Goal: Task Accomplishment & Management: Use online tool/utility

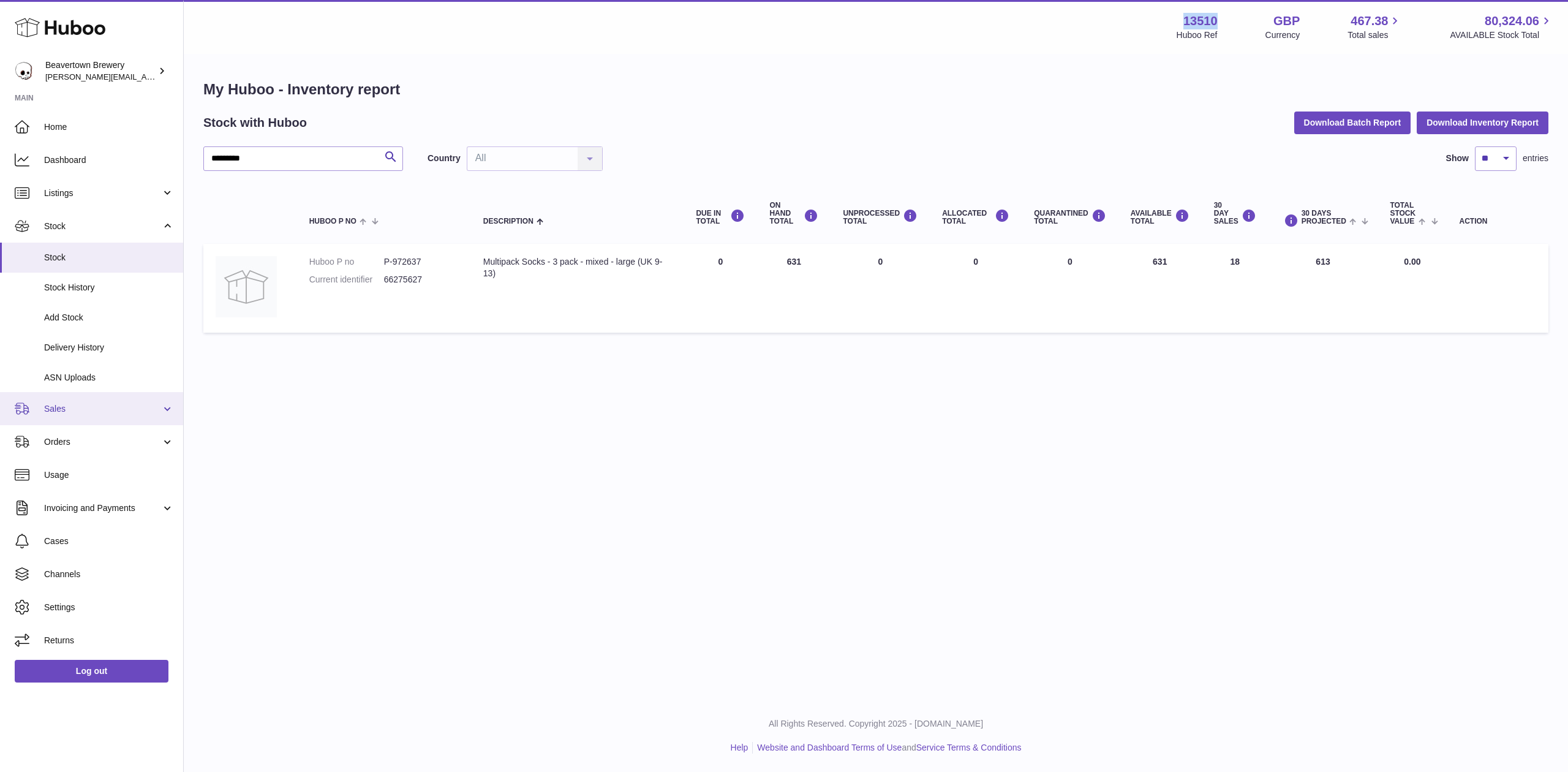
click at [92, 404] on span "Sales" at bounding box center [103, 409] width 117 height 12
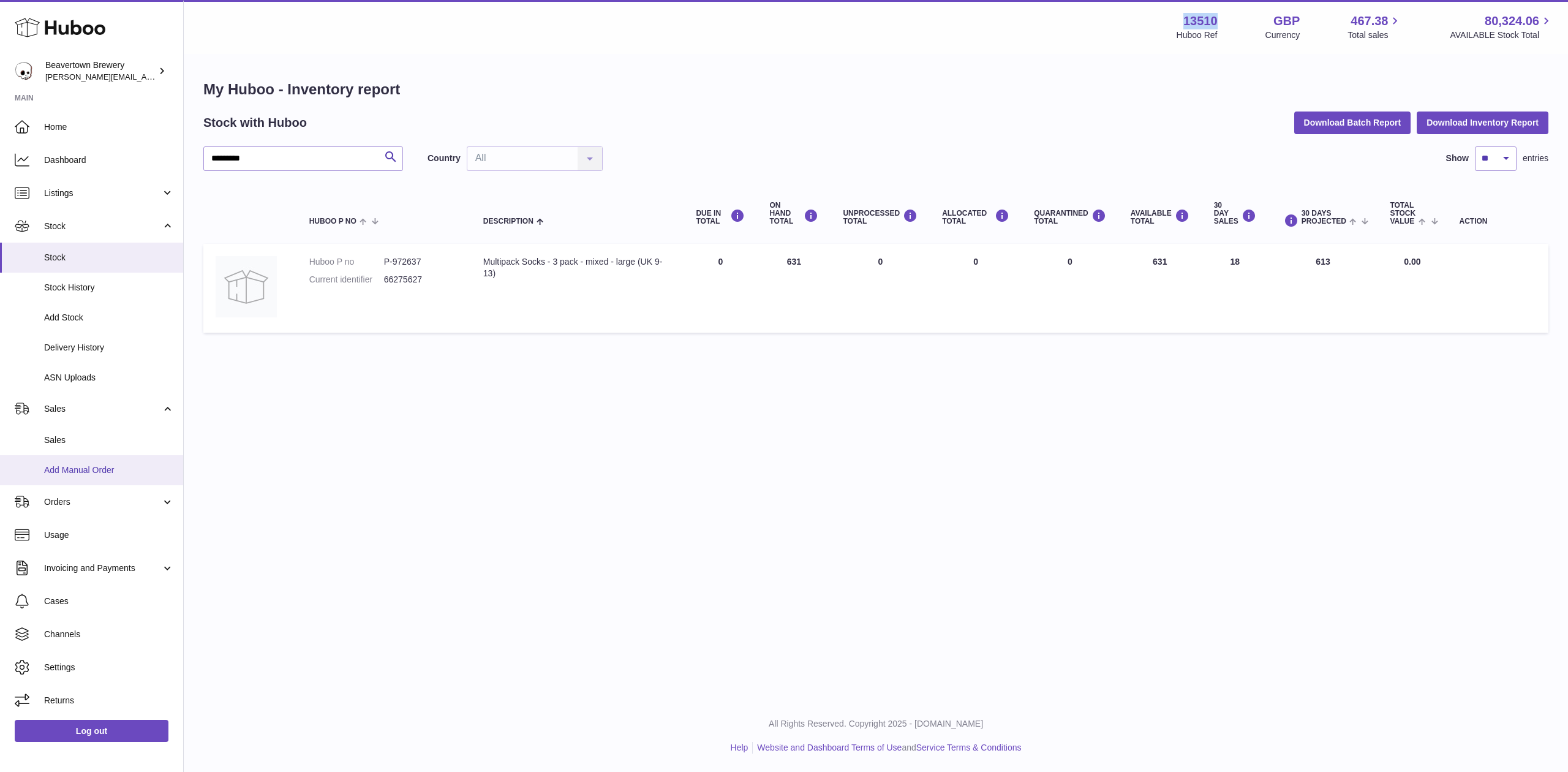
click at [96, 461] on link "Add Manual Order" at bounding box center [92, 471] width 183 height 30
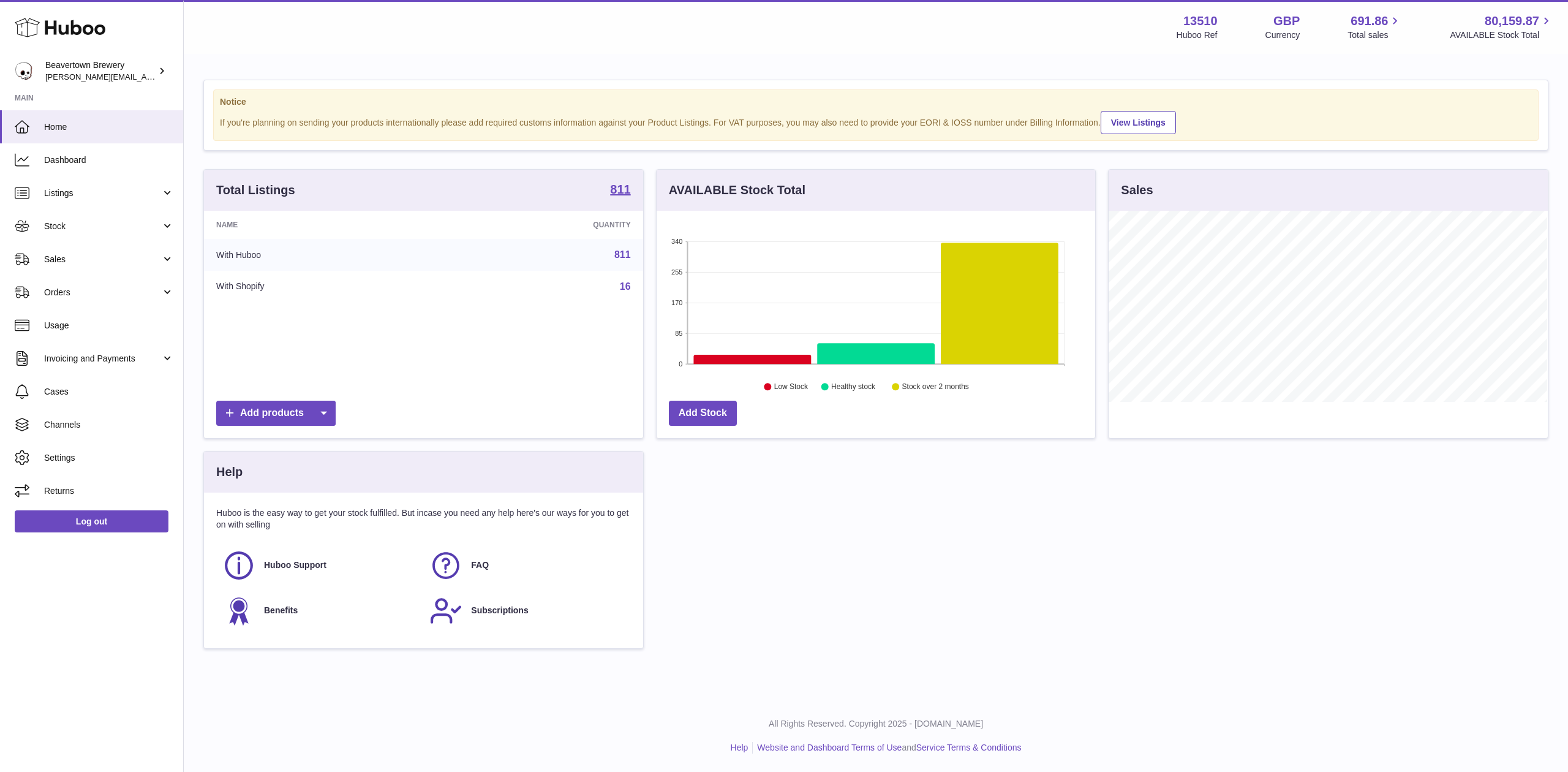
scroll to position [191, 438]
click at [96, 260] on span "Sales" at bounding box center [103, 260] width 117 height 12
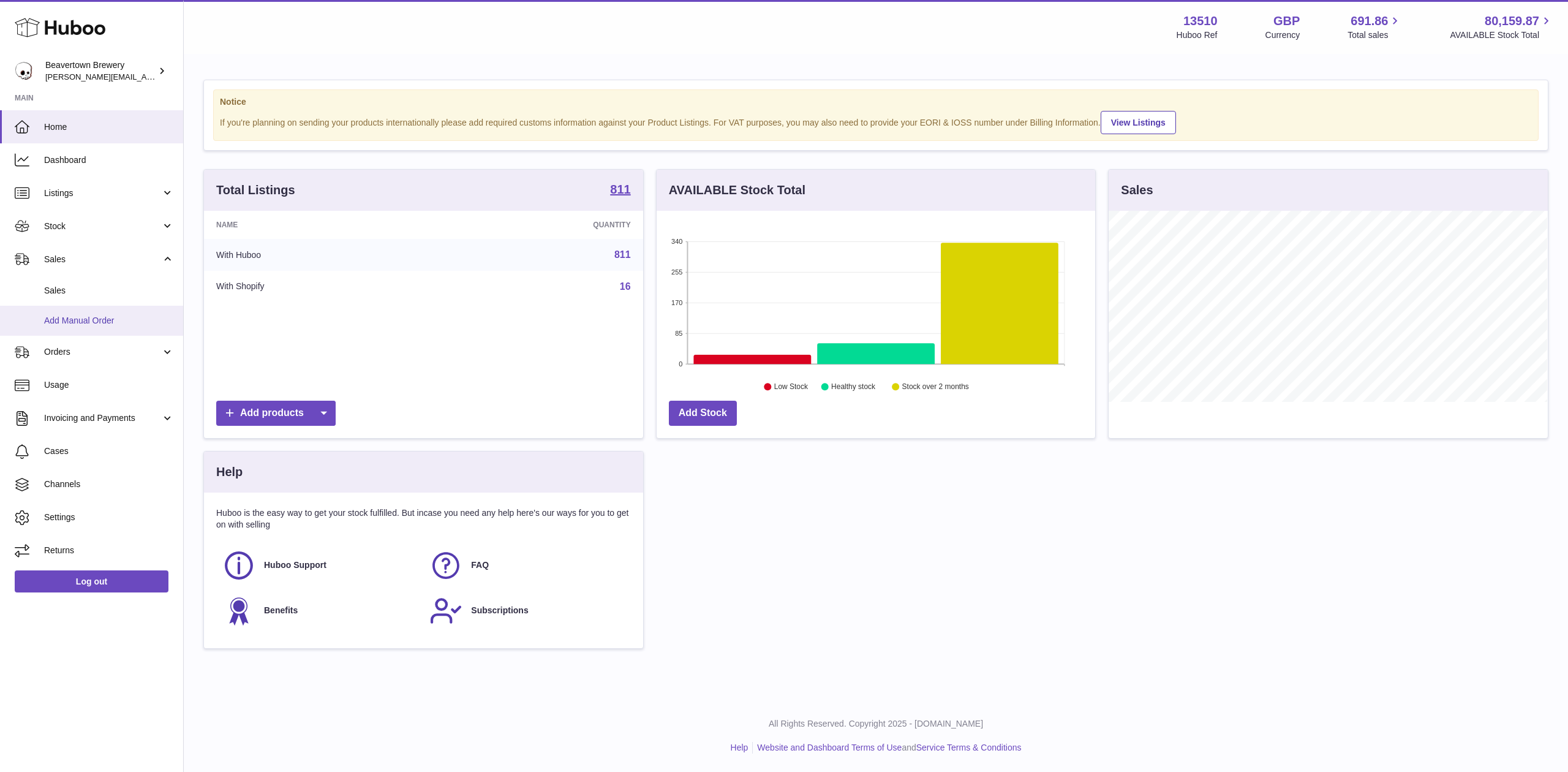
click at [91, 312] on link "Add Manual Order" at bounding box center [92, 321] width 183 height 30
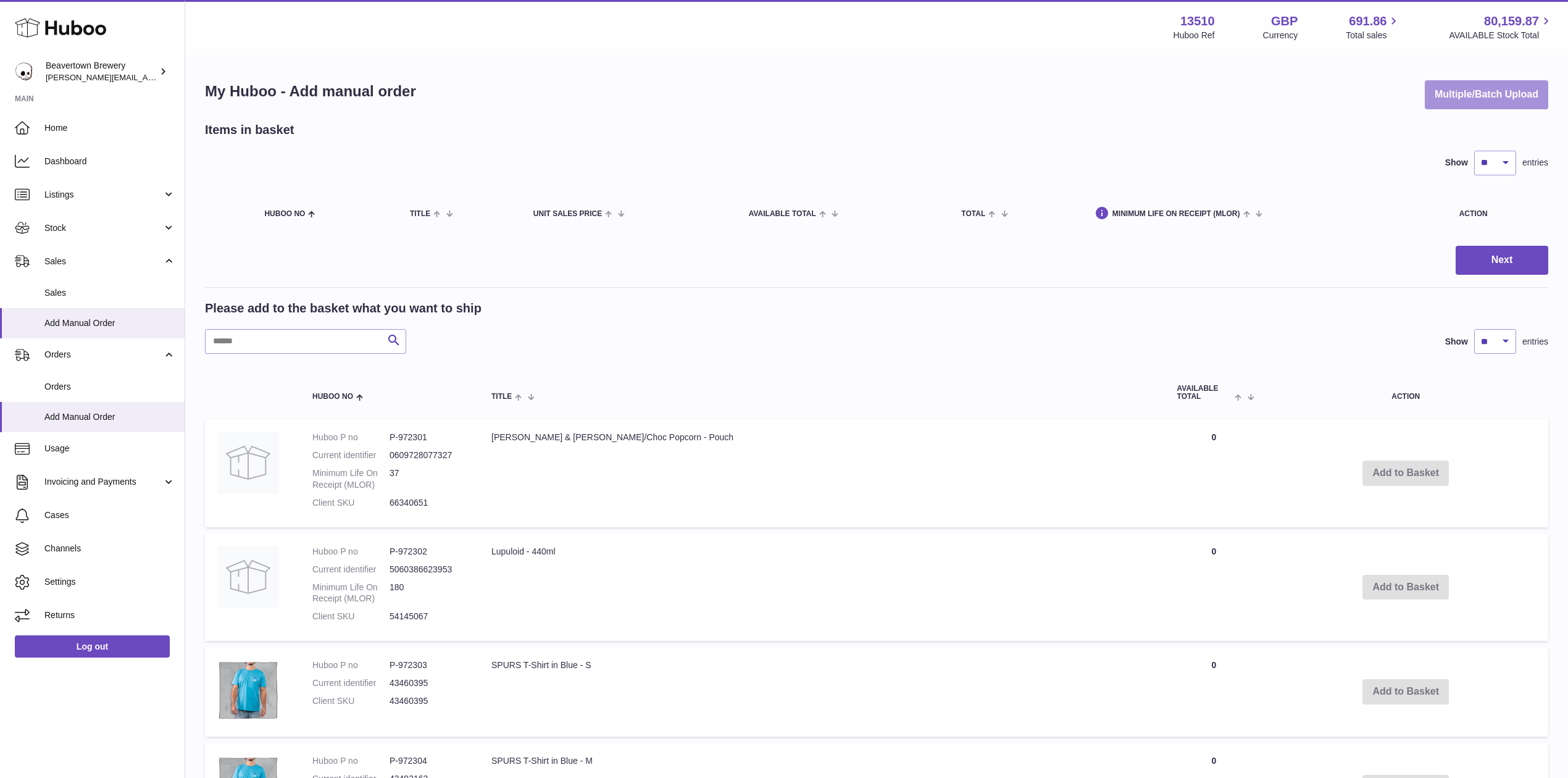
click at [1453, 102] on button "Multiple/Batch Upload" at bounding box center [1486, 95] width 124 height 29
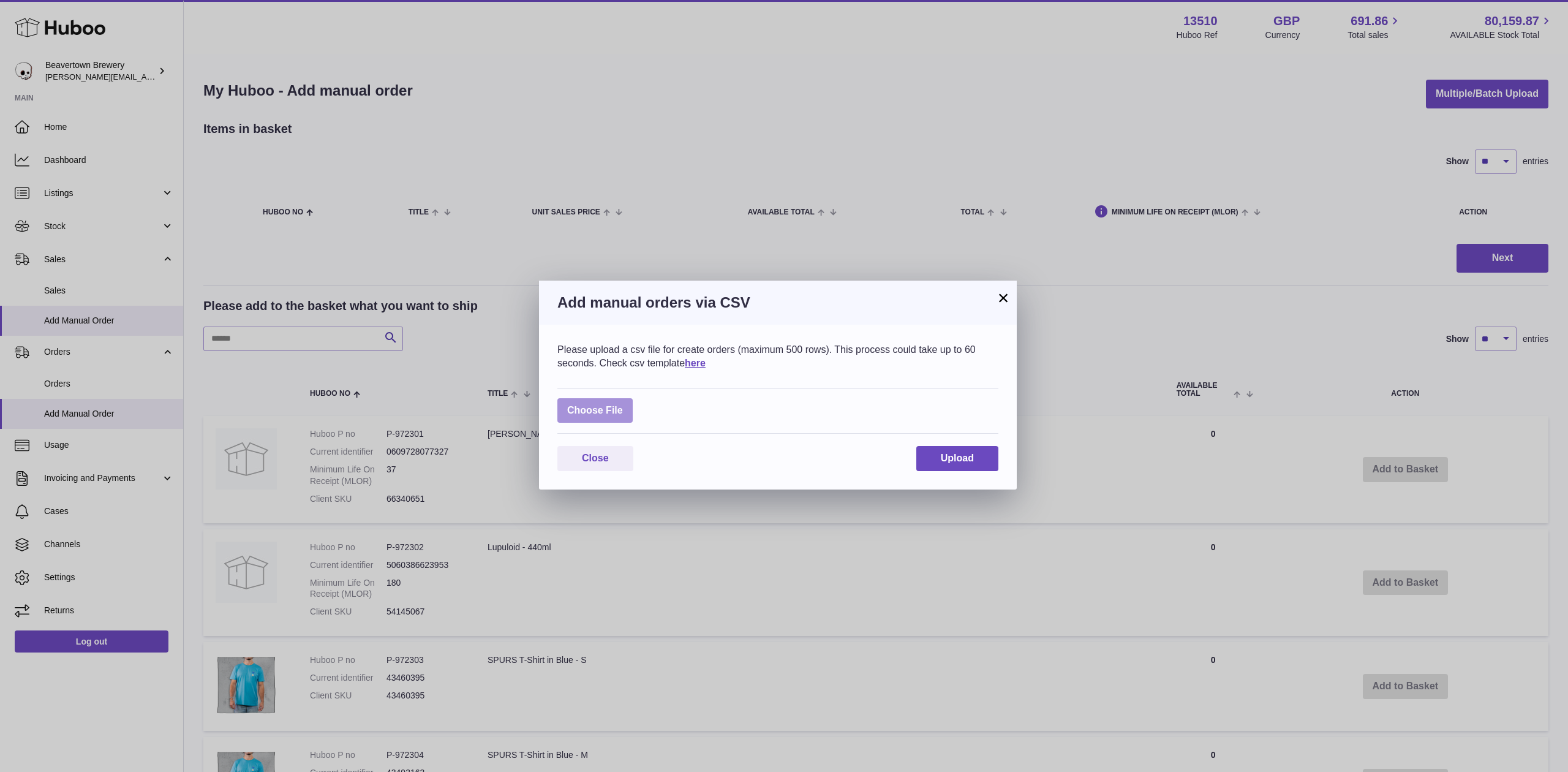
click at [632, 398] on label at bounding box center [595, 411] width 75 height 25
click at [624, 404] on input "file" at bounding box center [623, 404] width 1 height 1
type input "**********"
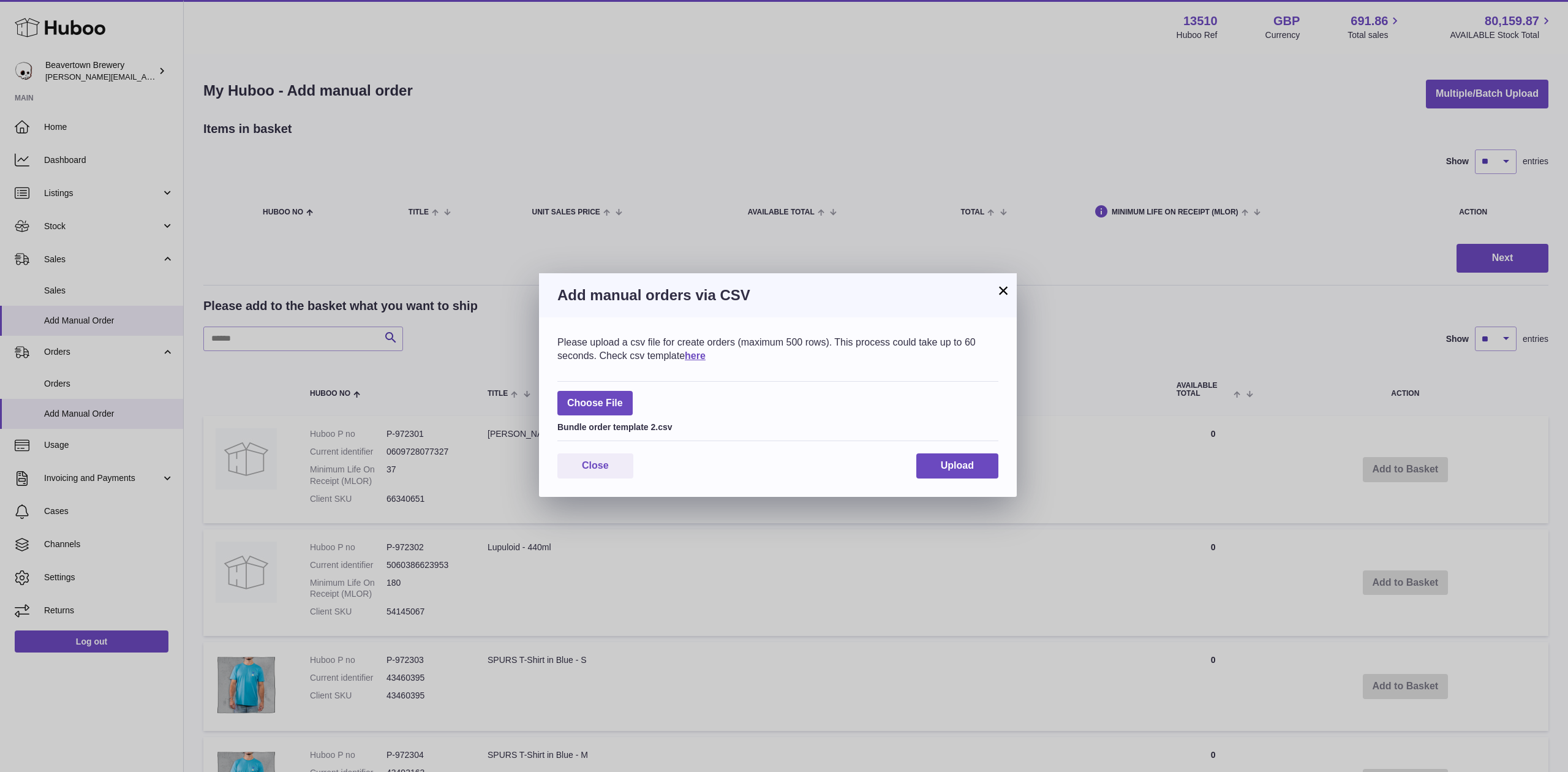
click at [909, 456] on div "Close Upload" at bounding box center [778, 466] width 441 height 25
click at [923, 461] on button "Upload" at bounding box center [957, 466] width 82 height 25
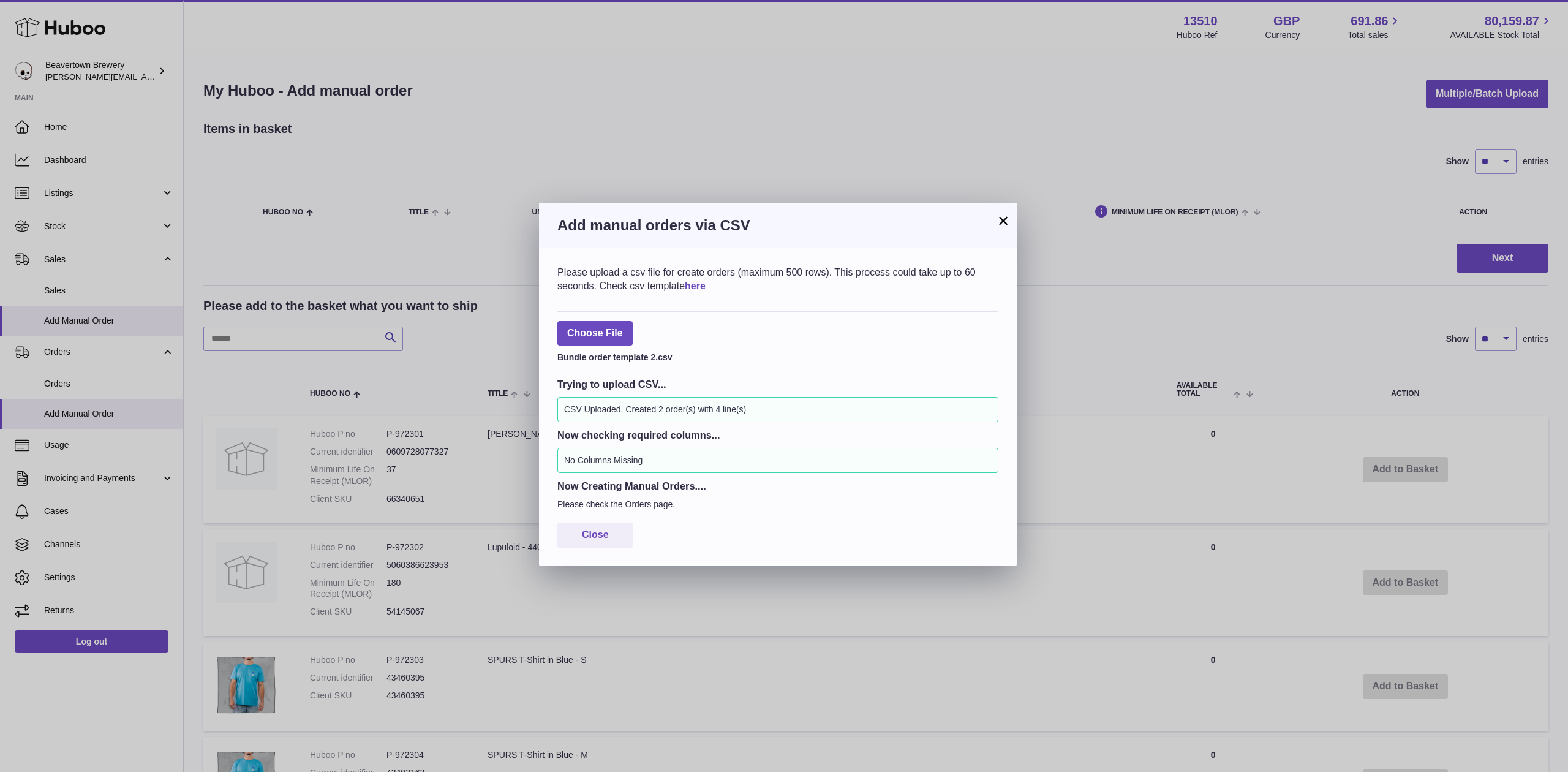
click at [998, 214] on button "×" at bounding box center [1003, 220] width 15 height 15
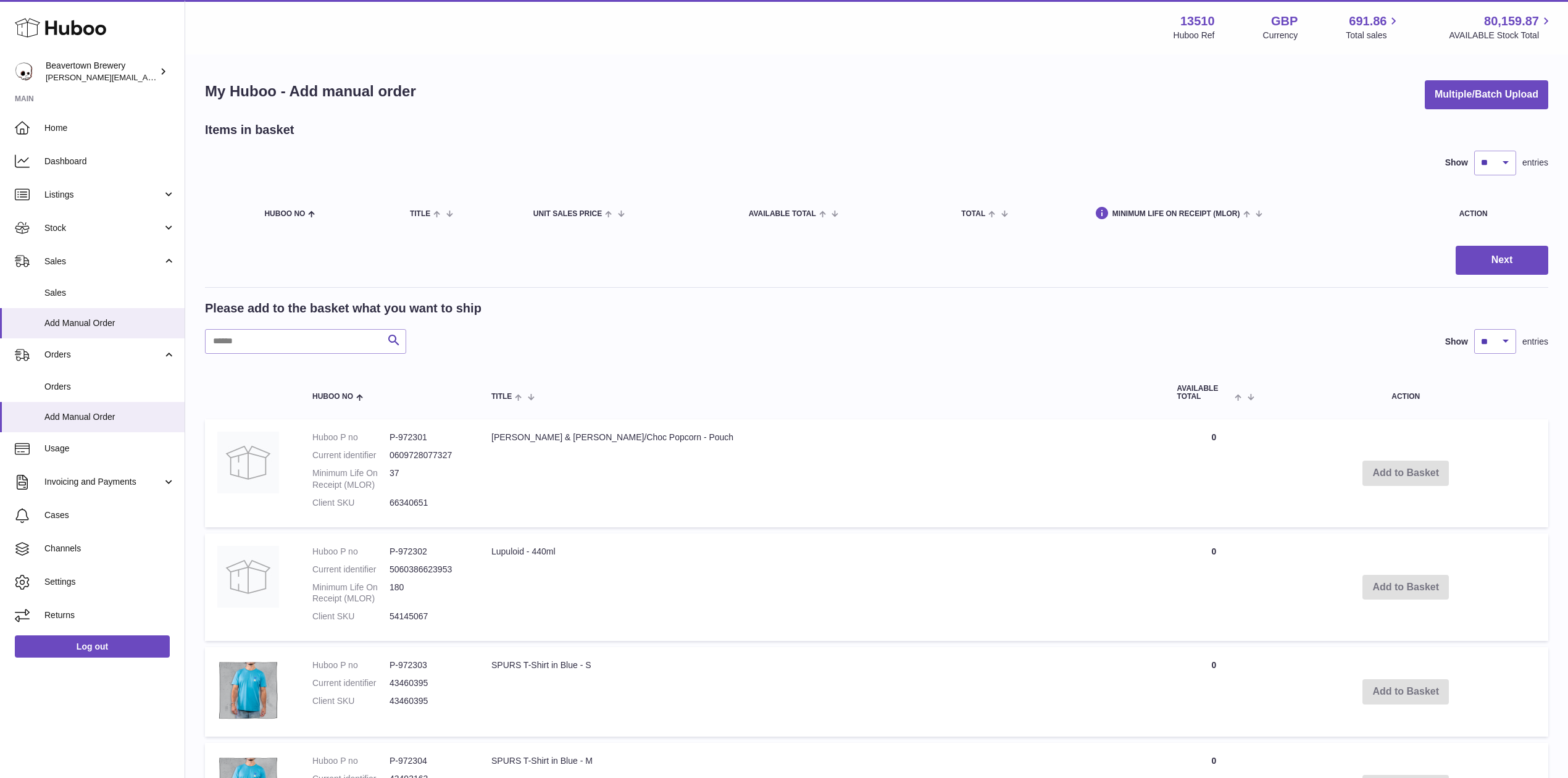
click at [1504, 73] on div "My Huboo - Add manual order Multiple/Batch Upload Items in basket Show ** ** **…" at bounding box center [877, 777] width 1383 height 1442
click at [1500, 82] on button "Multiple/Batch Upload" at bounding box center [1486, 95] width 124 height 29
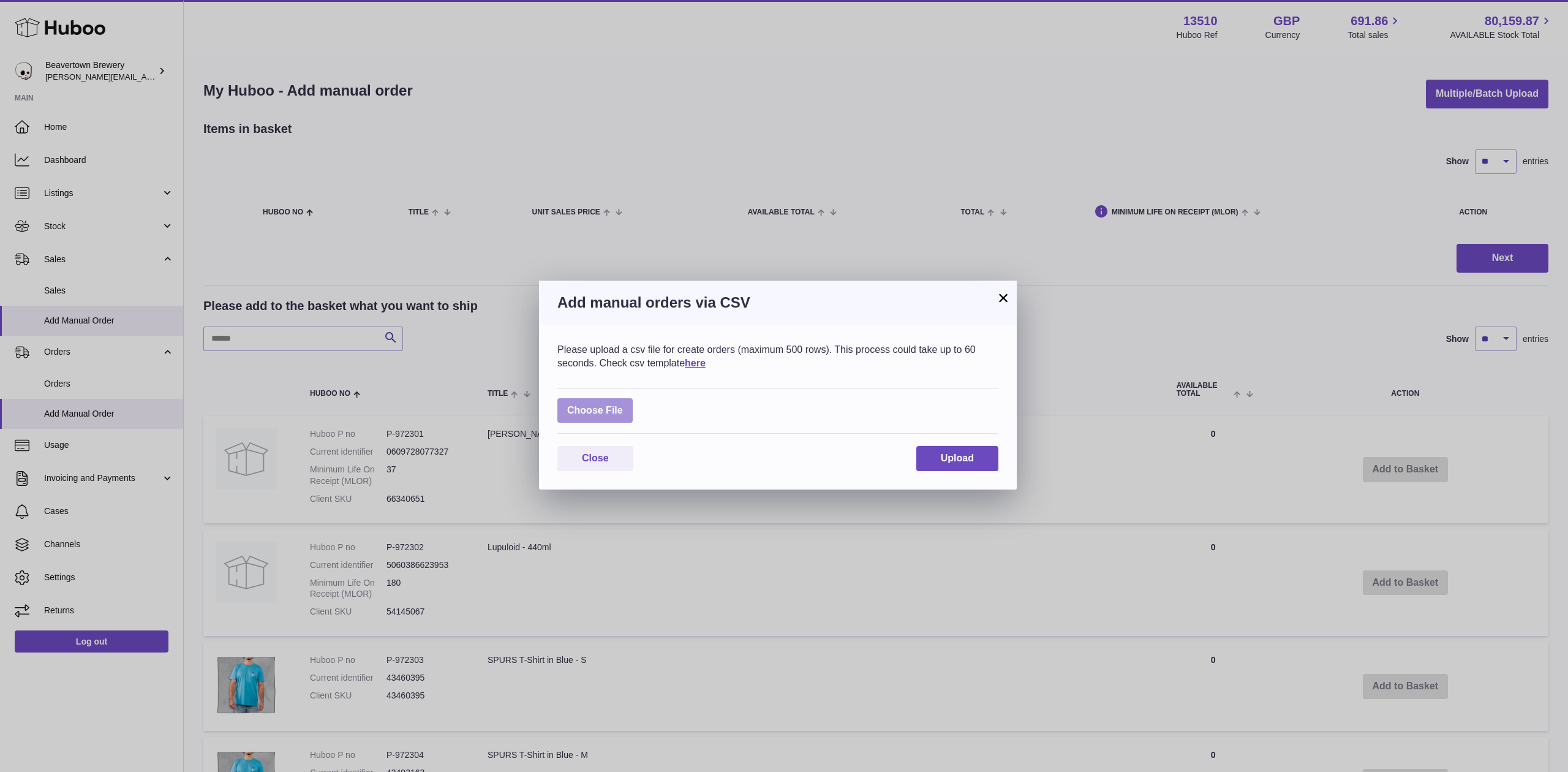
click at [610, 407] on label at bounding box center [595, 411] width 75 height 25
click at [623, 405] on input "file" at bounding box center [623, 404] width 1 height 1
type input "**********"
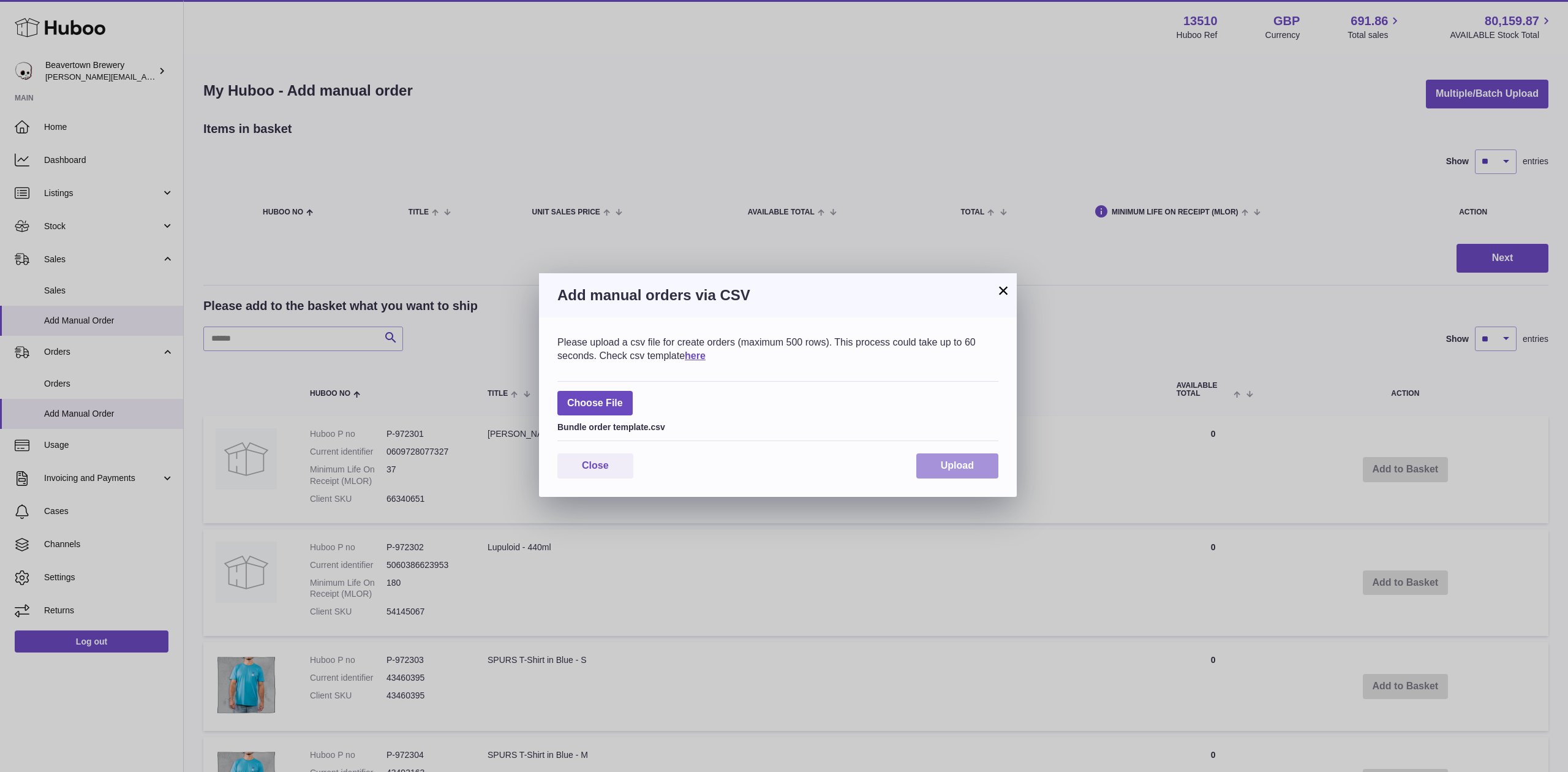
click at [954, 471] on span "Upload" at bounding box center [958, 465] width 33 height 11
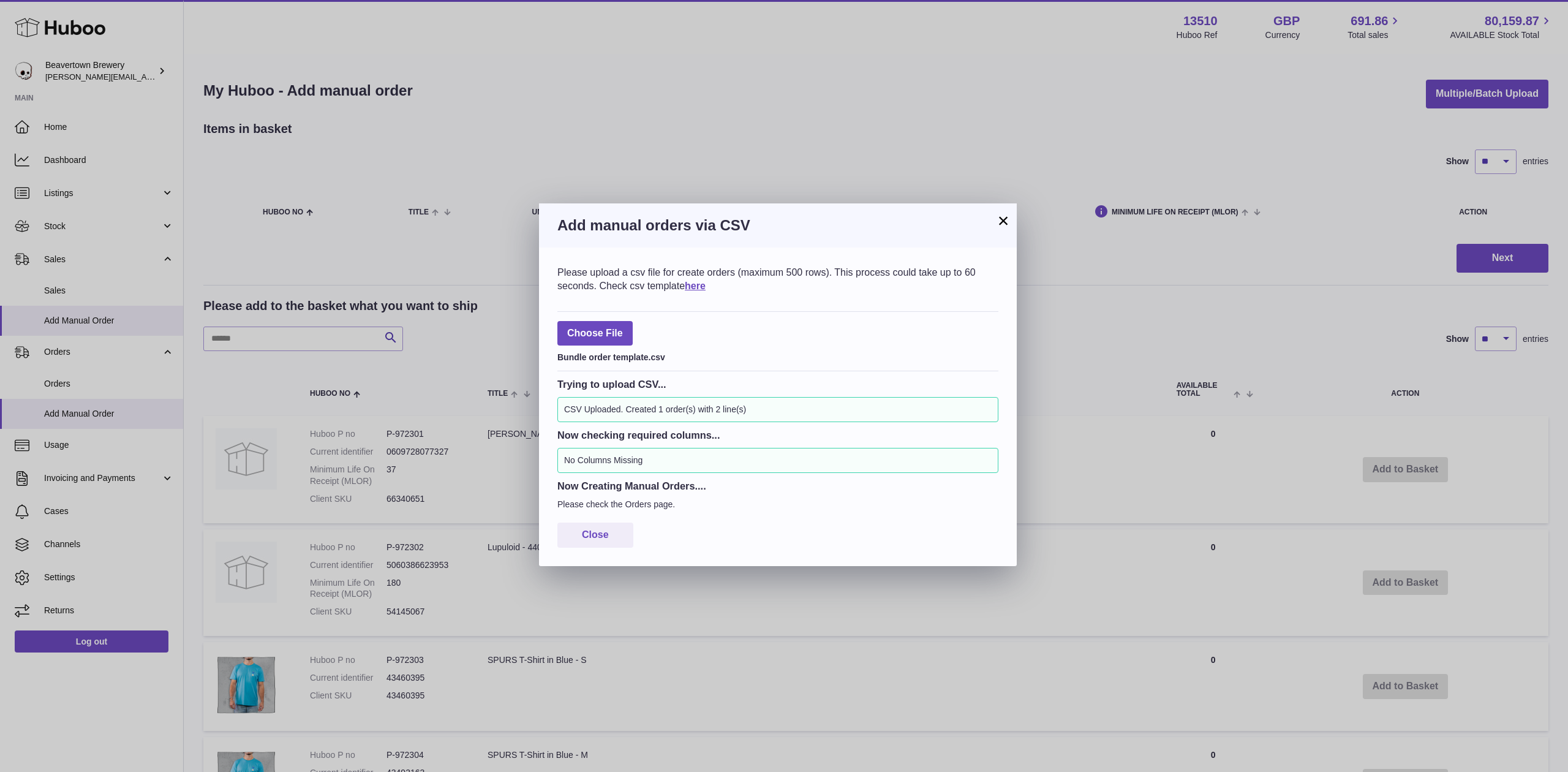
click at [1003, 217] on button "×" at bounding box center [1003, 220] width 15 height 15
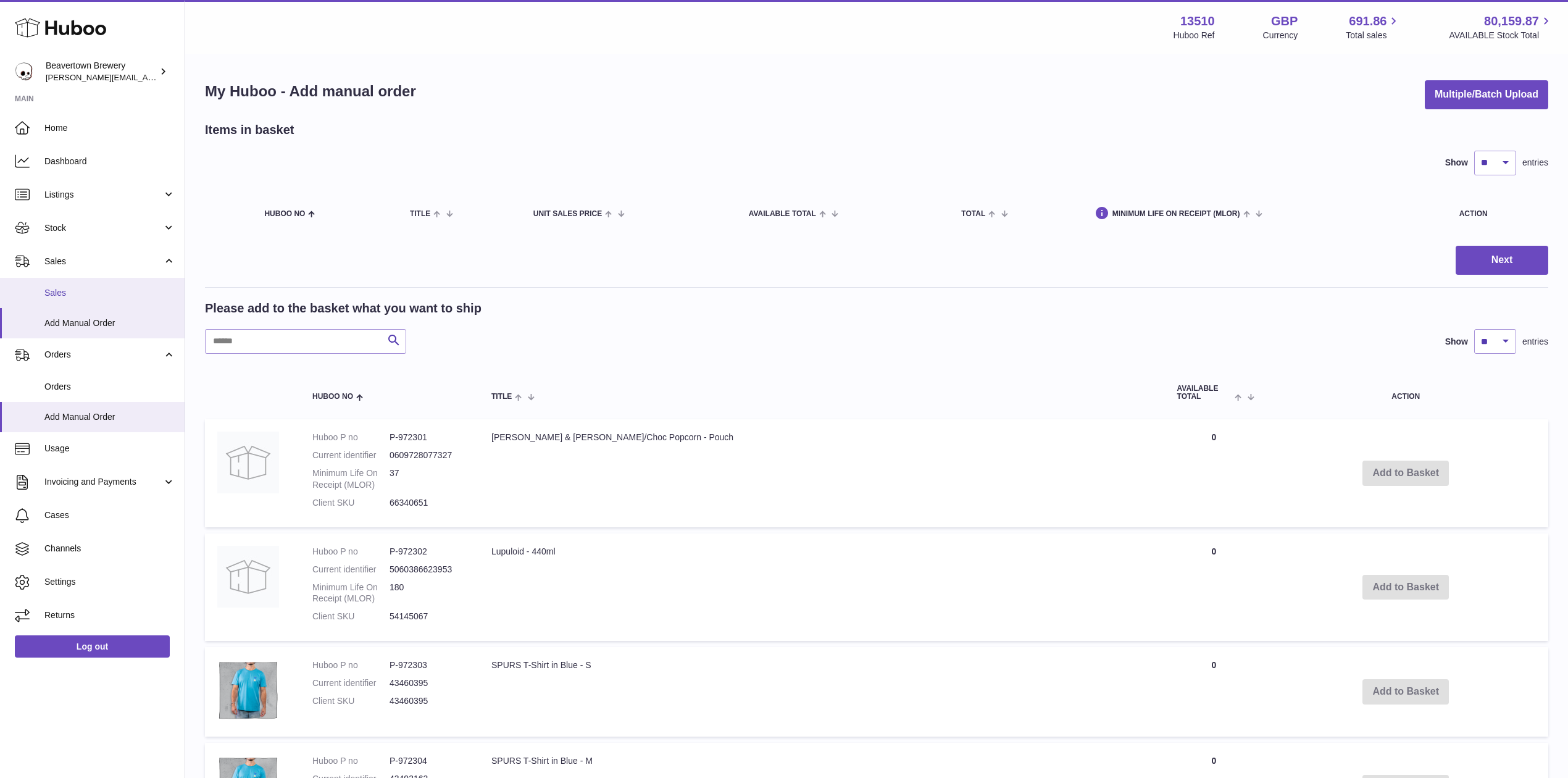
click at [74, 292] on span "Sales" at bounding box center [110, 293] width 131 height 12
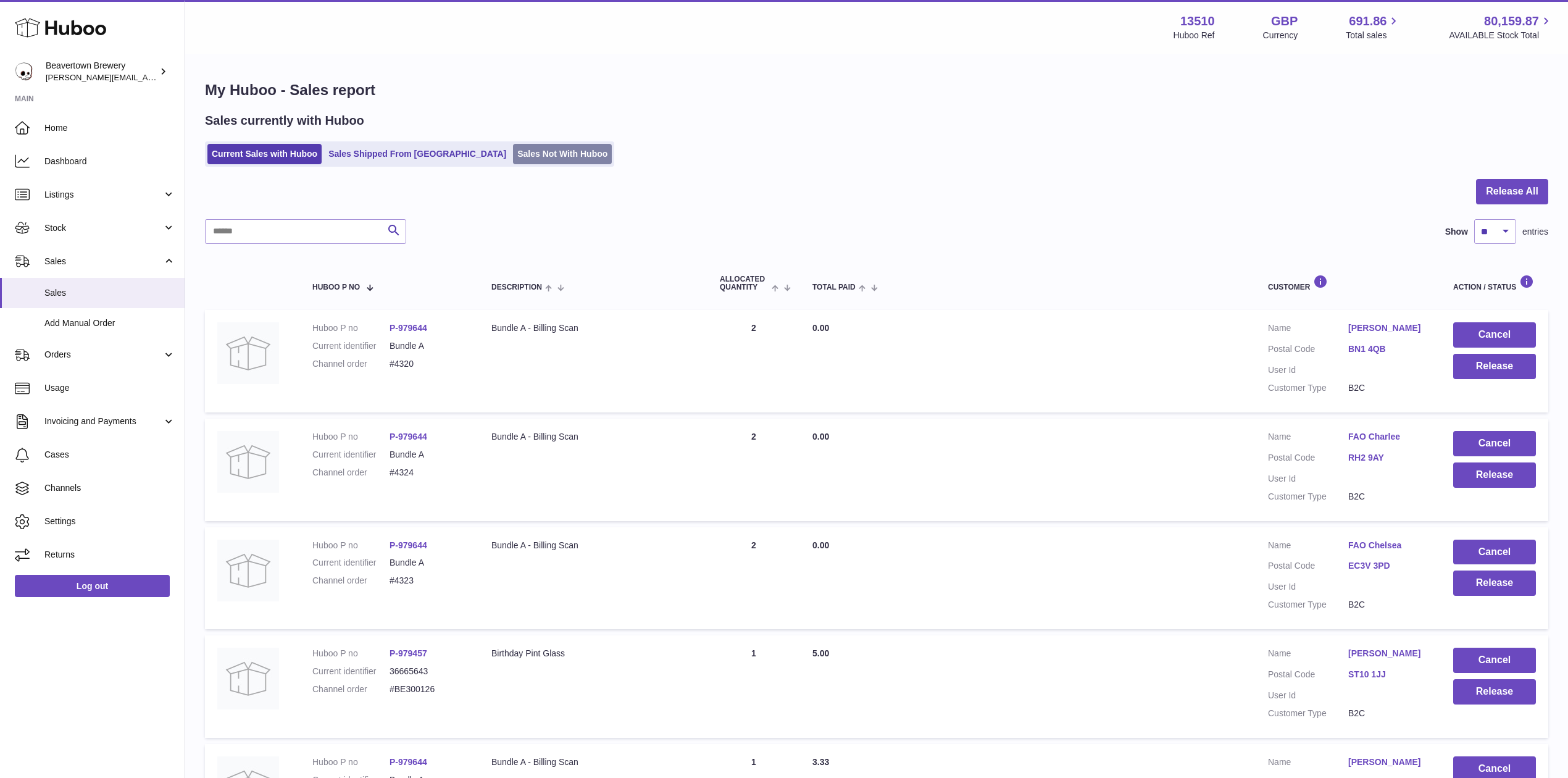
click at [535, 157] on link "Sales Not With Huboo" at bounding box center [562, 154] width 99 height 21
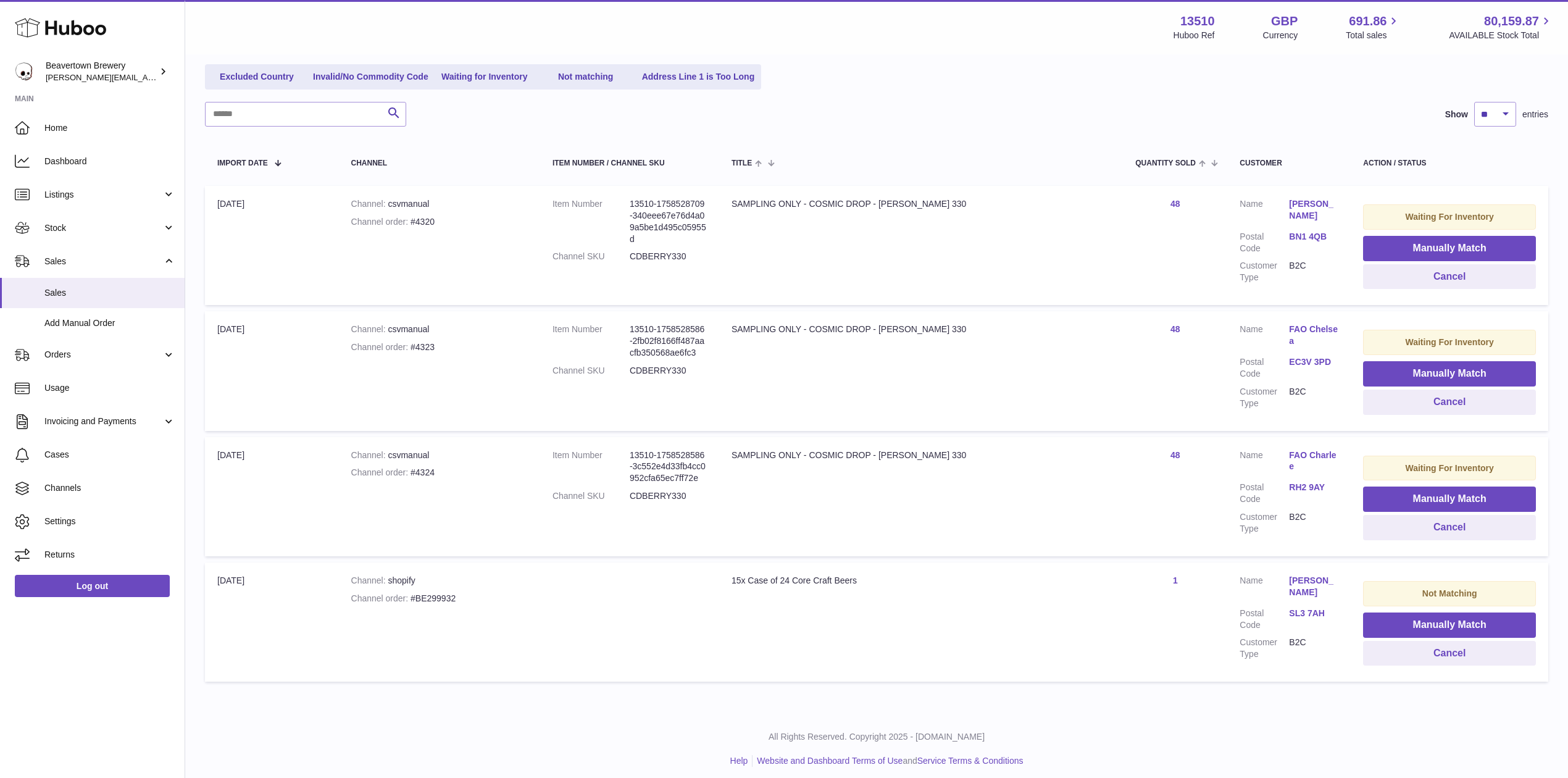
scroll to position [149, 0]
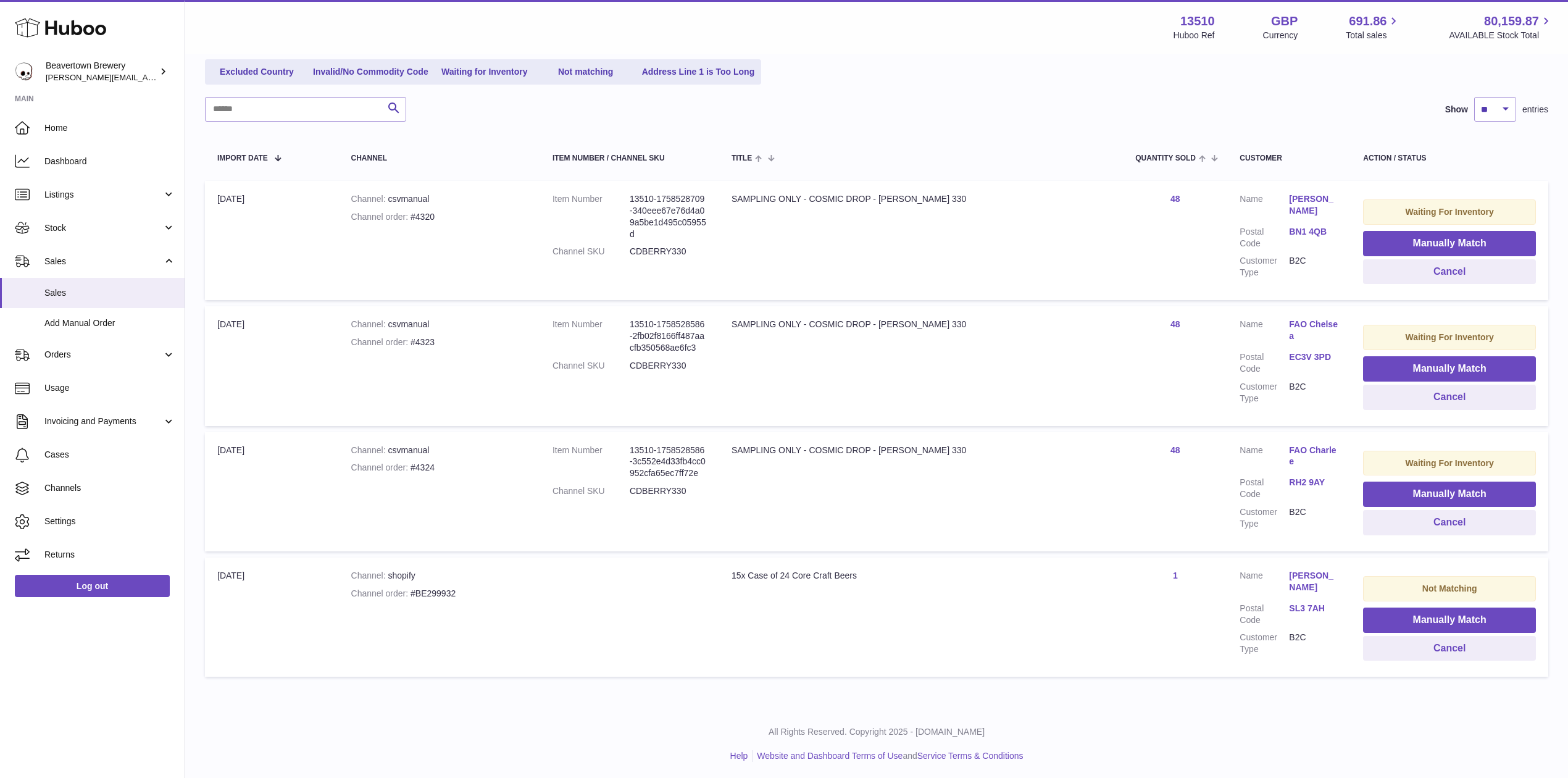
click at [462, 583] on td "Channel shopify Channel order #BE299932" at bounding box center [439, 617] width 201 height 119
click at [1367, 489] on button "Manually Match" at bounding box center [1449, 494] width 173 height 25
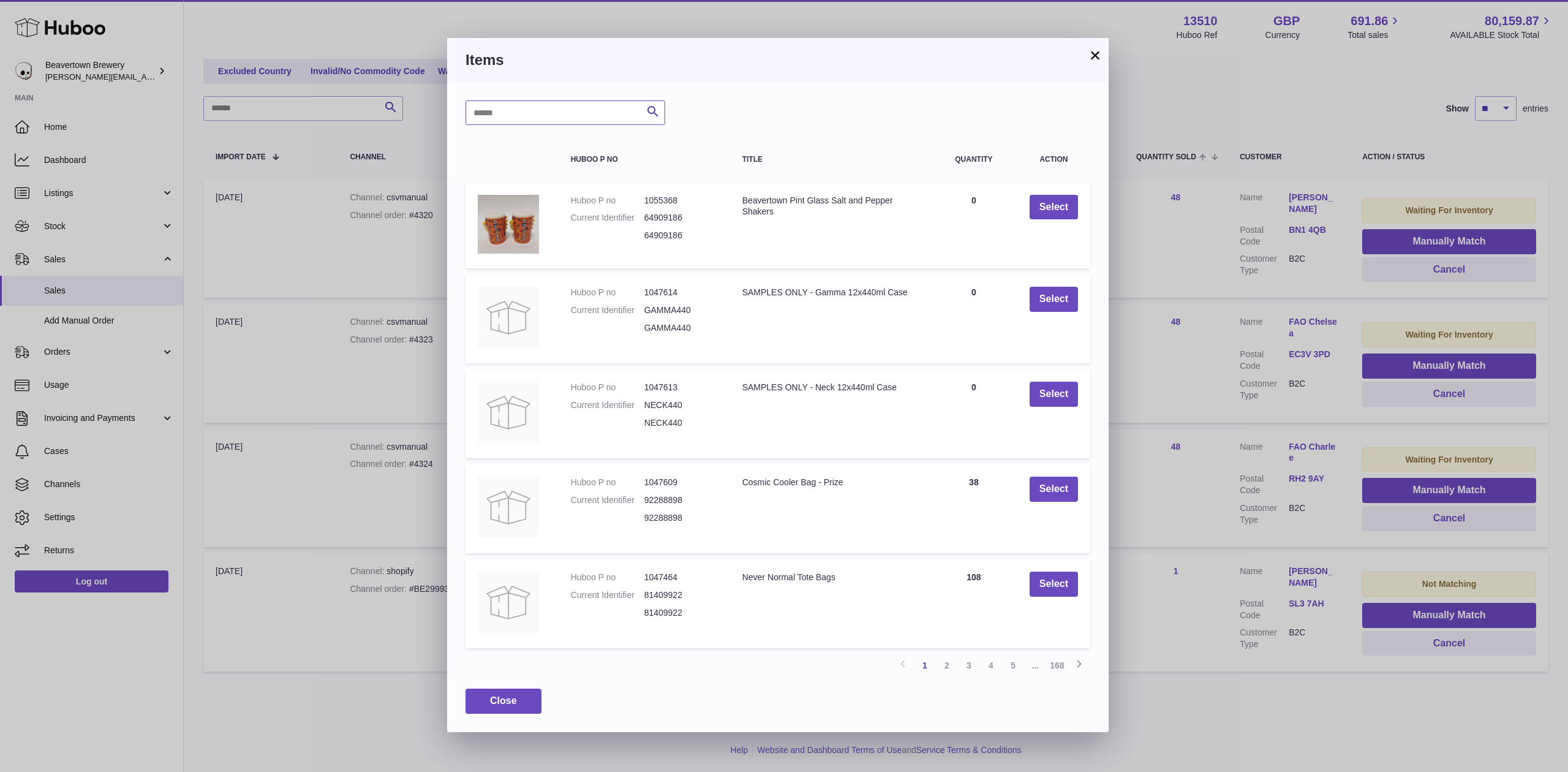
click at [575, 123] on input "text" at bounding box center [565, 112] width 200 height 24
type input "*****"
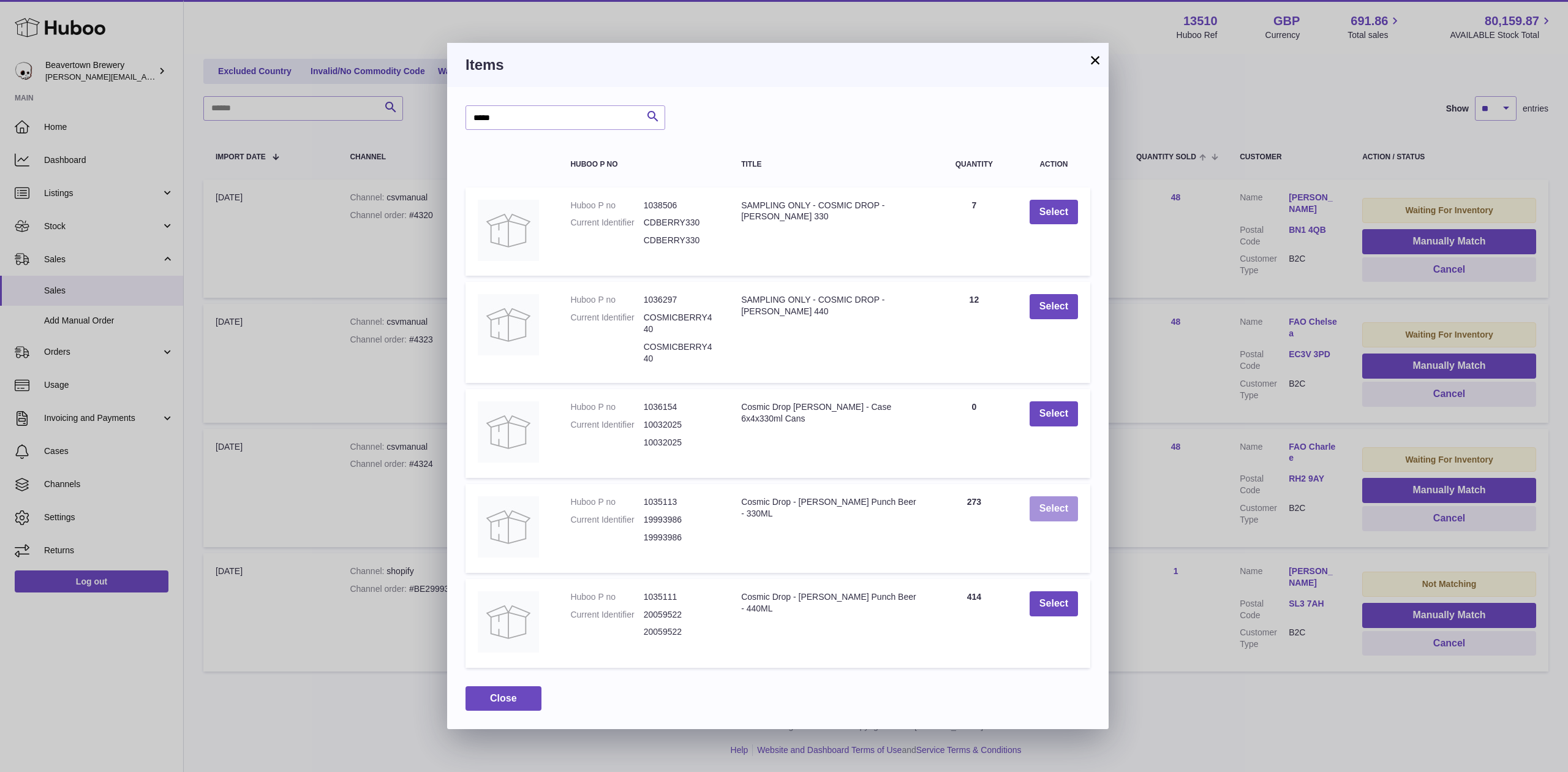
click at [1064, 505] on button "Select" at bounding box center [1053, 509] width 48 height 25
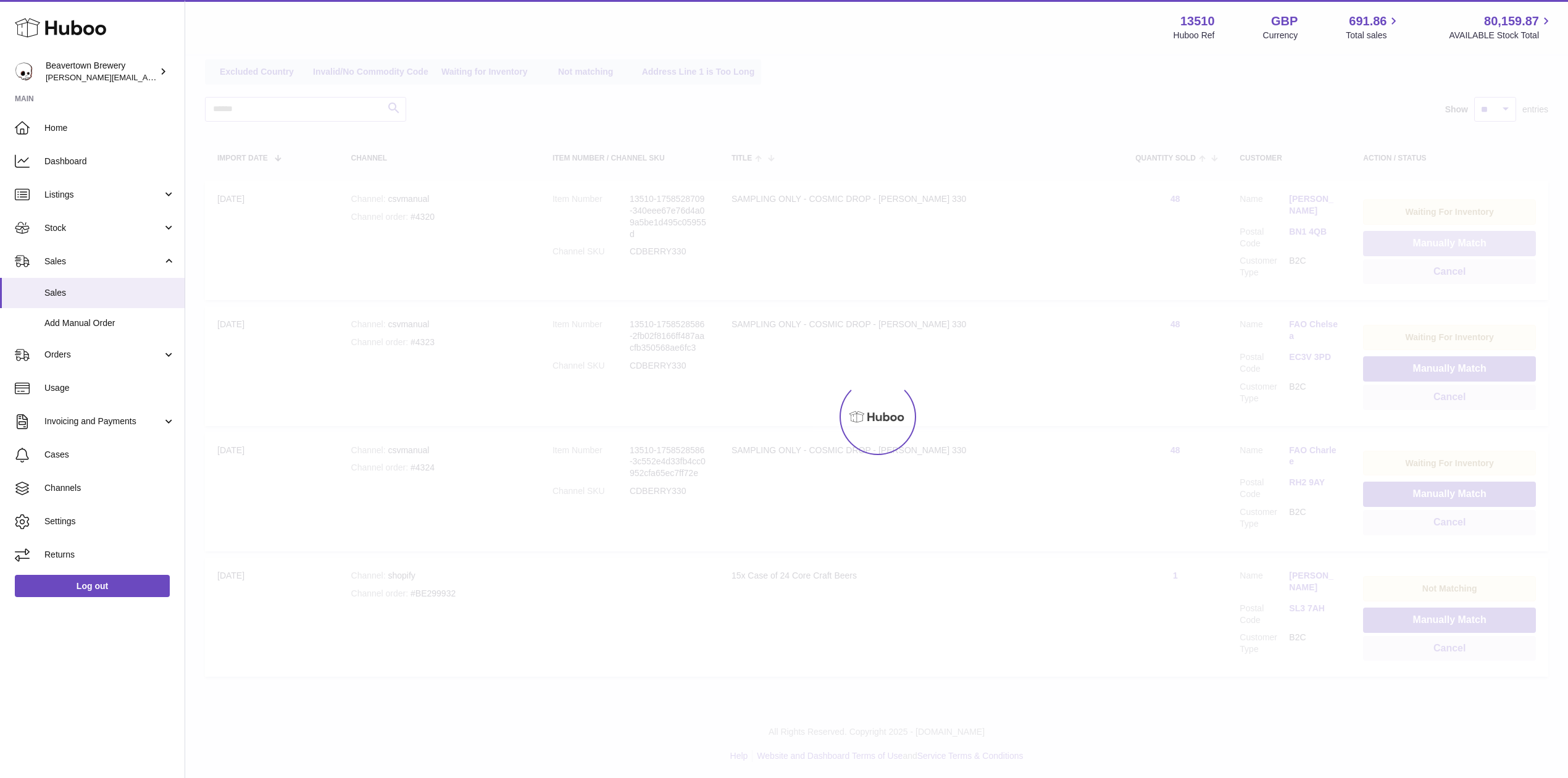
scroll to position [23, 0]
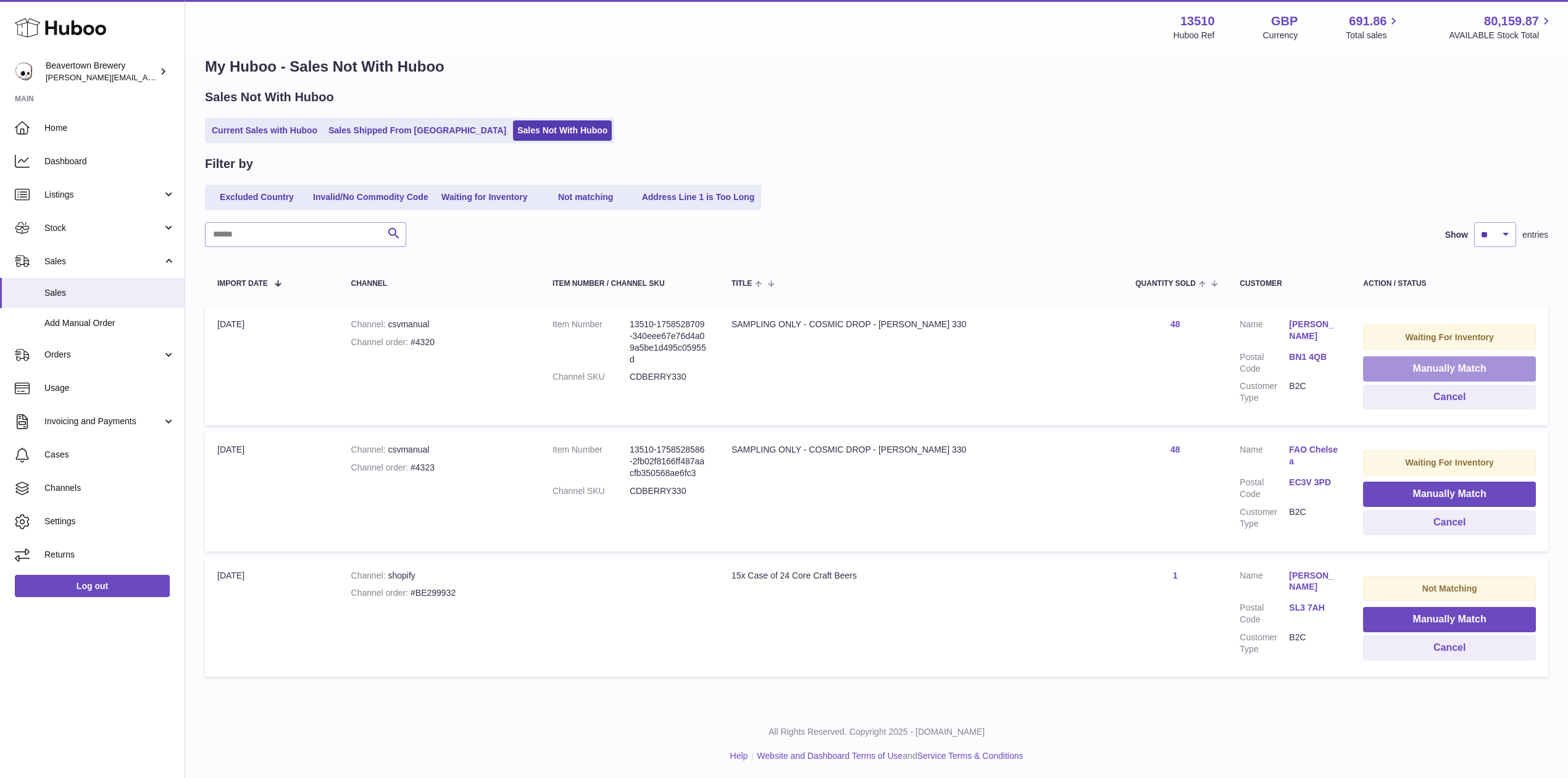
click at [1436, 362] on button "Manually Match" at bounding box center [1449, 369] width 173 height 25
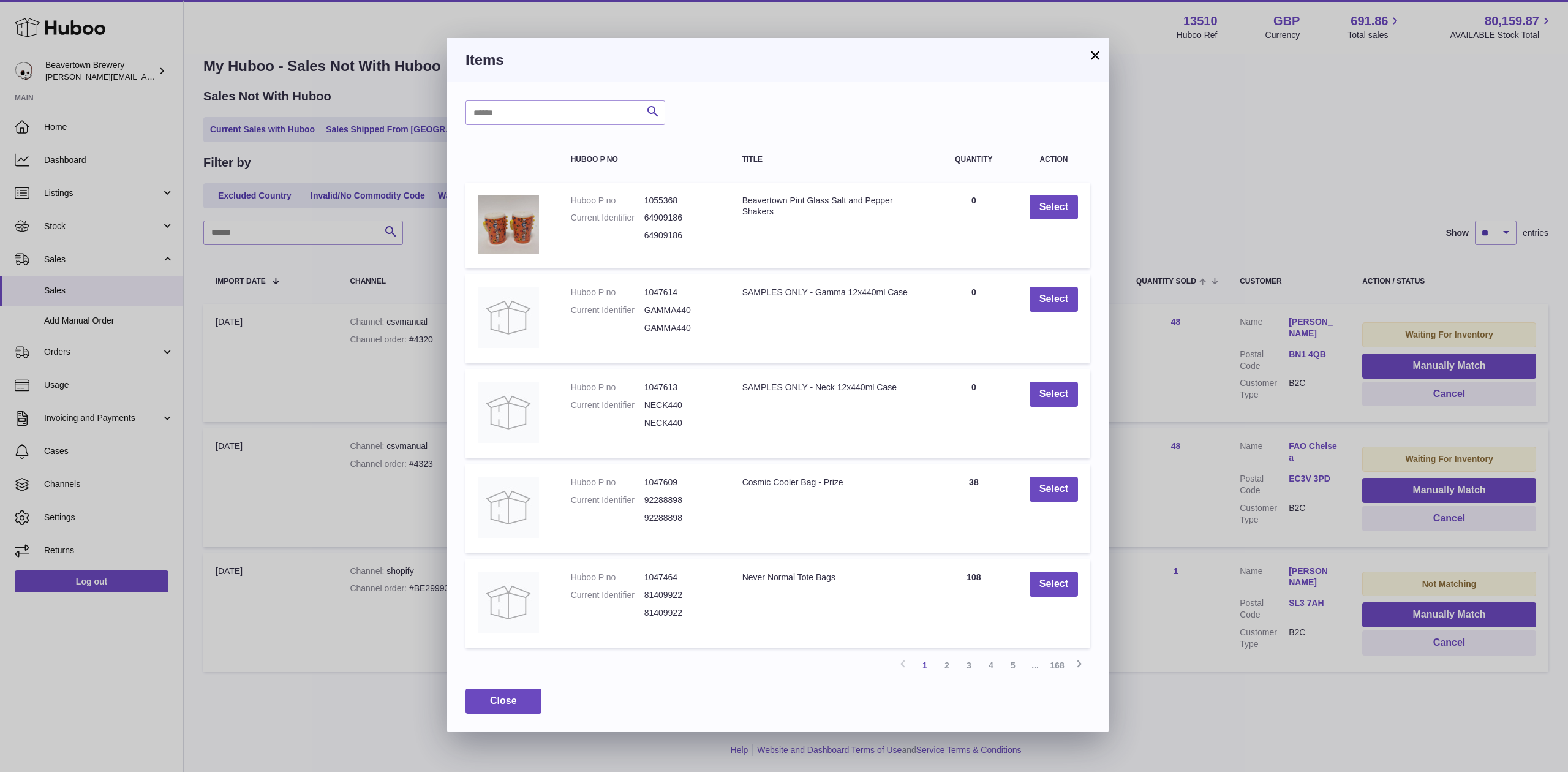
click at [596, 129] on div "Search Huboo P no Title Quantity Action Huboo P no 1055368 Current Identifier 6…" at bounding box center [778, 407] width 662 height 649
click at [593, 126] on div "Search Huboo P no Title Quantity Action Huboo P no 1055368 Current Identifier 6…" at bounding box center [778, 407] width 662 height 649
click at [579, 111] on input "text" at bounding box center [565, 112] width 200 height 24
type input "*****"
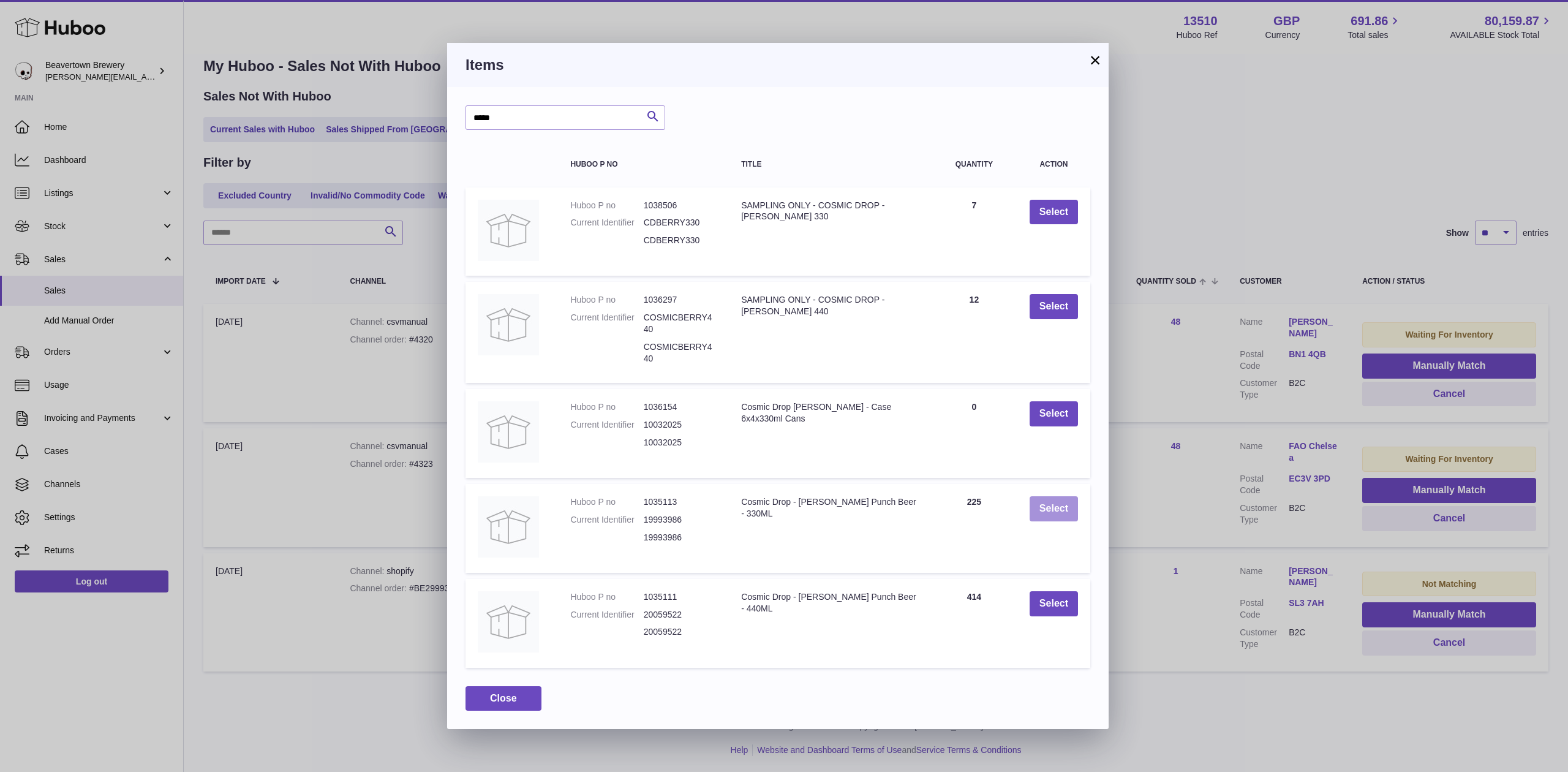
click at [1043, 501] on button "Select" at bounding box center [1053, 509] width 48 height 25
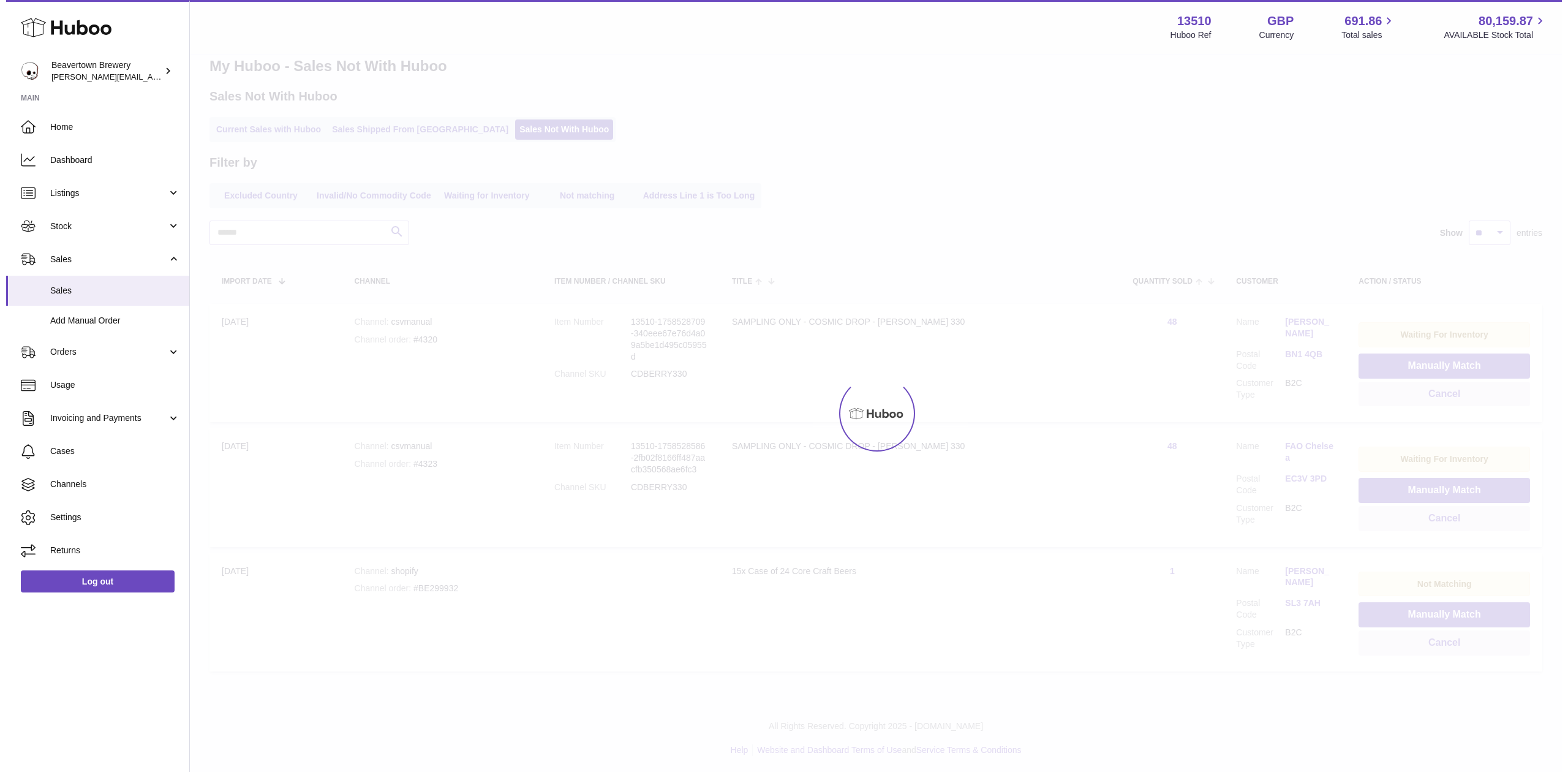
scroll to position [0, 0]
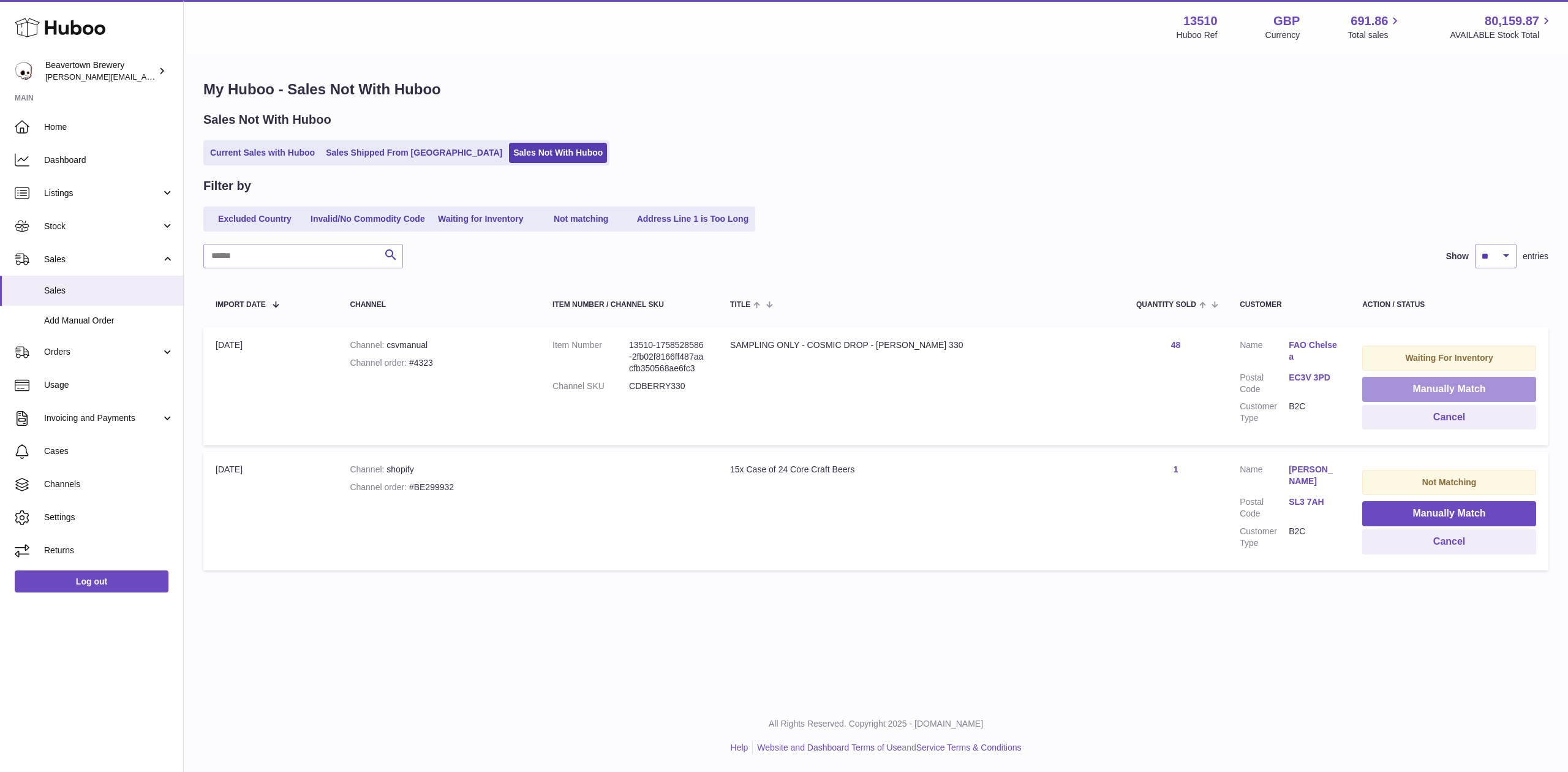
click at [1397, 394] on button "Manually Match" at bounding box center [1449, 390] width 174 height 25
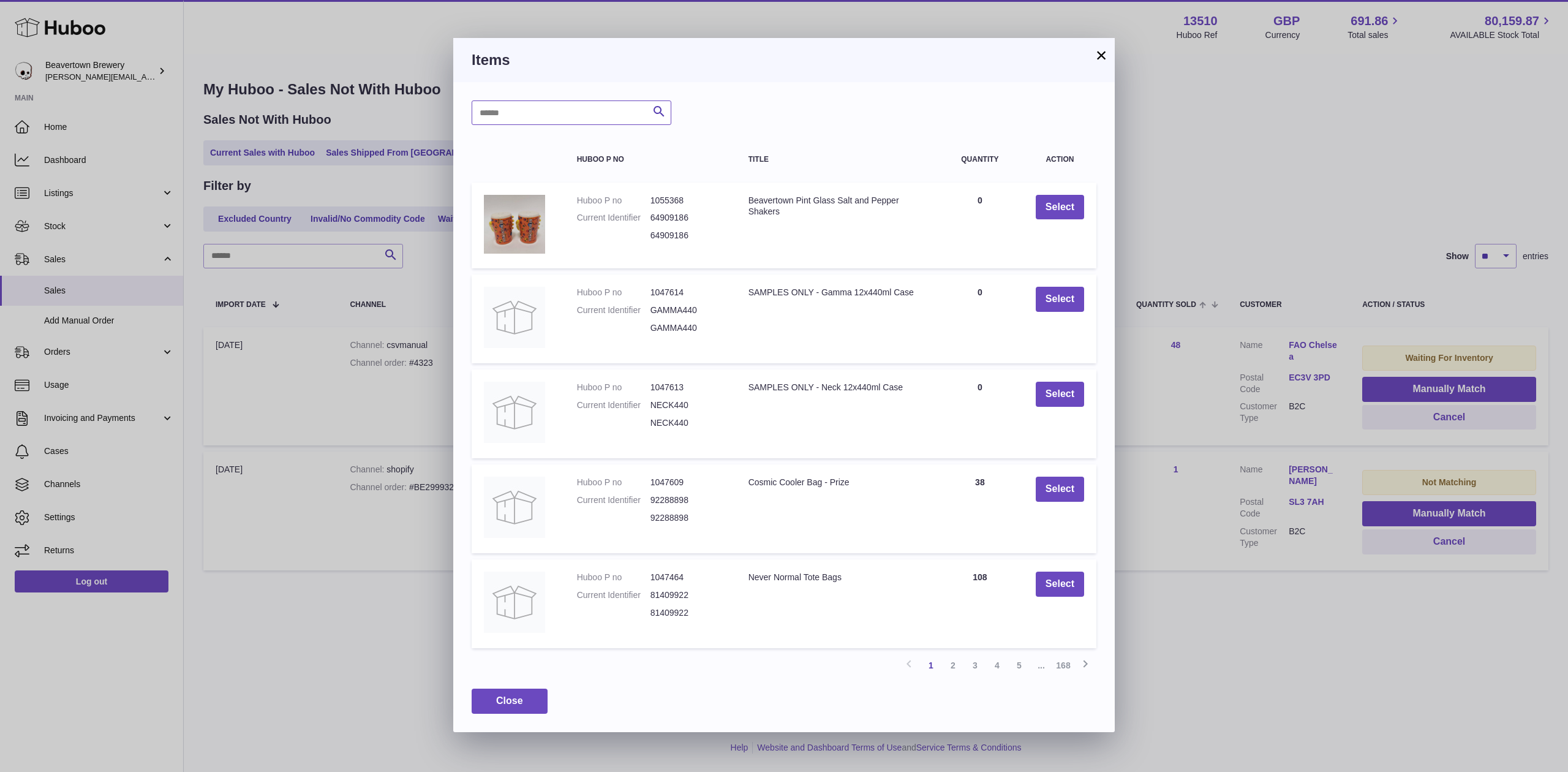
click at [579, 121] on input "text" at bounding box center [571, 112] width 200 height 24
type input "*****"
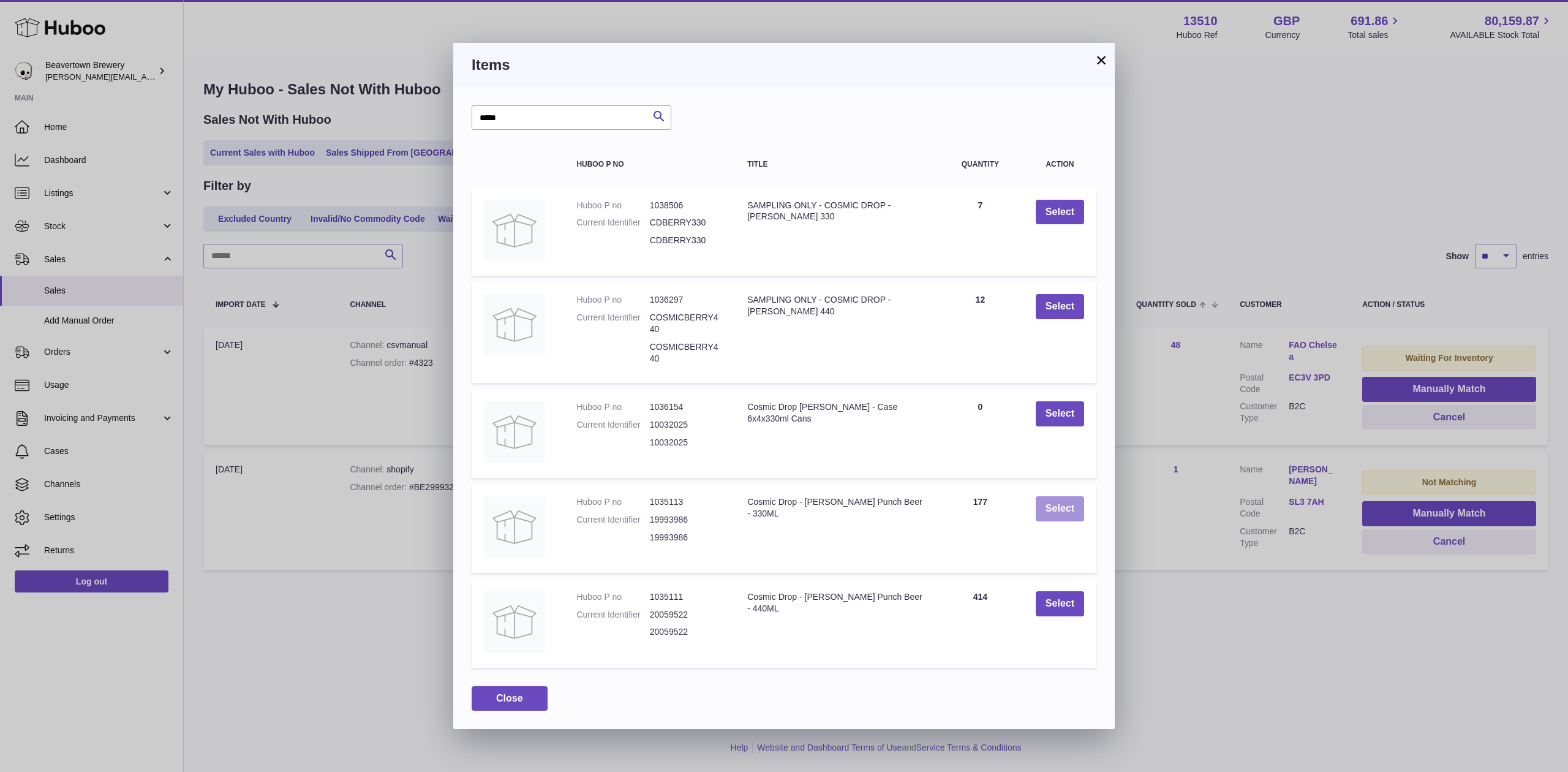
click at [1051, 500] on button "Select" at bounding box center [1060, 509] width 48 height 25
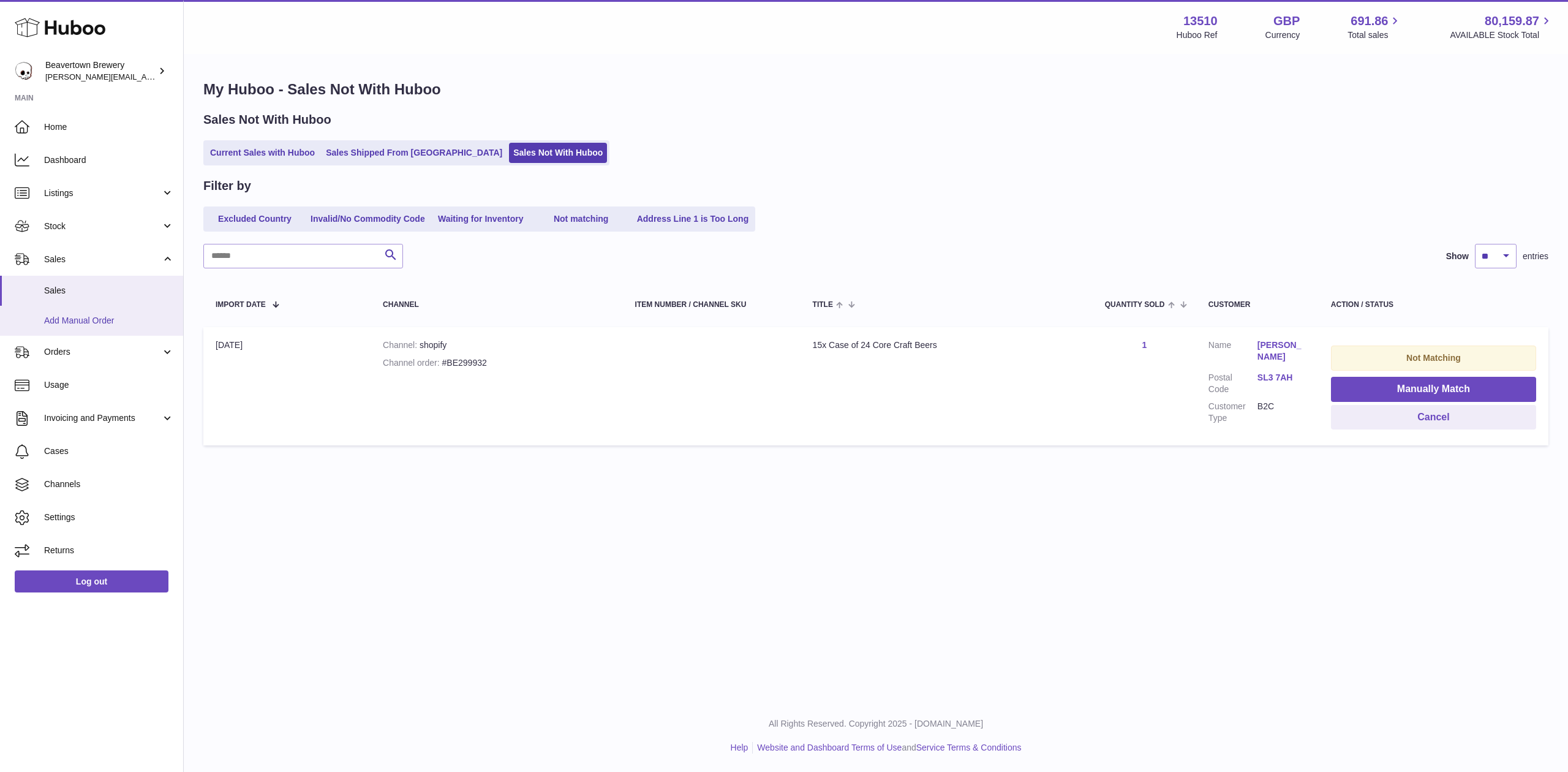
click at [126, 317] on span "Add Manual Order" at bounding box center [109, 321] width 130 height 12
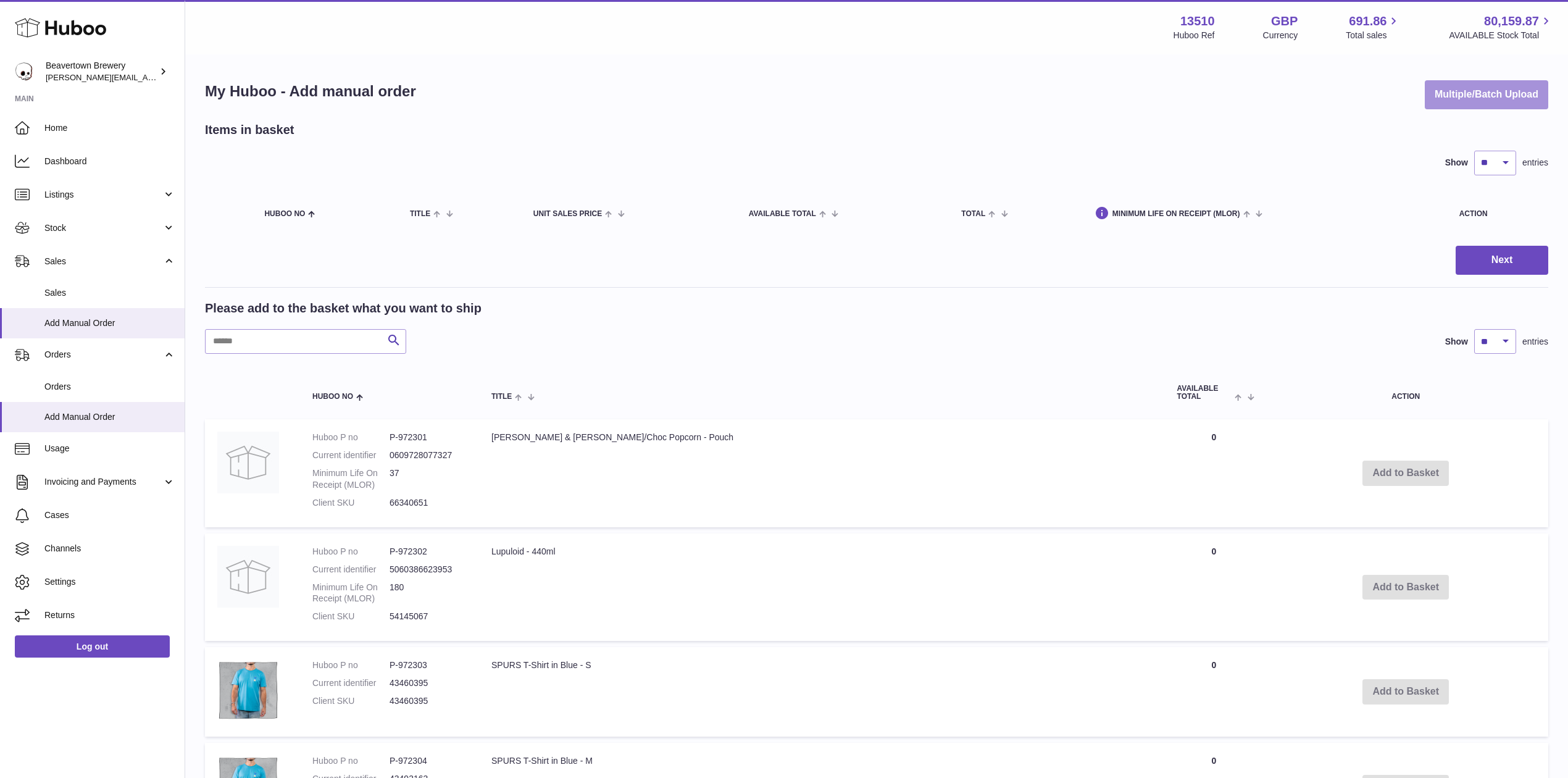
click at [1454, 97] on button "Multiple/Batch Upload" at bounding box center [1486, 95] width 124 height 29
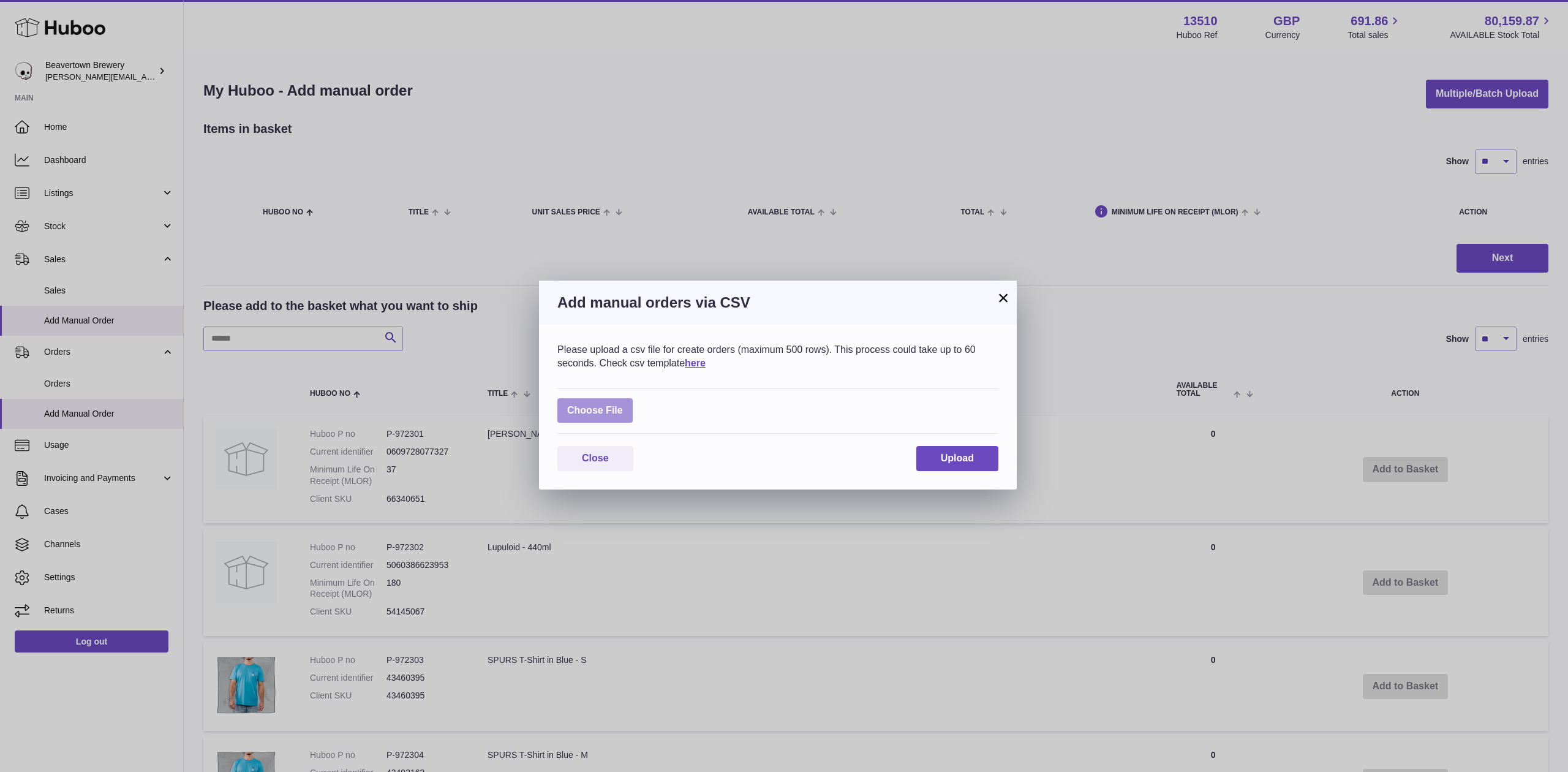
click at [571, 407] on label at bounding box center [595, 411] width 75 height 25
click at [623, 405] on input "file" at bounding box center [623, 404] width 1 height 1
type input "**********"
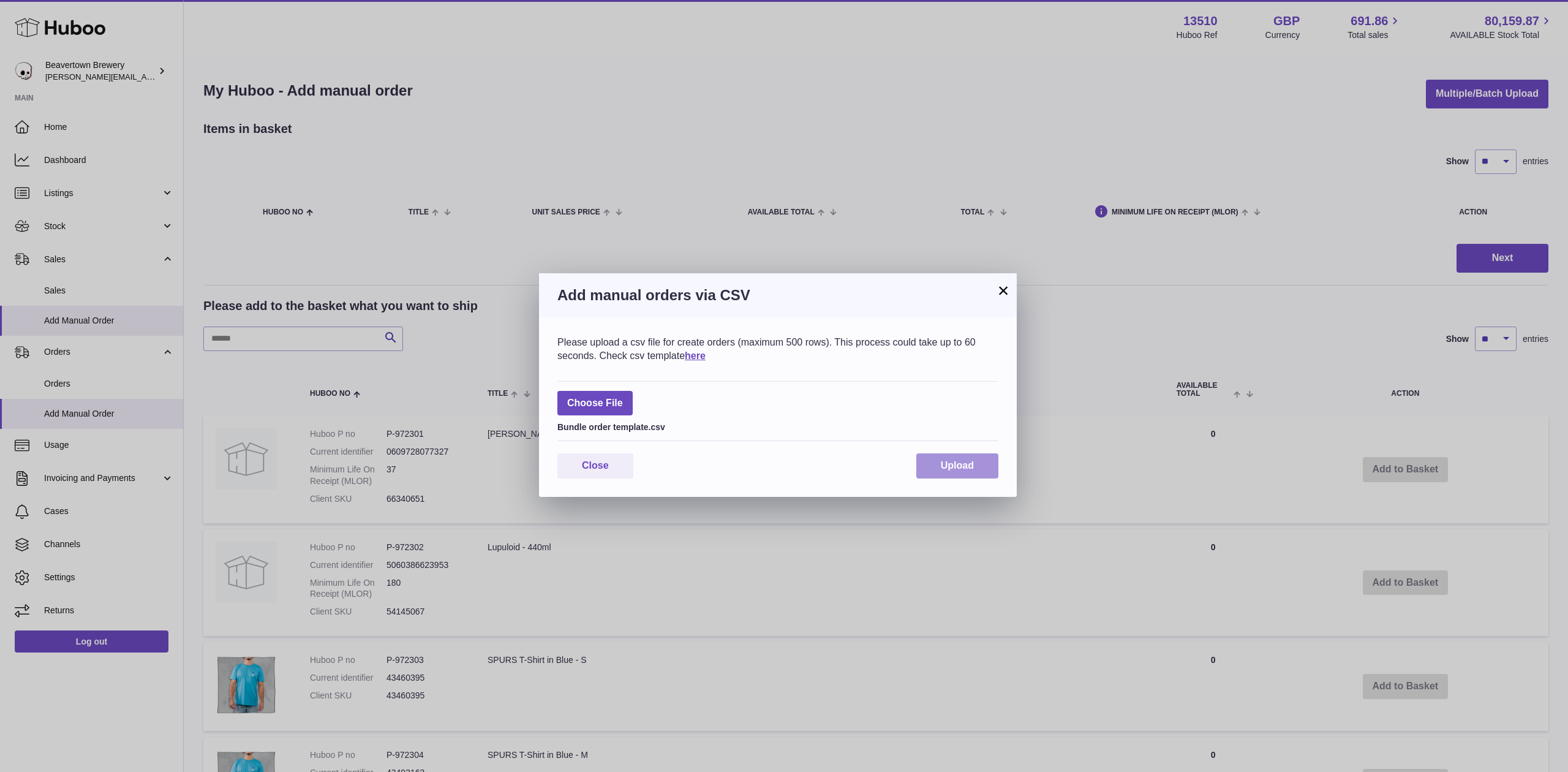
click at [934, 469] on button "Upload" at bounding box center [957, 466] width 82 height 25
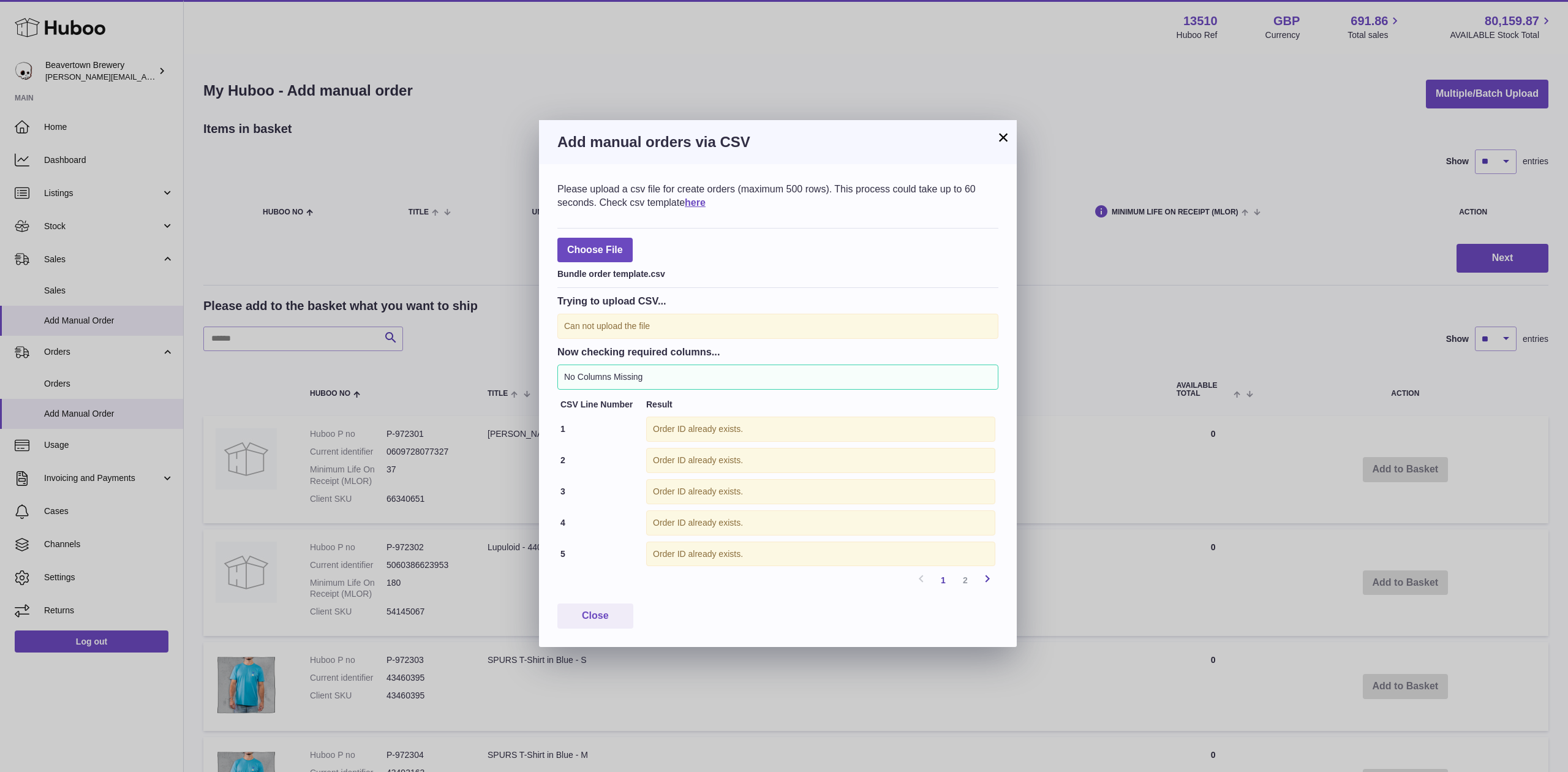
click at [998, 581] on link "Next" at bounding box center [987, 579] width 22 height 22
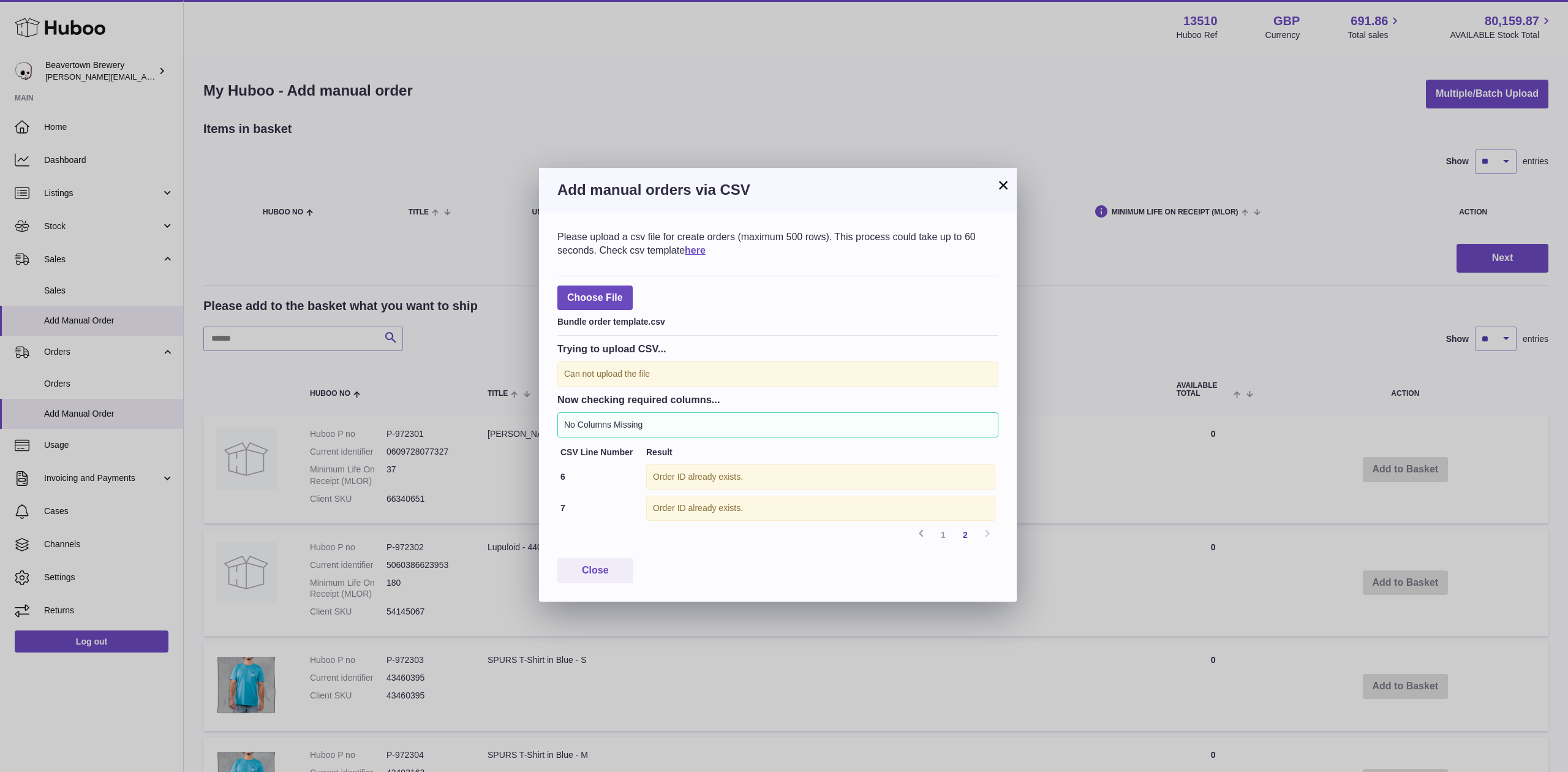
click at [1006, 193] on button "×" at bounding box center [1003, 185] width 15 height 15
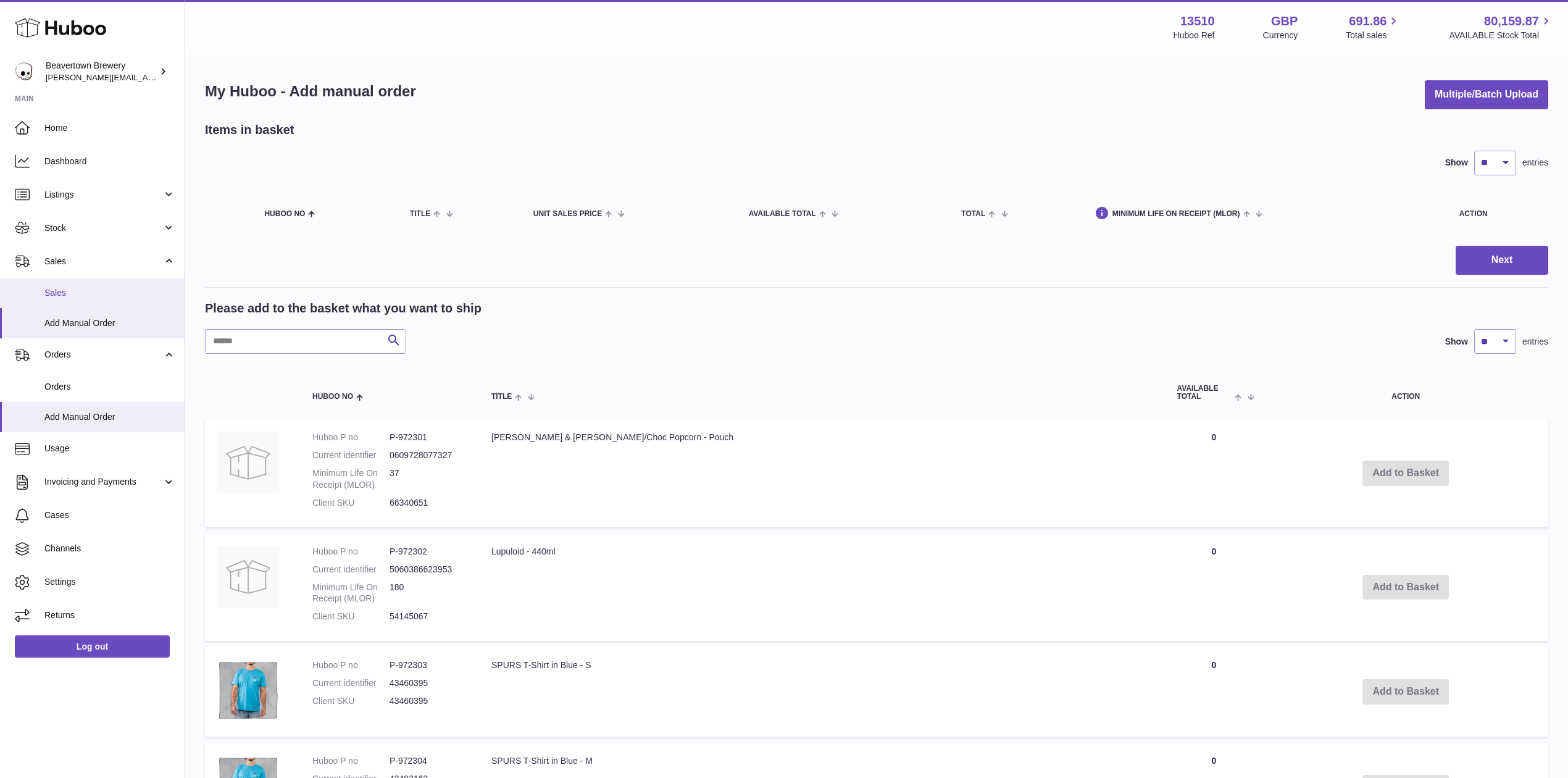
click at [89, 290] on span "Sales" at bounding box center [110, 293] width 131 height 12
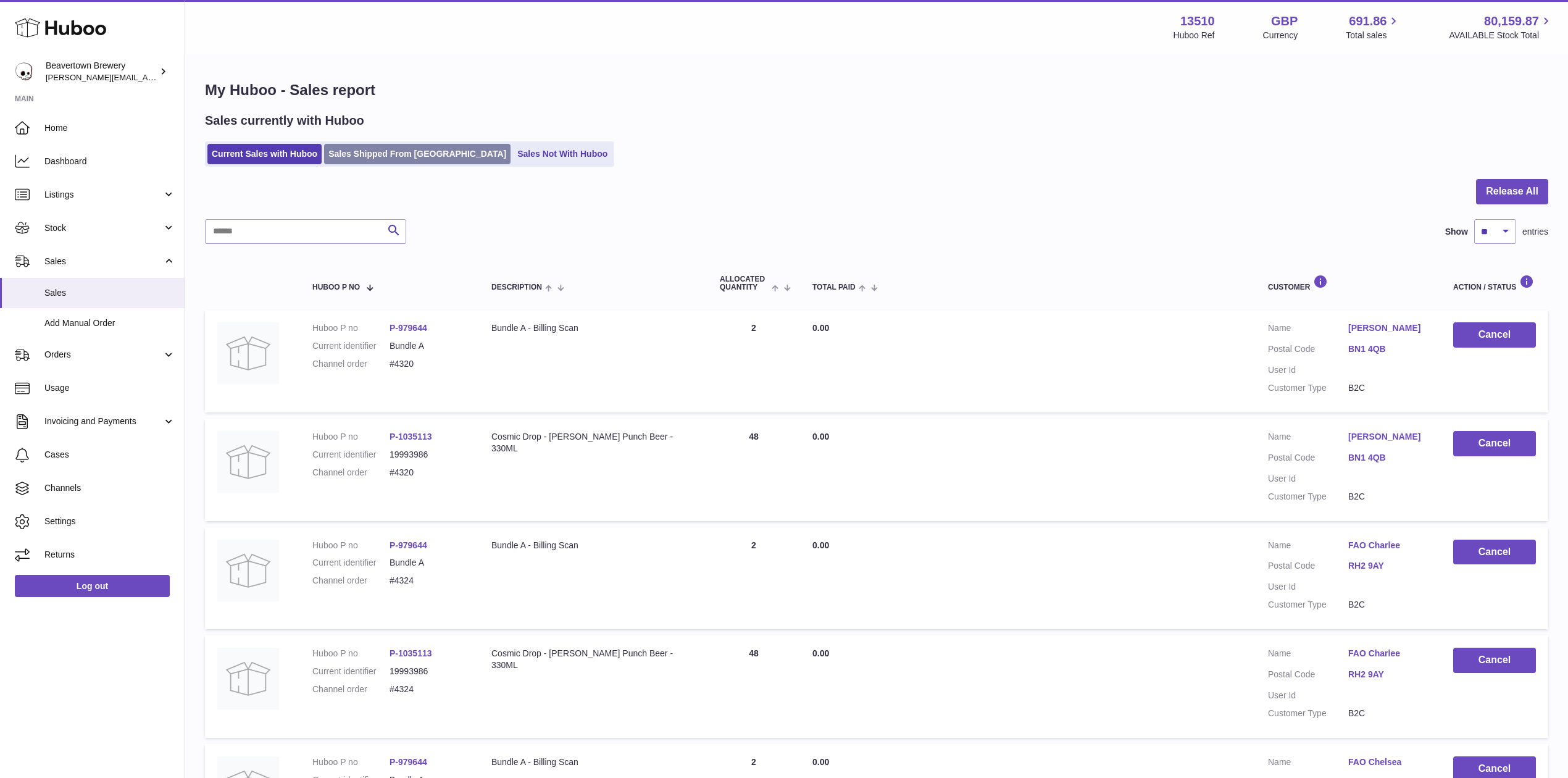
click at [430, 149] on link "Sales Shipped From [GEOGRAPHIC_DATA]" at bounding box center [417, 154] width 187 height 21
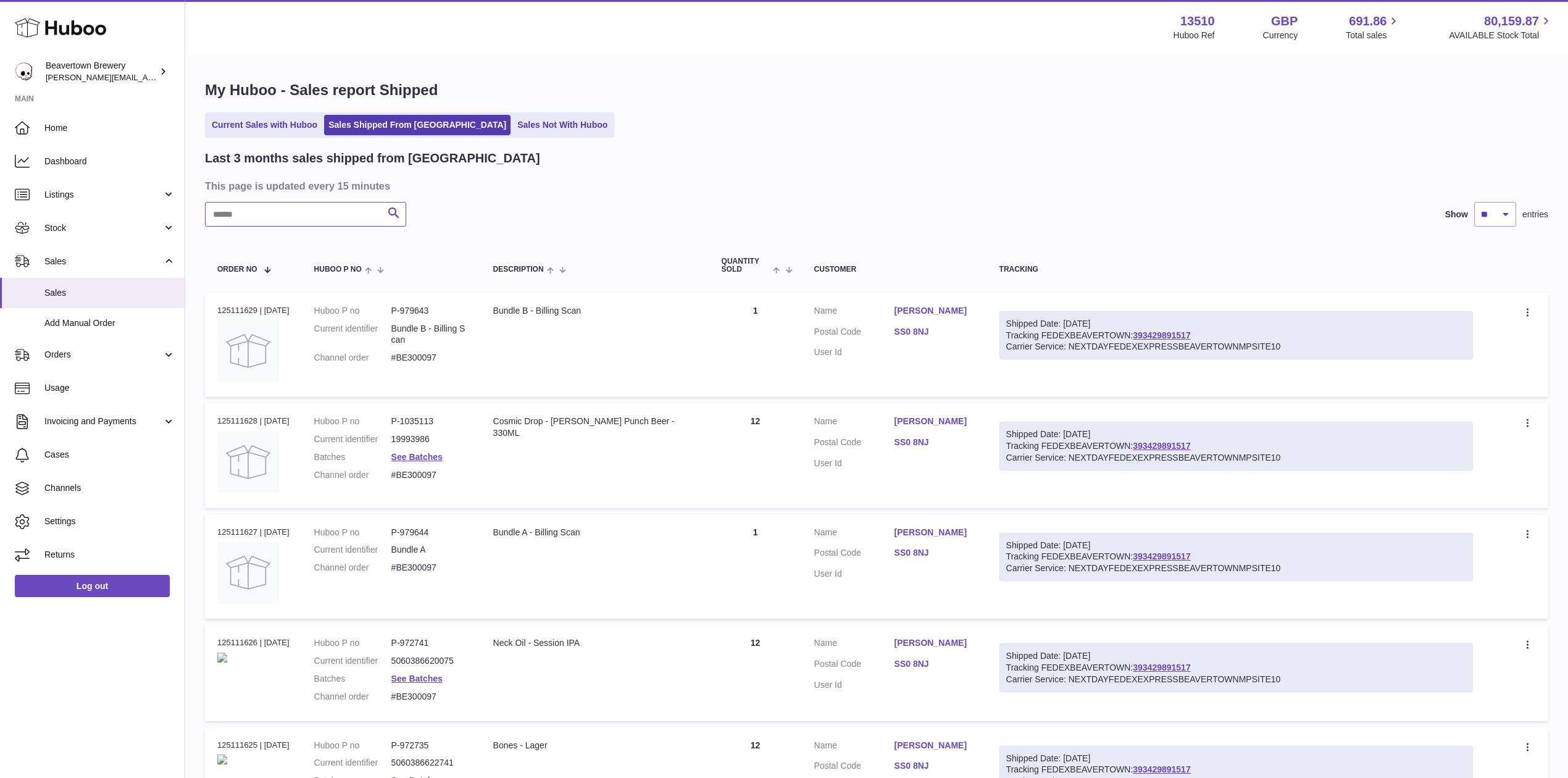
click at [341, 218] on input "text" at bounding box center [305, 214] width 201 height 25
paste input "*****"
type input "*****"
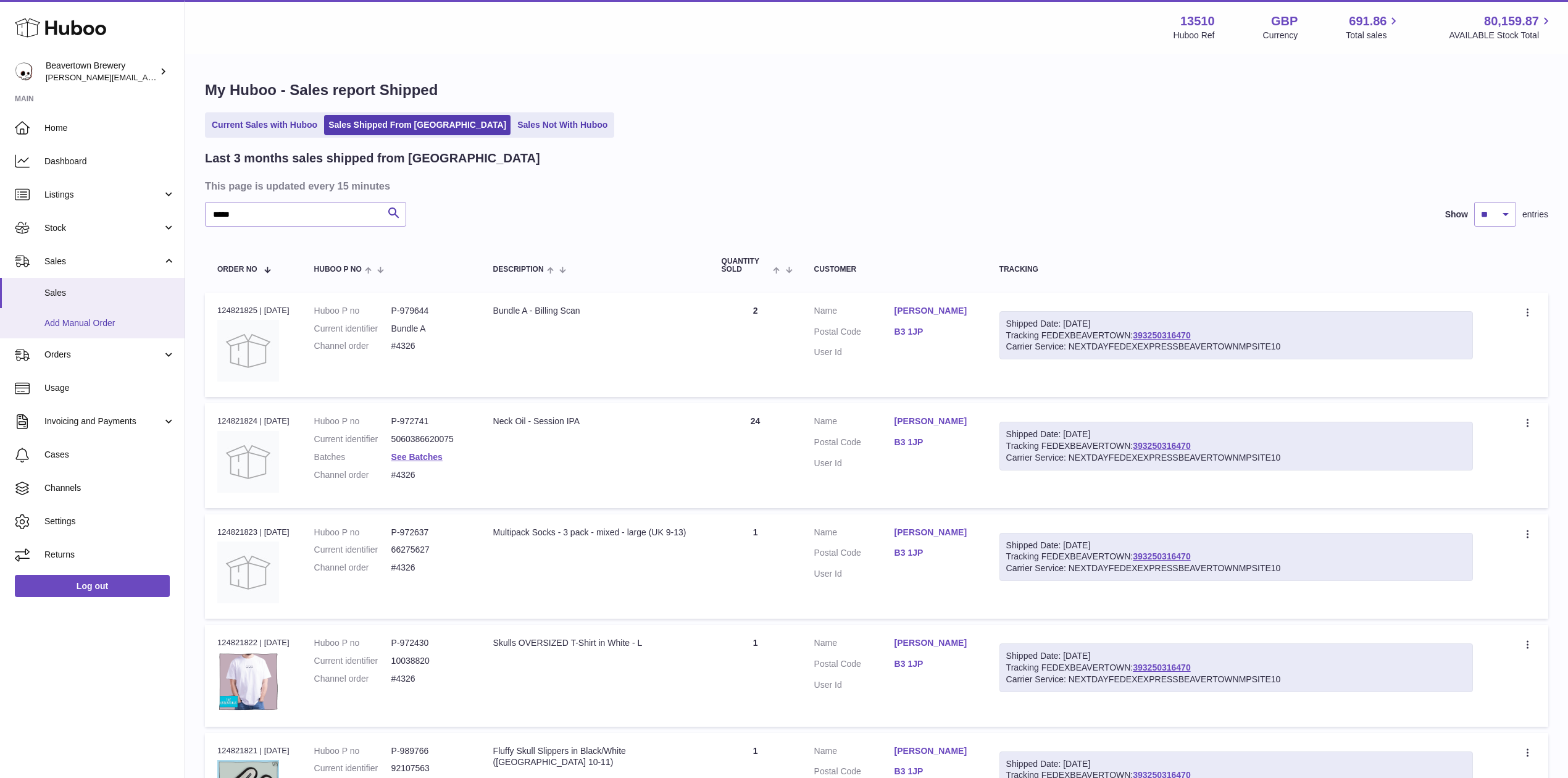
click at [62, 324] on span "Add Manual Order" at bounding box center [110, 324] width 131 height 12
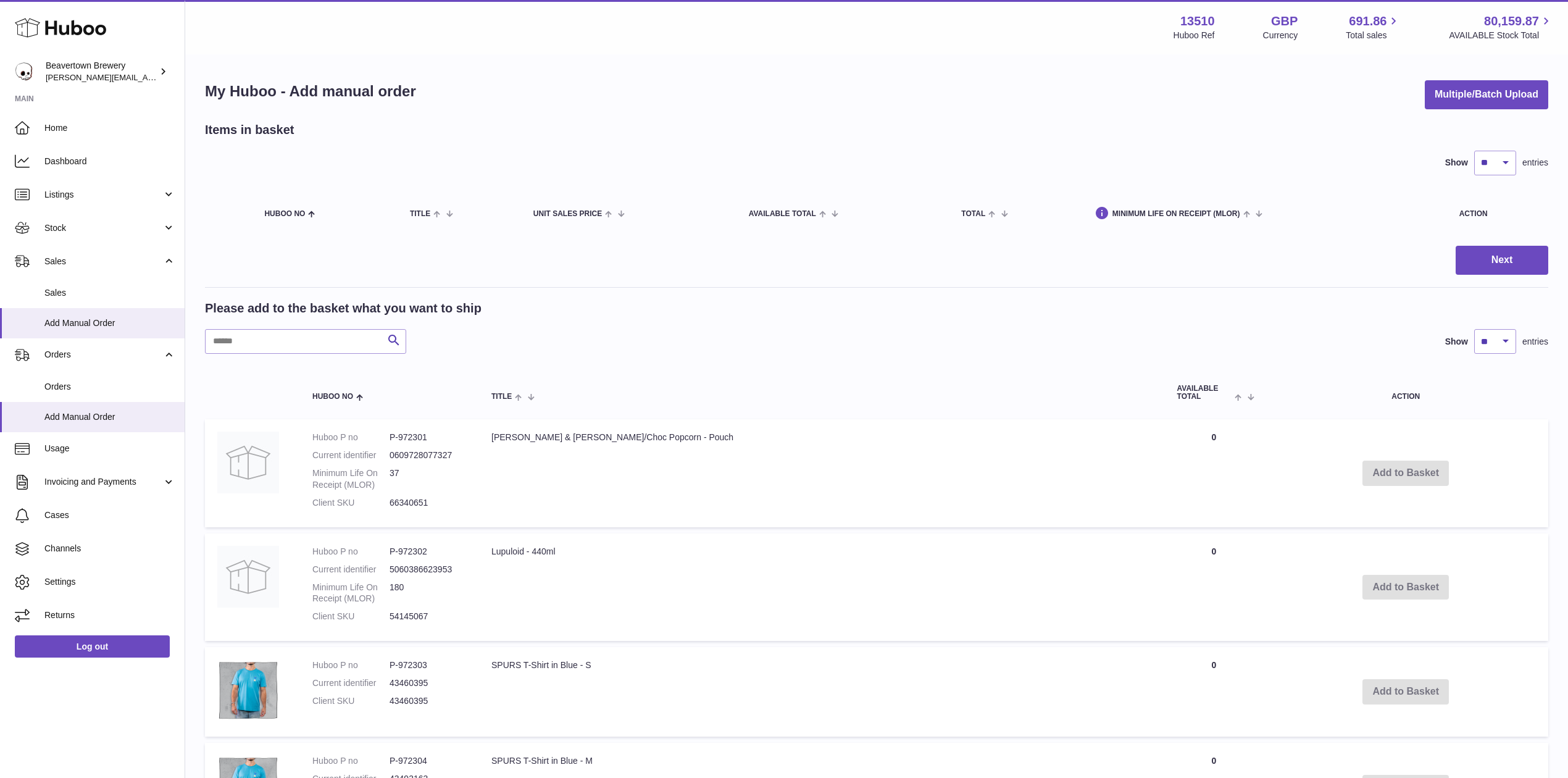
click at [1445, 112] on div "My Huboo - Add manual order Multiple/Batch Upload Items in basket Show ** ** **…" at bounding box center [877, 777] width 1383 height 1442
click at [1448, 104] on button "Multiple/Batch Upload" at bounding box center [1486, 95] width 124 height 29
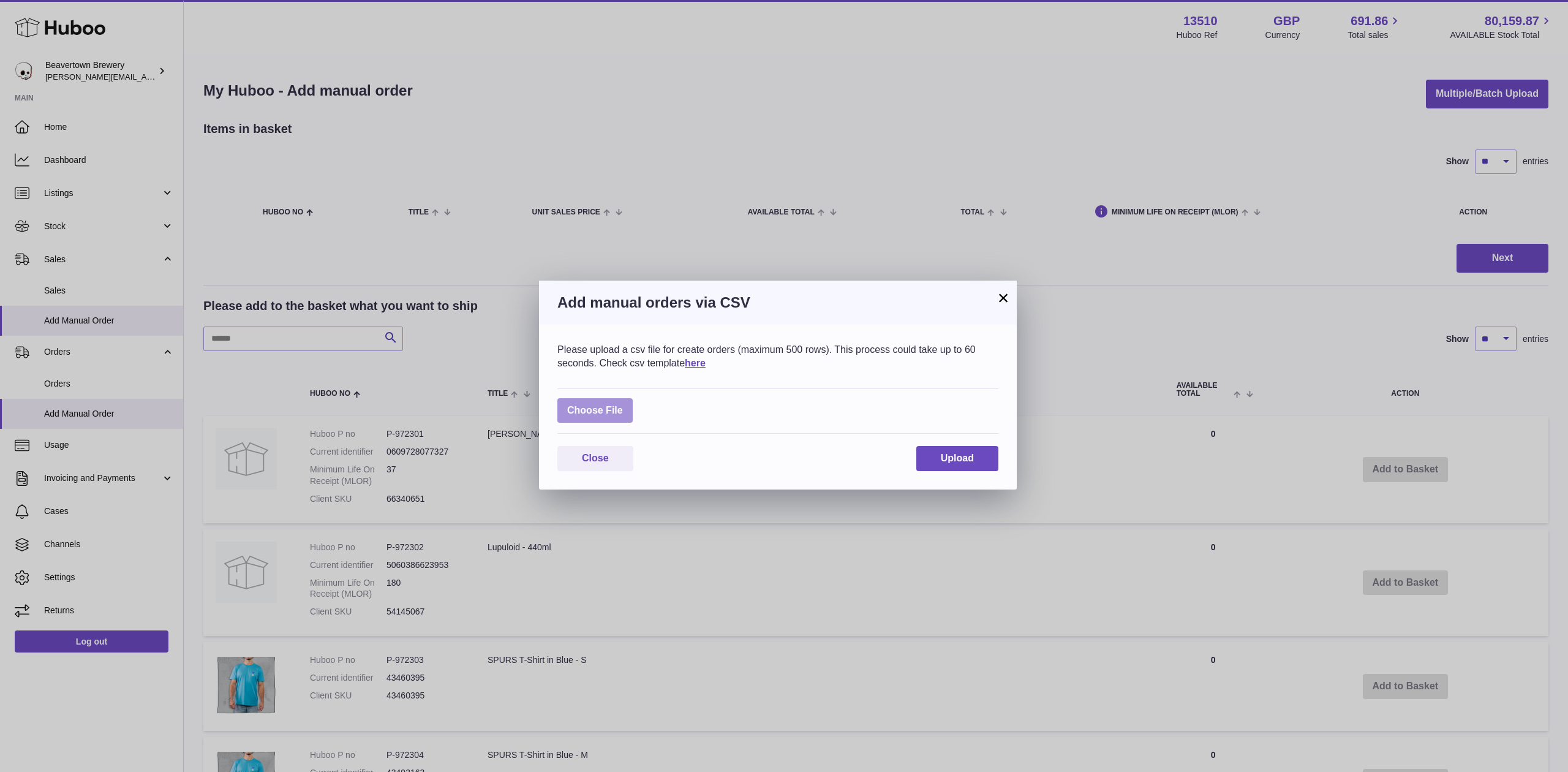
click at [571, 409] on label at bounding box center [595, 411] width 75 height 25
click at [623, 405] on input "file" at bounding box center [623, 404] width 1 height 1
type input "**********"
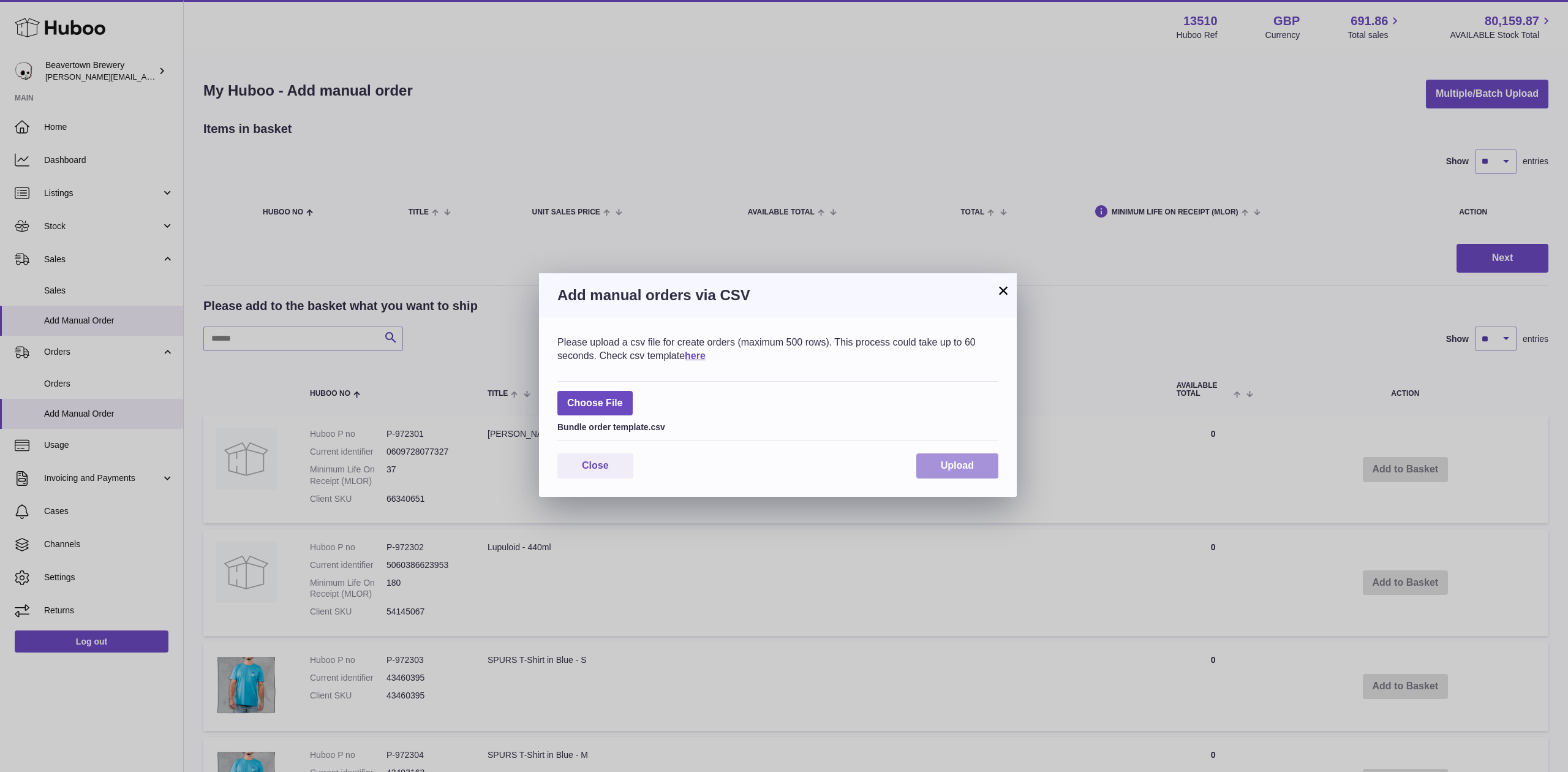
click at [950, 468] on span "Upload" at bounding box center [958, 465] width 33 height 11
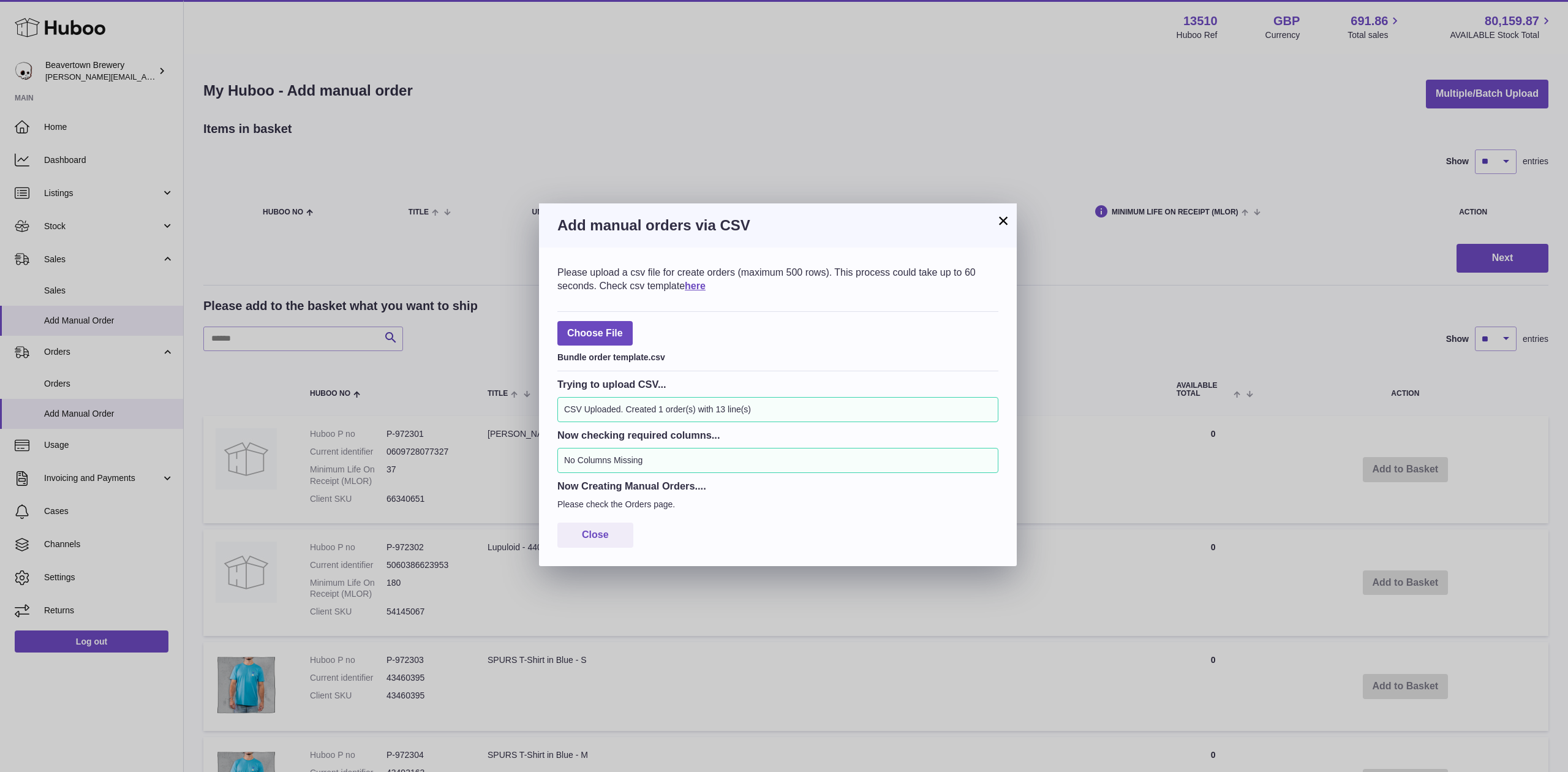
click at [1008, 213] on button "×" at bounding box center [1003, 220] width 15 height 15
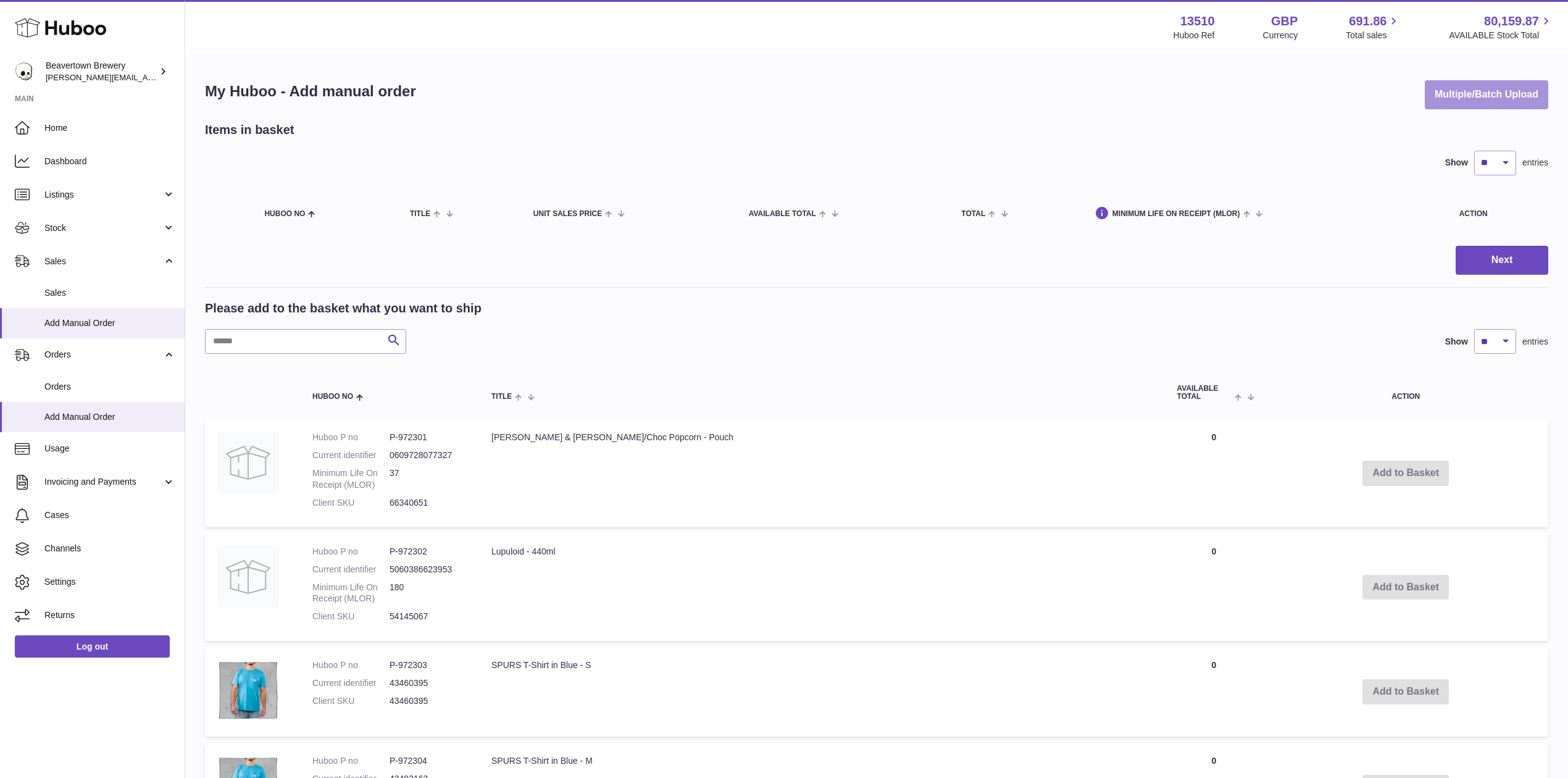
click at [1507, 82] on button "Multiple/Batch Upload" at bounding box center [1486, 95] width 124 height 29
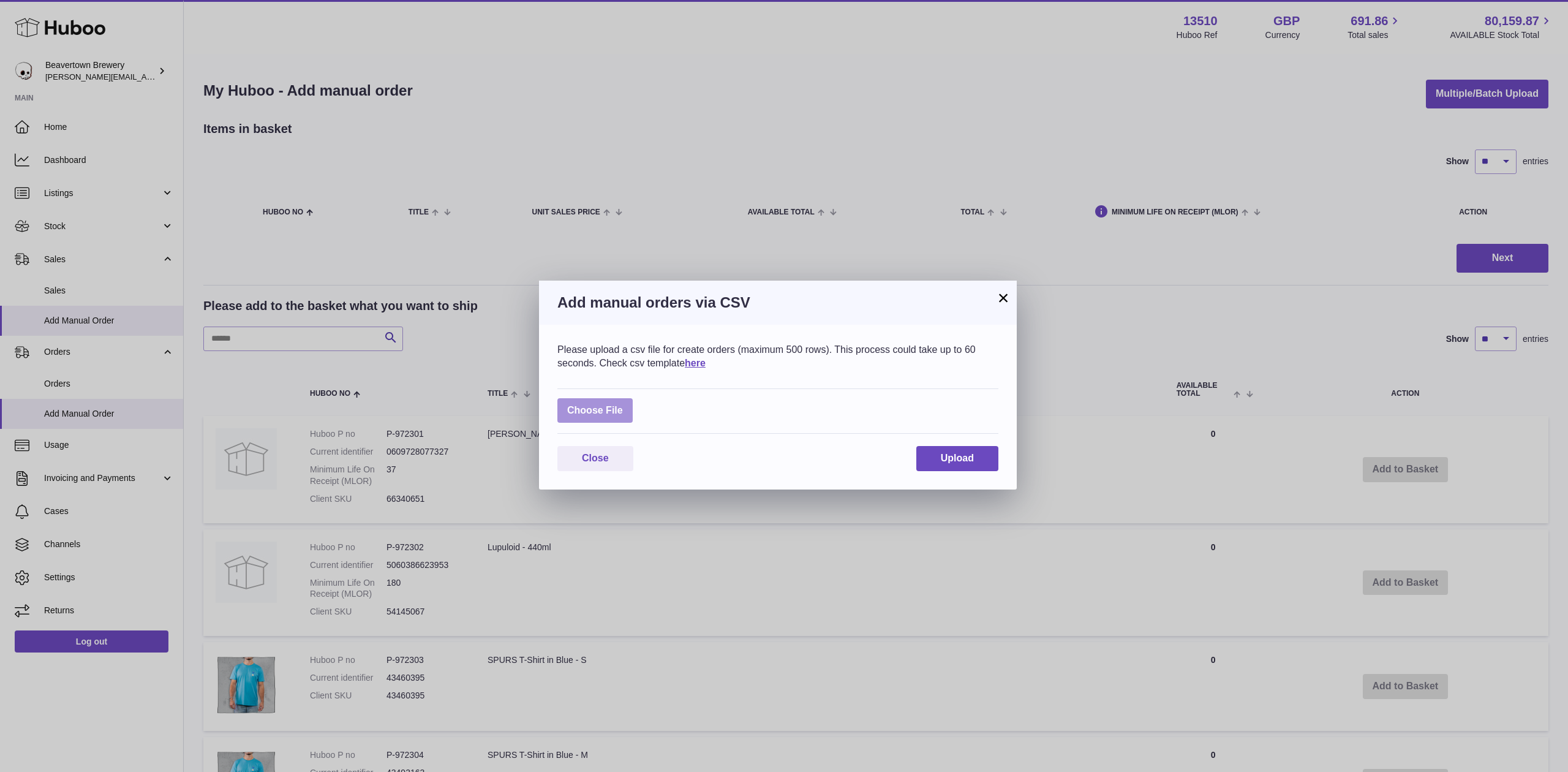
click at [621, 405] on label at bounding box center [595, 411] width 75 height 25
click at [623, 405] on input "file" at bounding box center [623, 404] width 1 height 1
type input "**********"
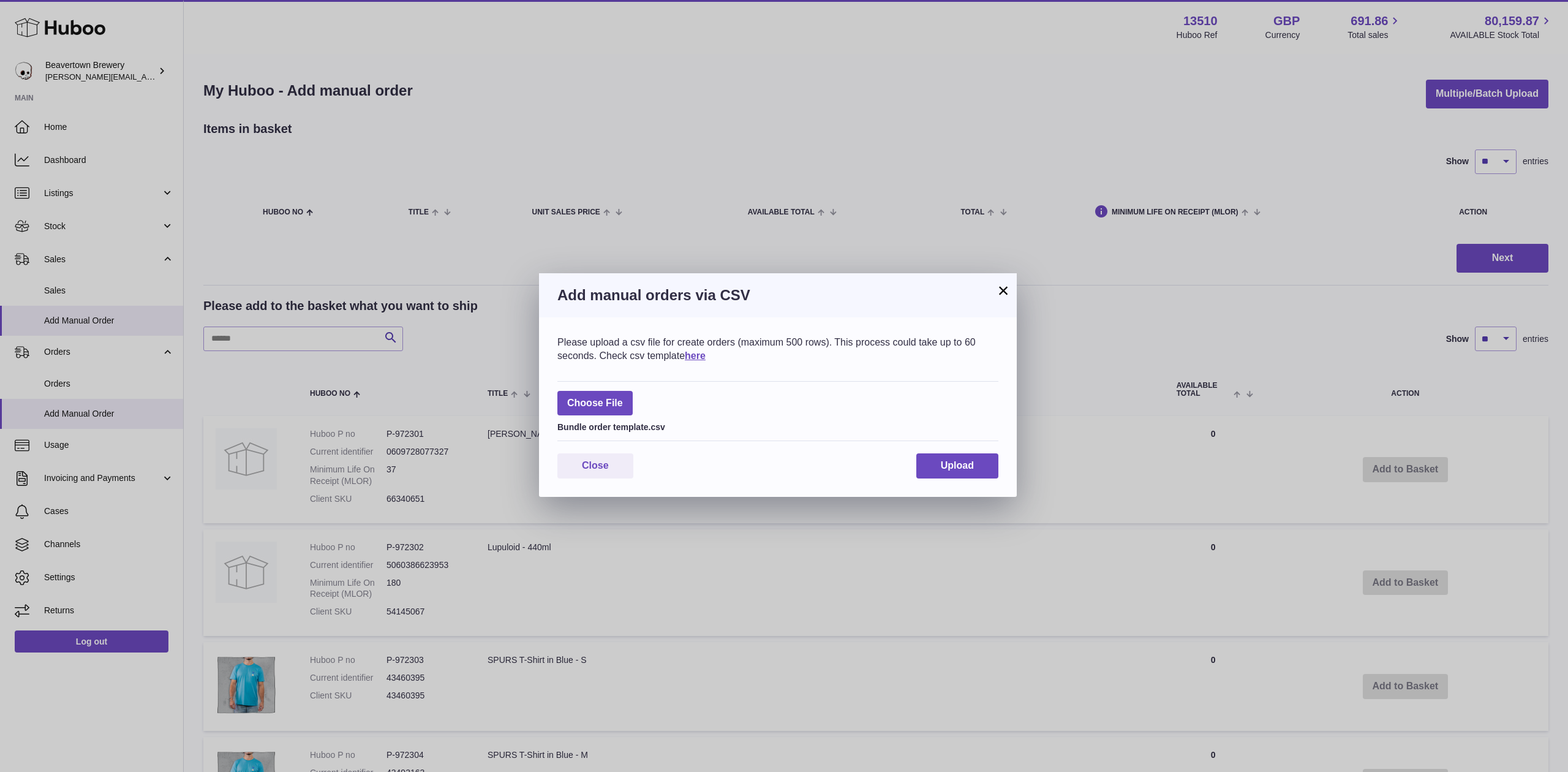
click at [991, 448] on div "Please upload a csv file for create orders (maximum 500 rows). This process cou…" at bounding box center [778, 407] width 478 height 179
click at [983, 460] on button "Upload" at bounding box center [957, 466] width 82 height 25
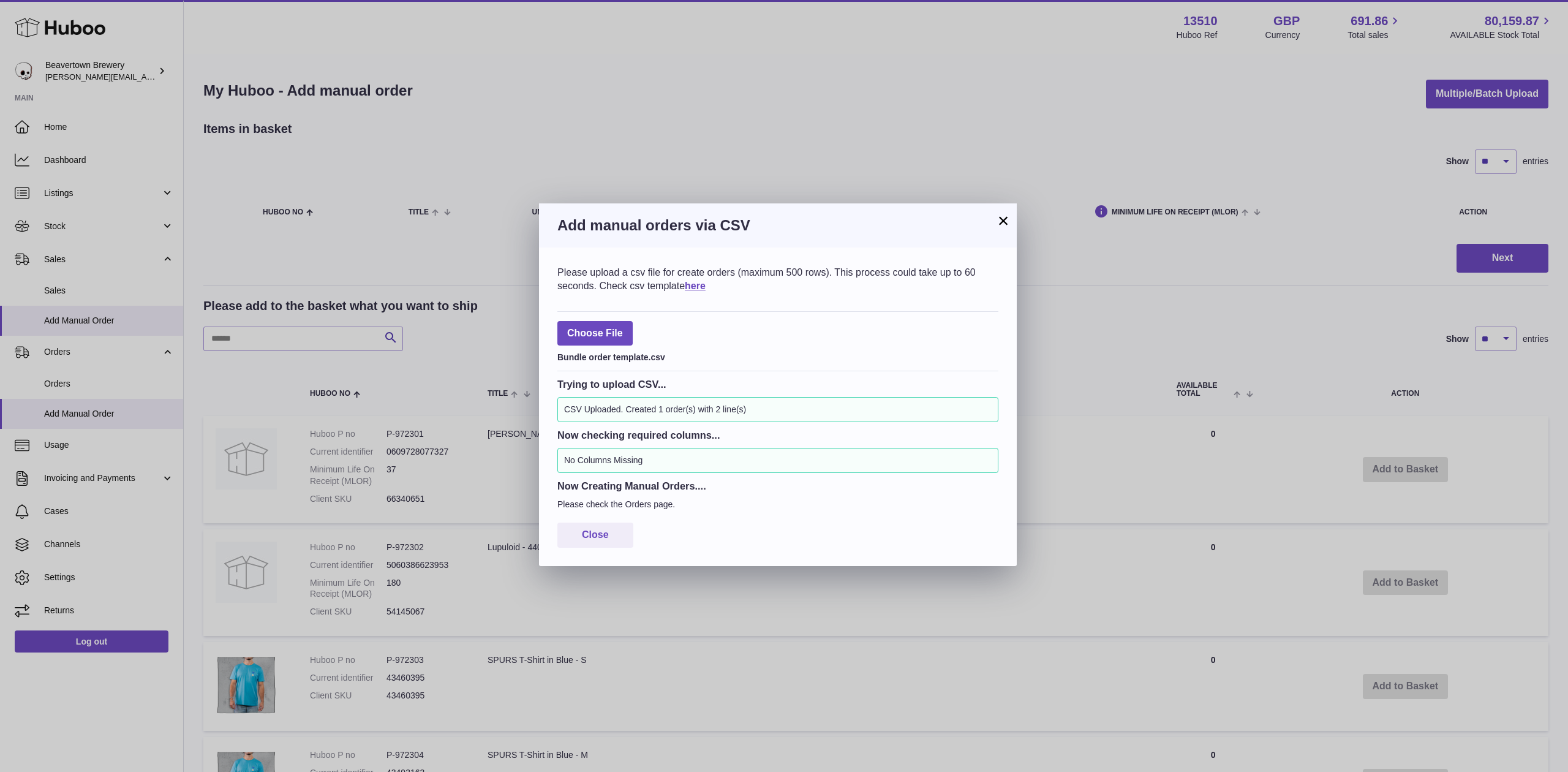
click at [1001, 222] on button "×" at bounding box center [1003, 220] width 15 height 15
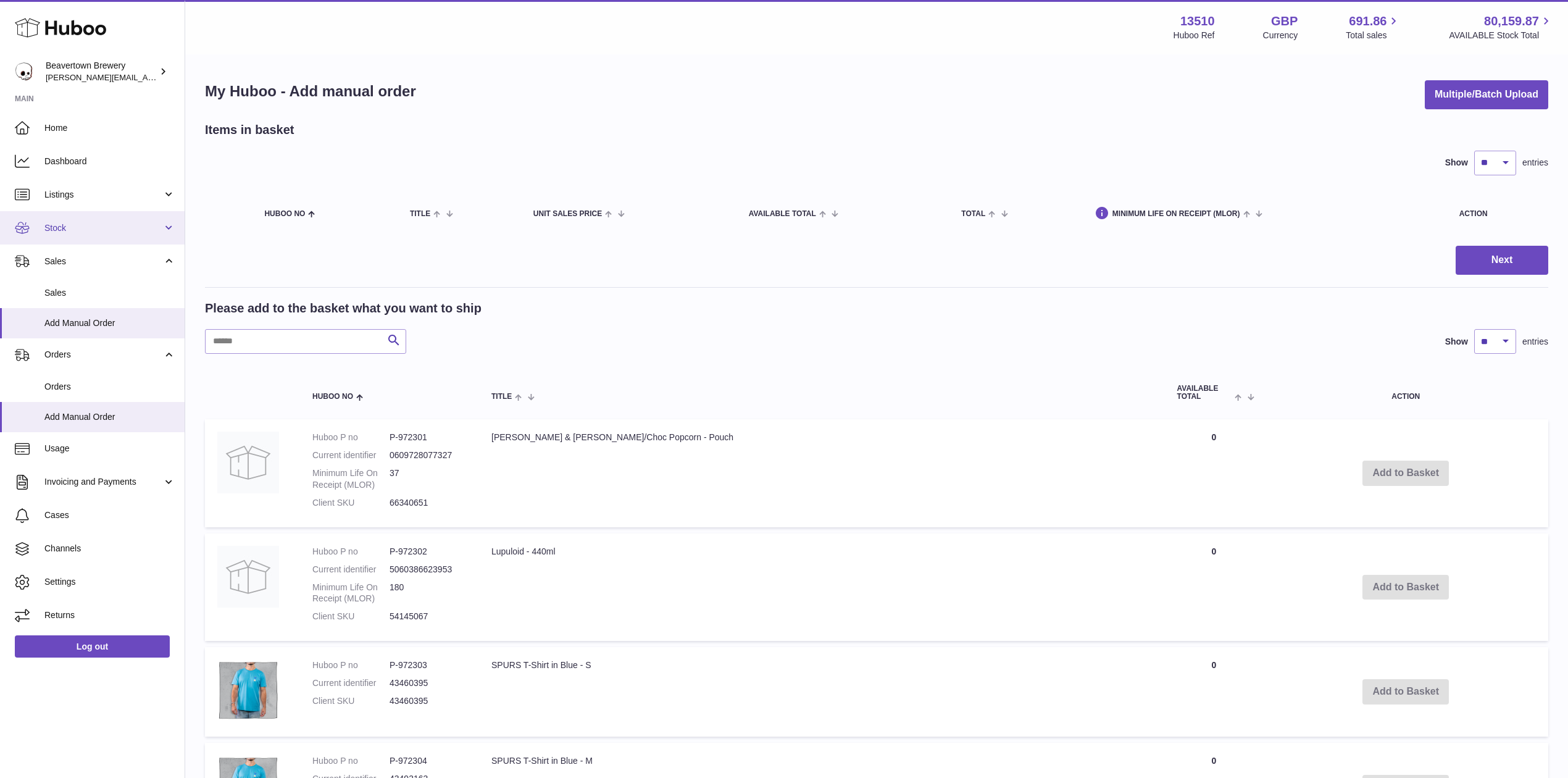
click at [73, 231] on span "Stock" at bounding box center [104, 229] width 118 height 12
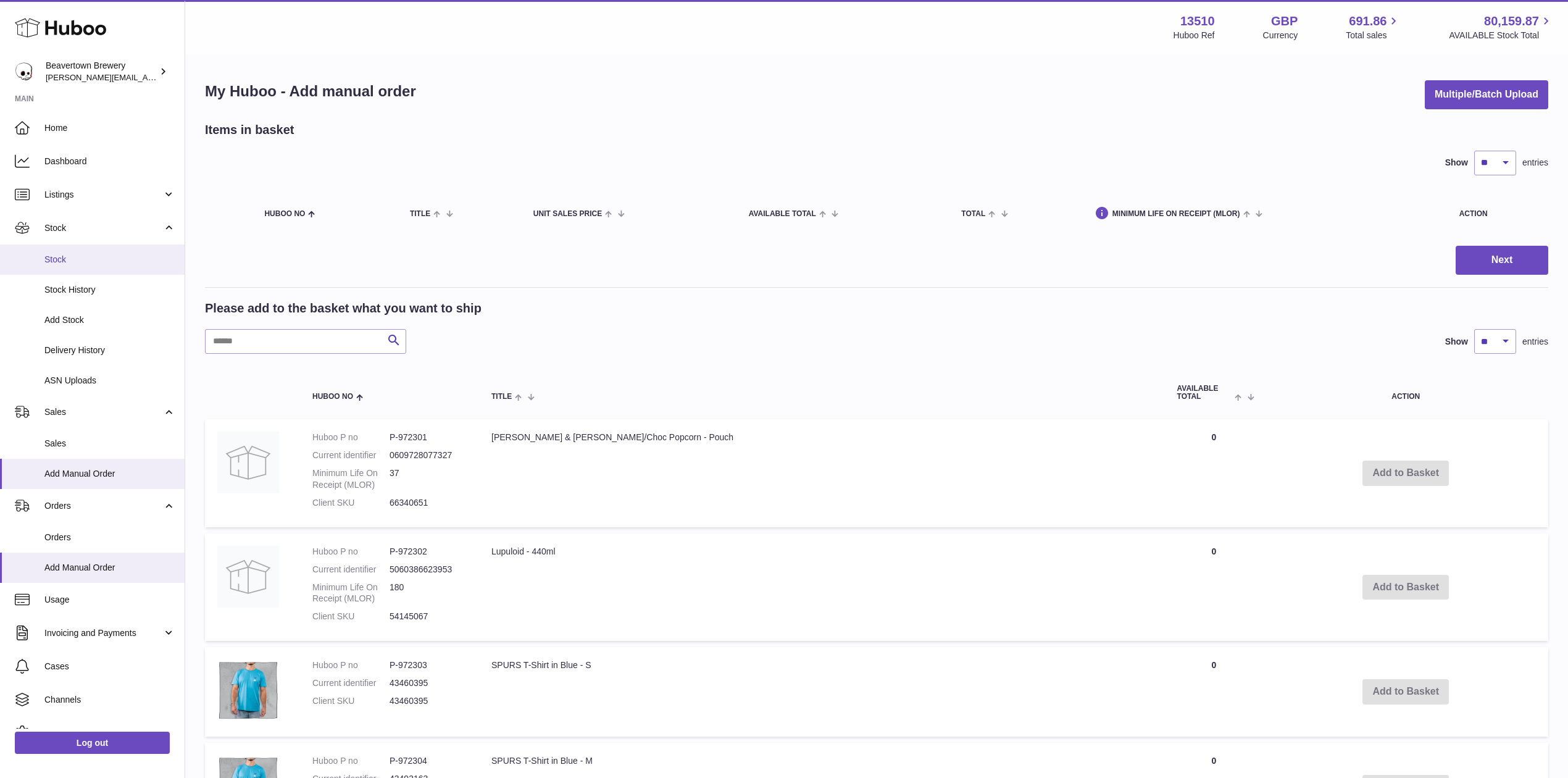
click at [78, 250] on link "Stock" at bounding box center [92, 260] width 185 height 31
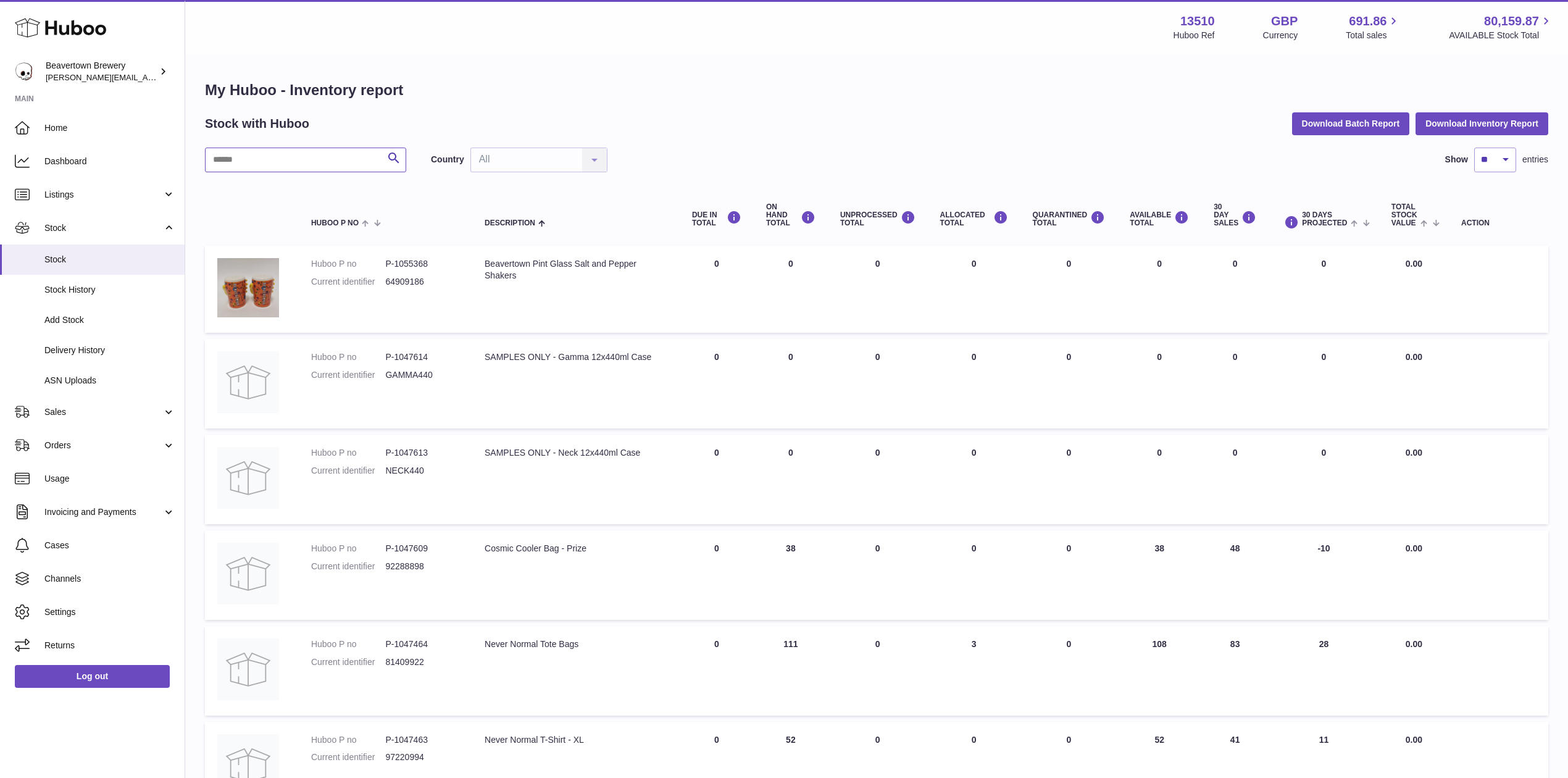
click at [329, 161] on input "text" at bounding box center [305, 159] width 201 height 25
type input "*****"
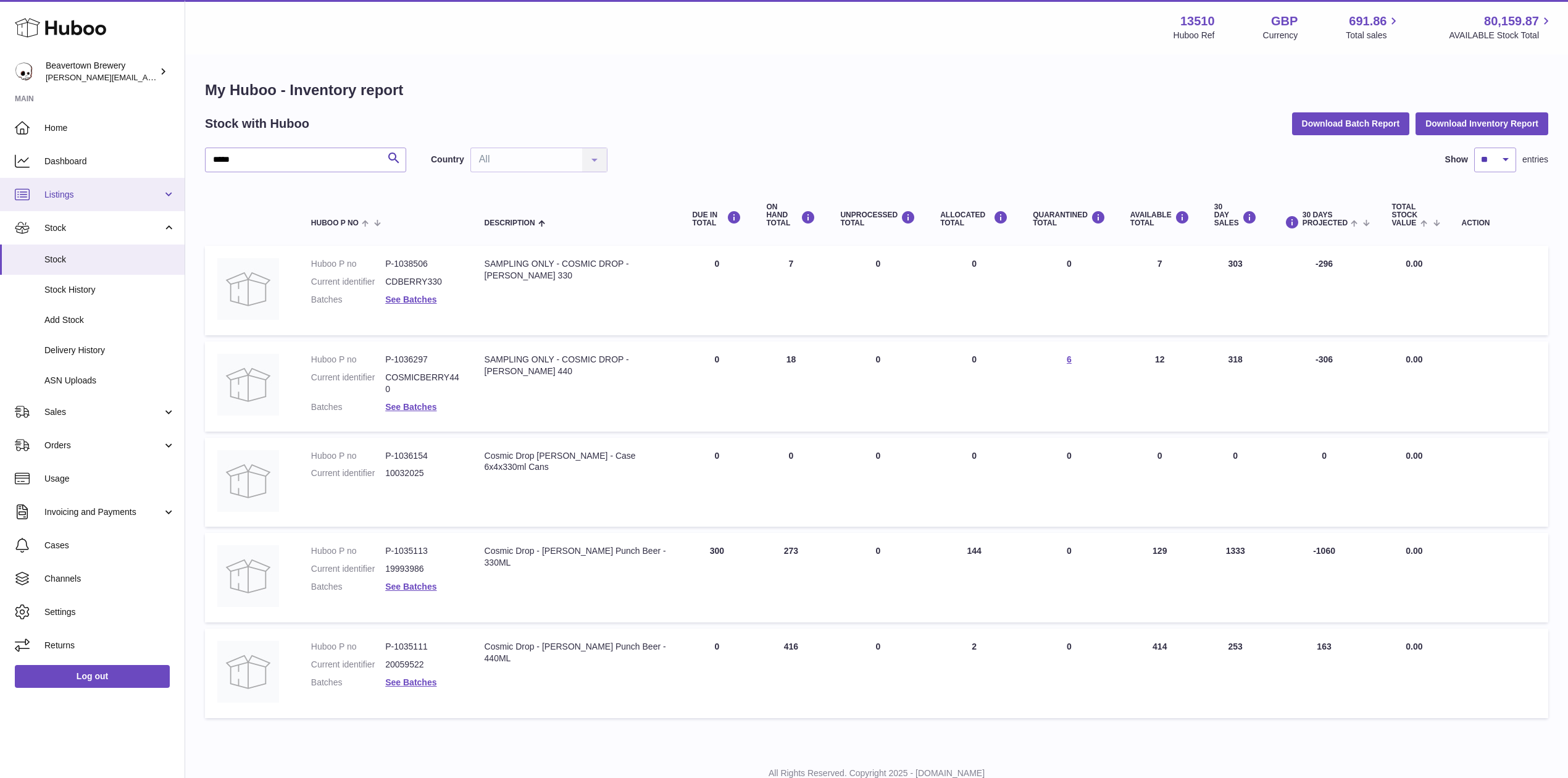
click at [64, 203] on link "Listings" at bounding box center [92, 195] width 185 height 33
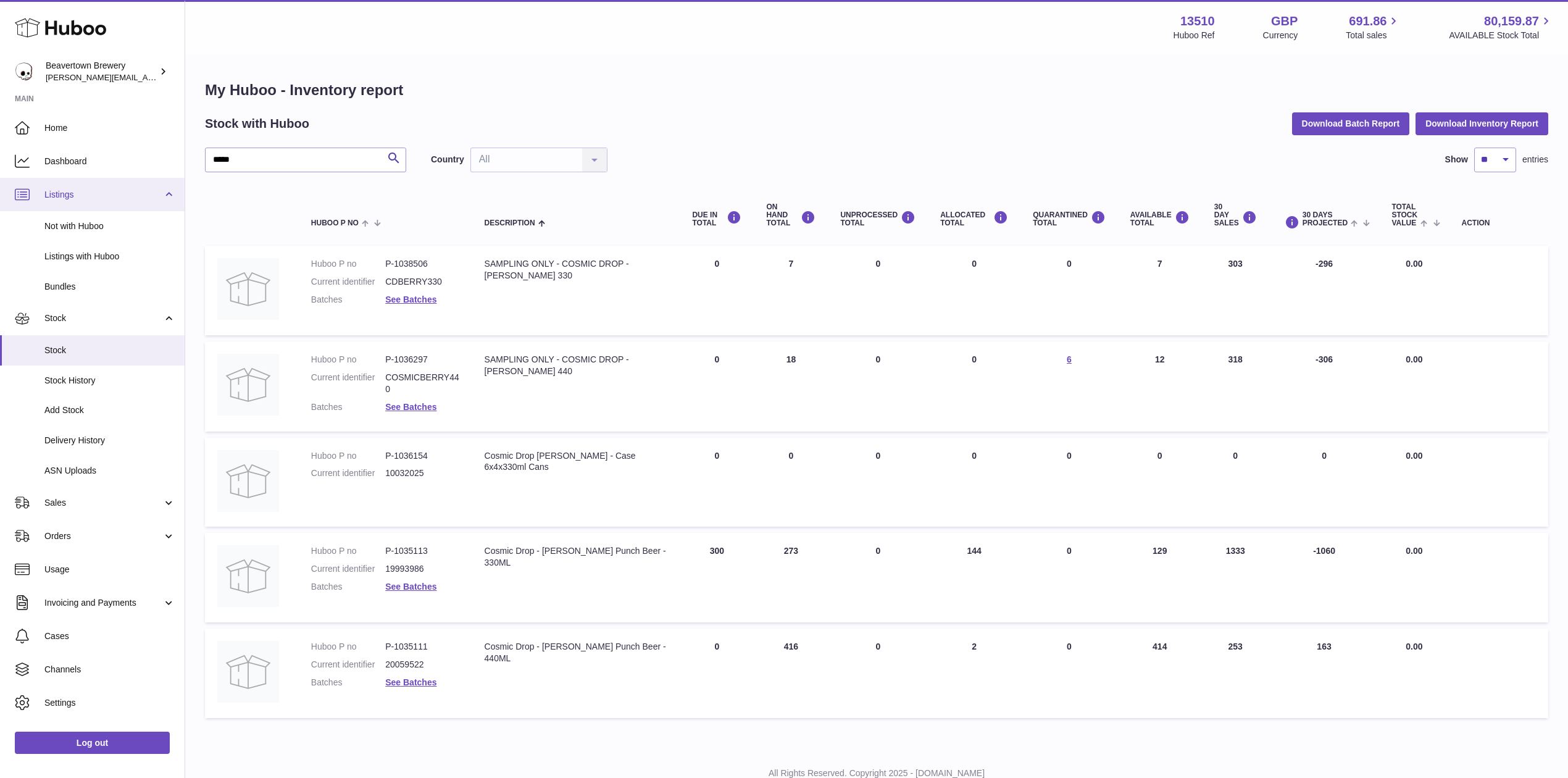
click at [62, 190] on span "Listings" at bounding box center [104, 195] width 118 height 12
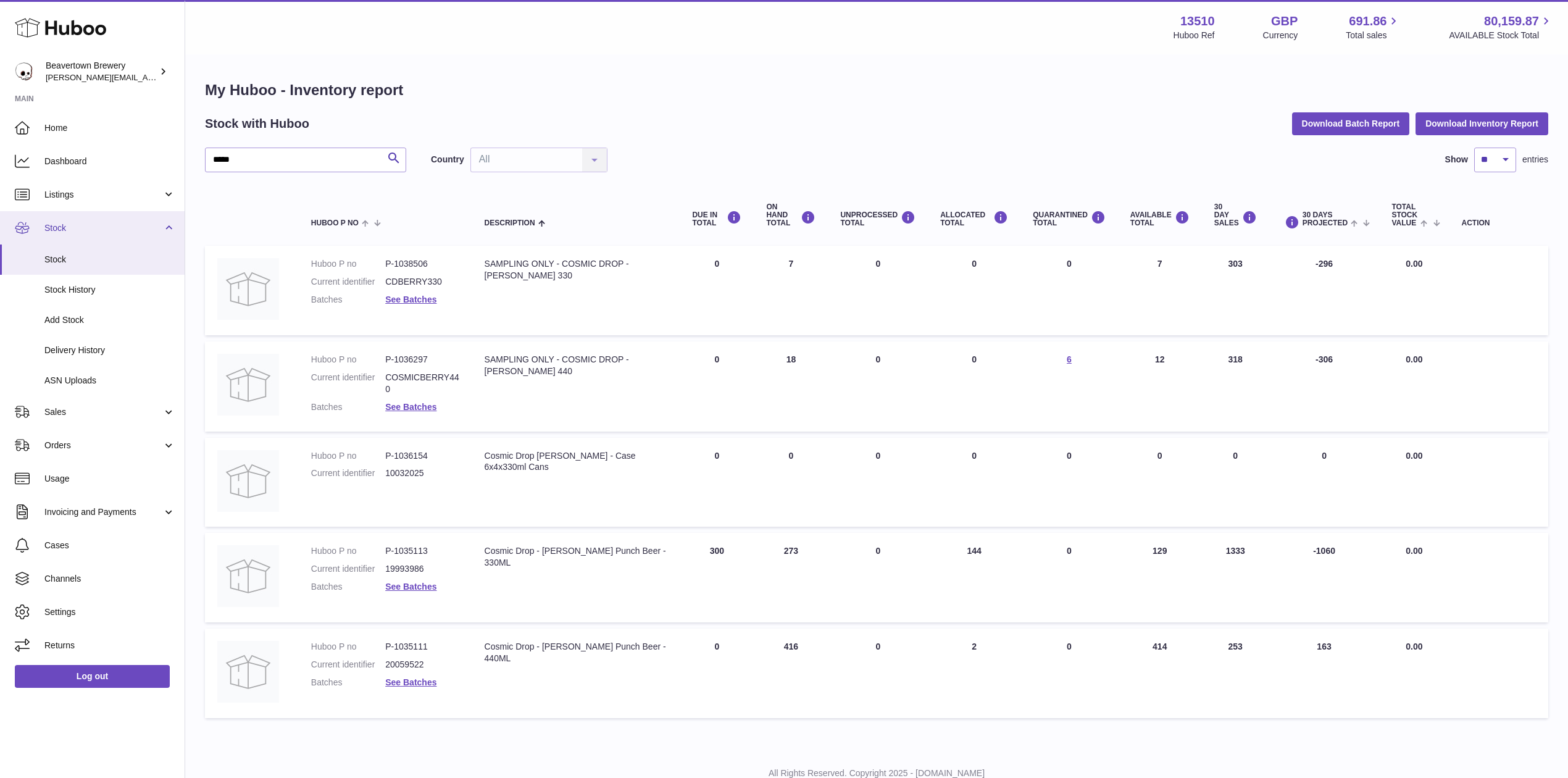
click at [57, 223] on span "Stock" at bounding box center [104, 229] width 118 height 12
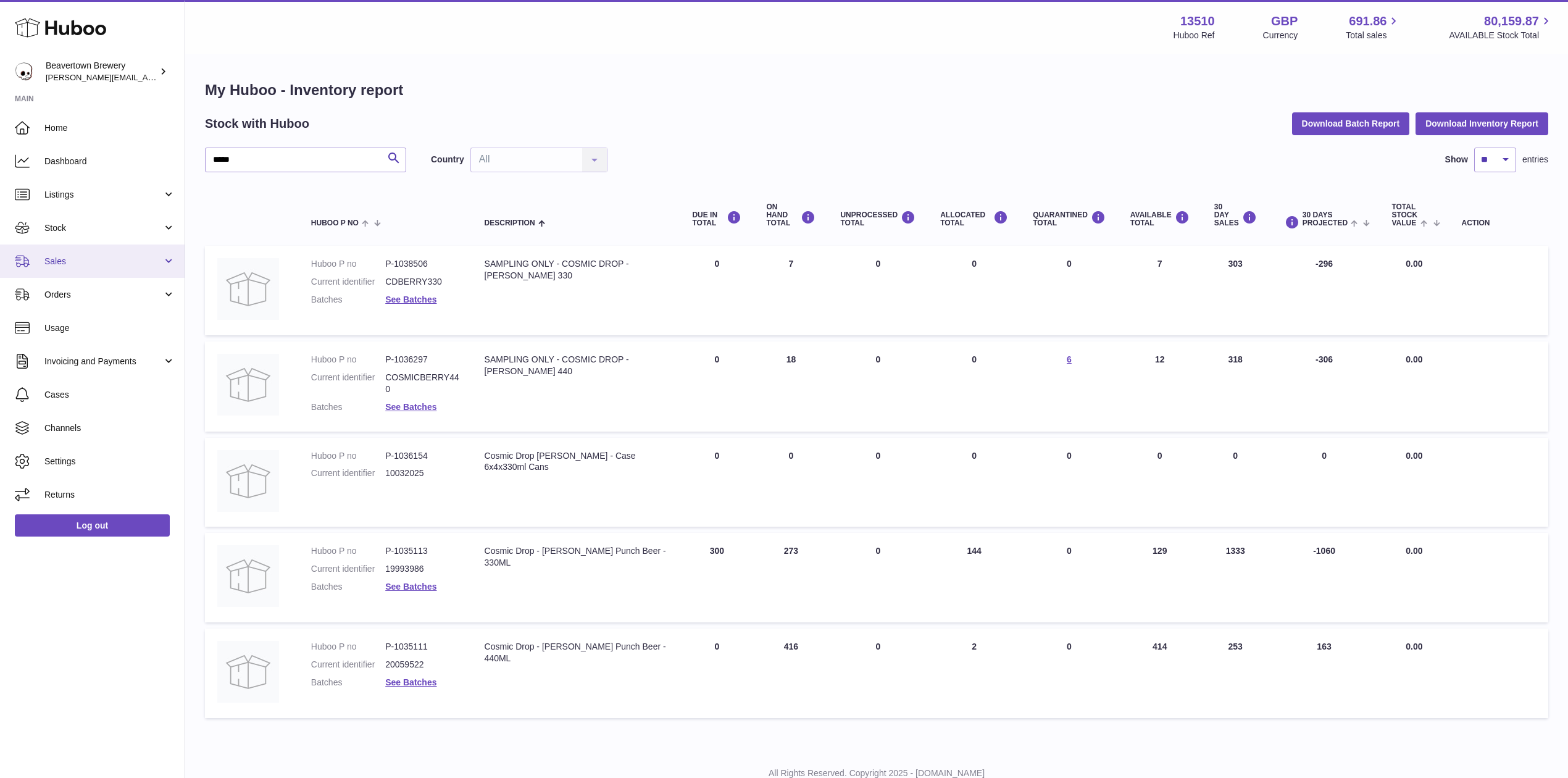
click at [69, 267] on link "Sales" at bounding box center [92, 261] width 185 height 33
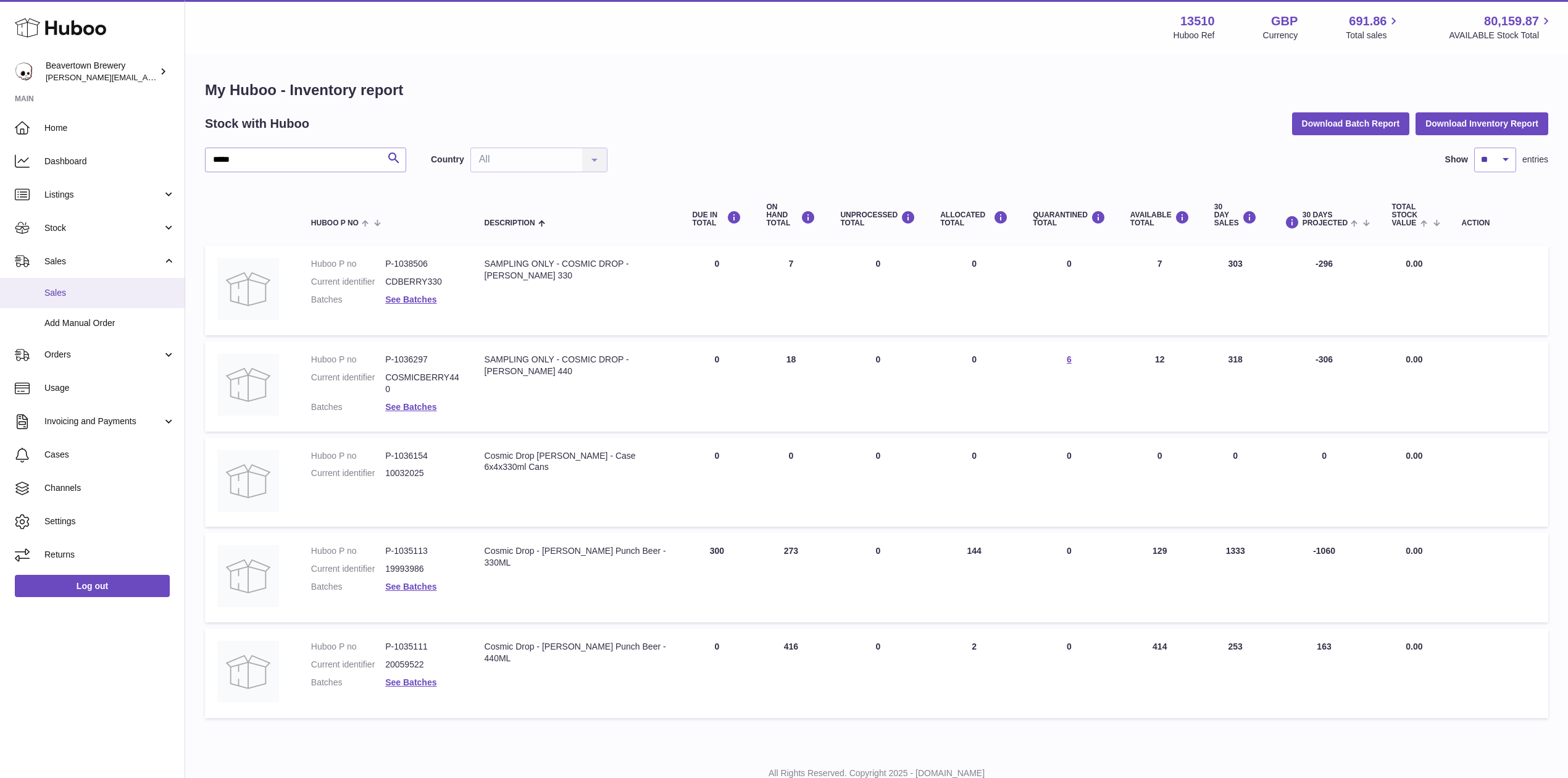
click at [69, 293] on span "Sales" at bounding box center [110, 293] width 131 height 12
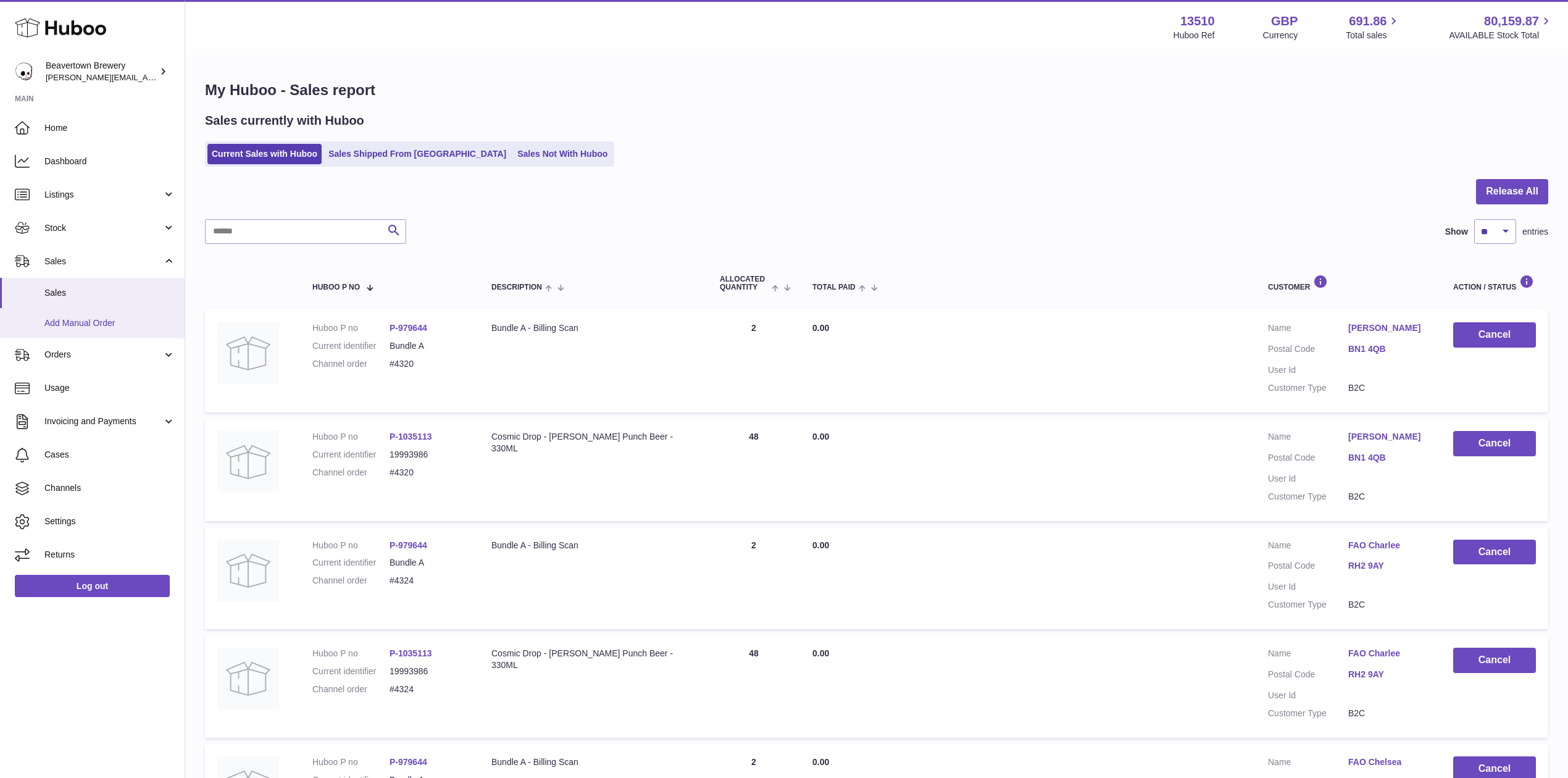
click at [76, 312] on link "Add Manual Order" at bounding box center [92, 324] width 185 height 31
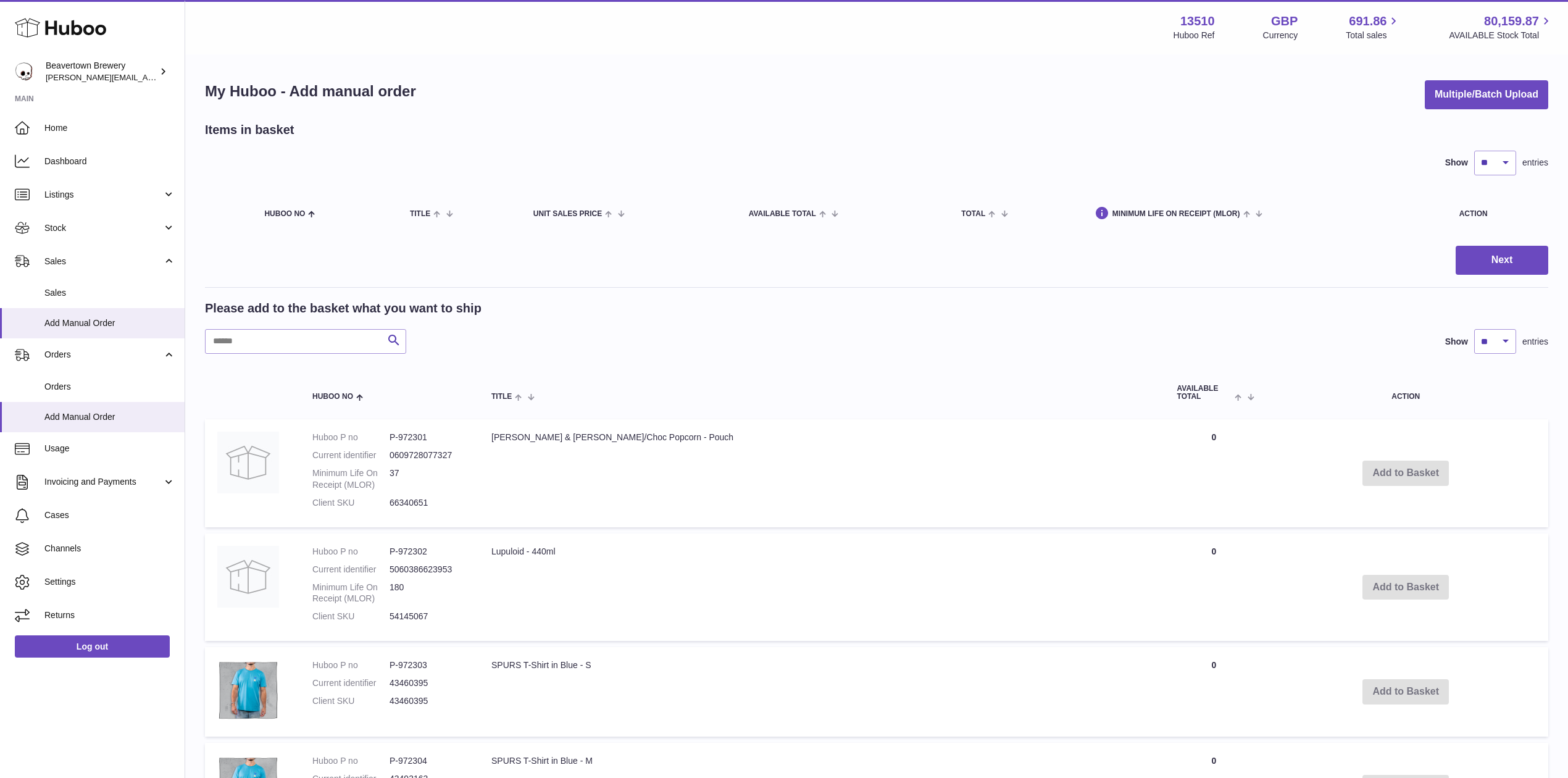
click at [1417, 98] on div "My Huboo - Add manual order Multiple/Batch Upload" at bounding box center [877, 95] width 1344 height 29
click at [1425, 101] on button "Multiple/Batch Upload" at bounding box center [1486, 95] width 124 height 29
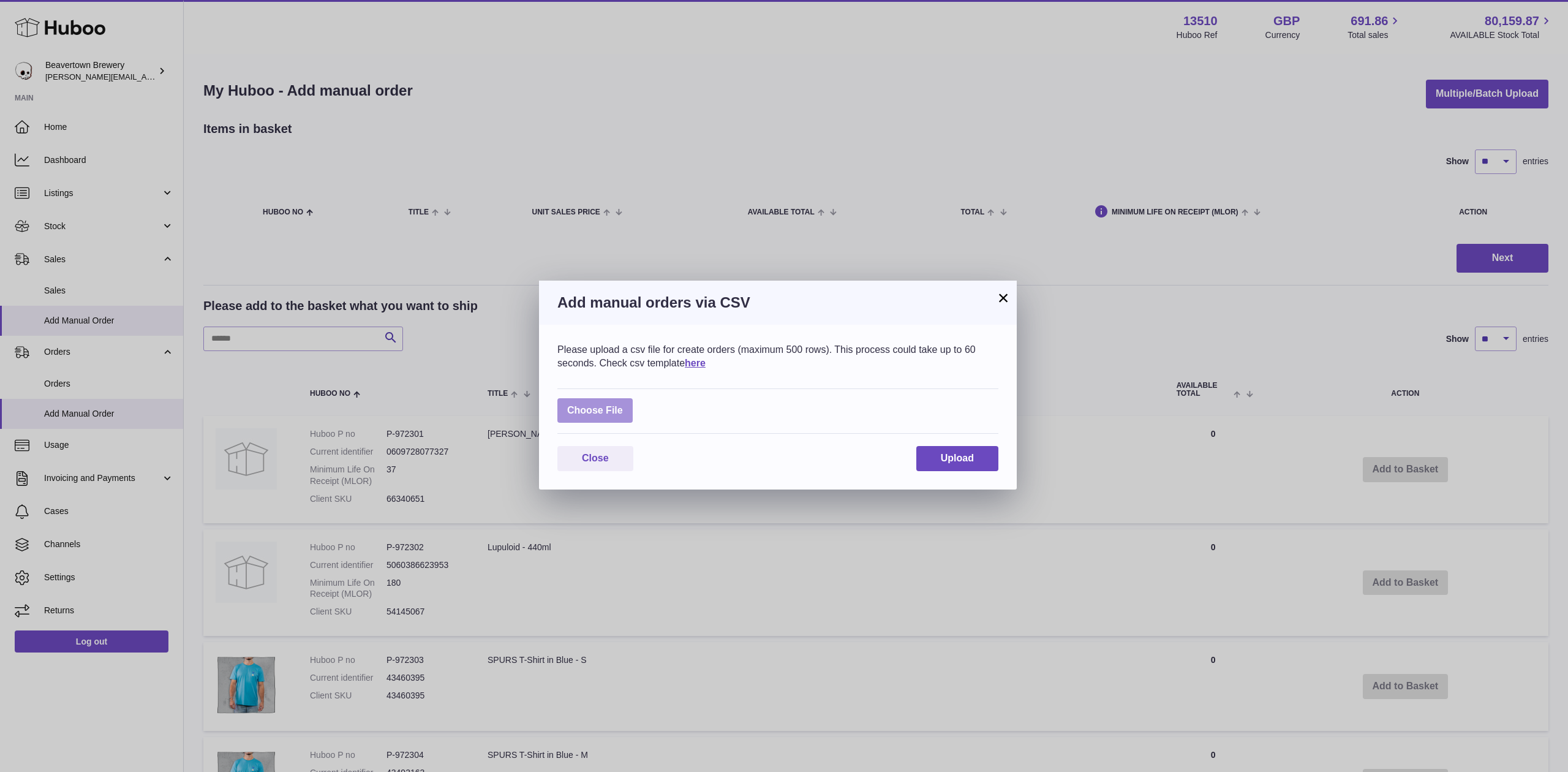
click at [615, 407] on label at bounding box center [595, 411] width 75 height 25
click at [623, 405] on input "file" at bounding box center [623, 404] width 1 height 1
type input "**********"
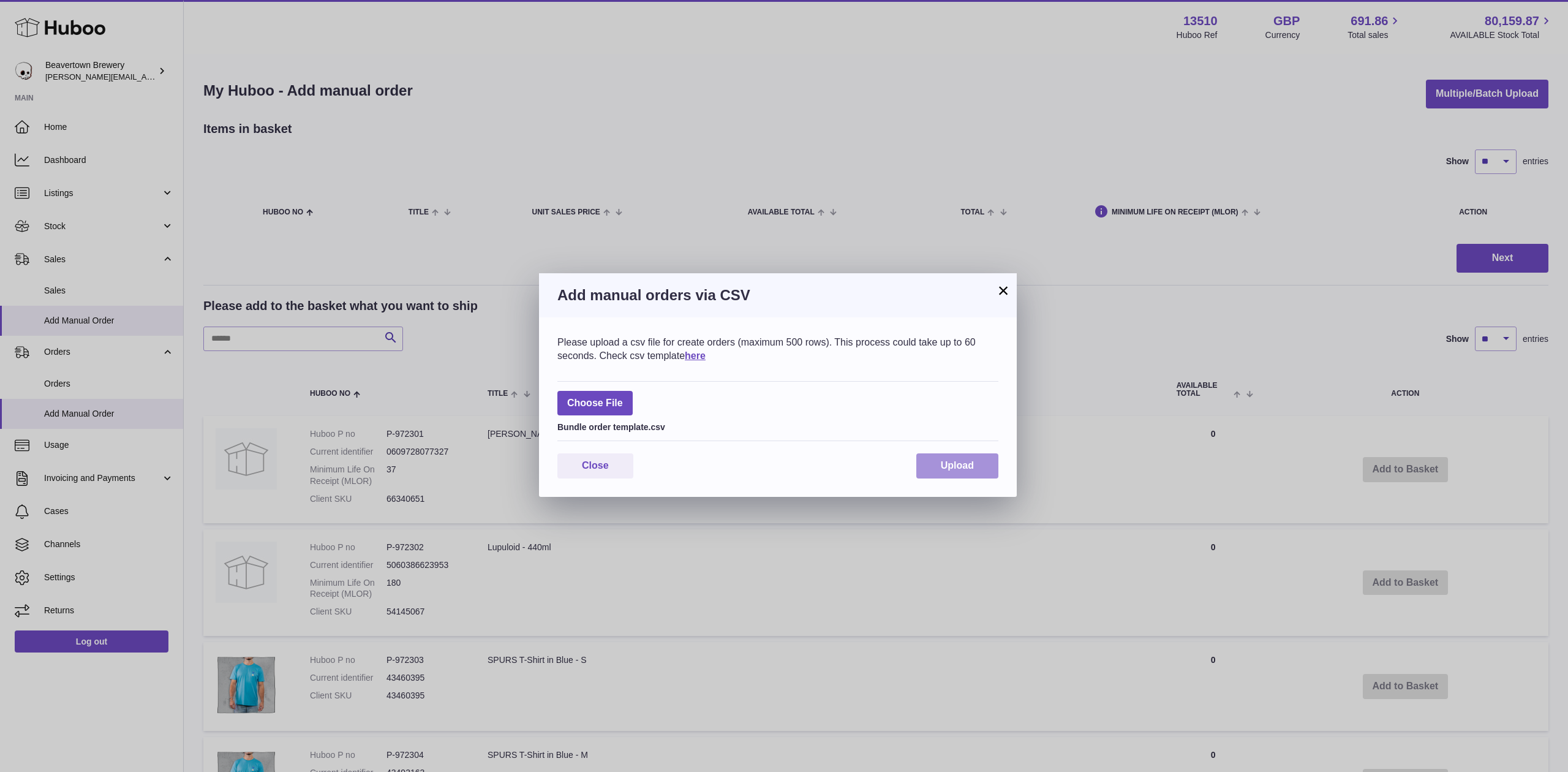
click at [980, 466] on button "Upload" at bounding box center [957, 466] width 82 height 25
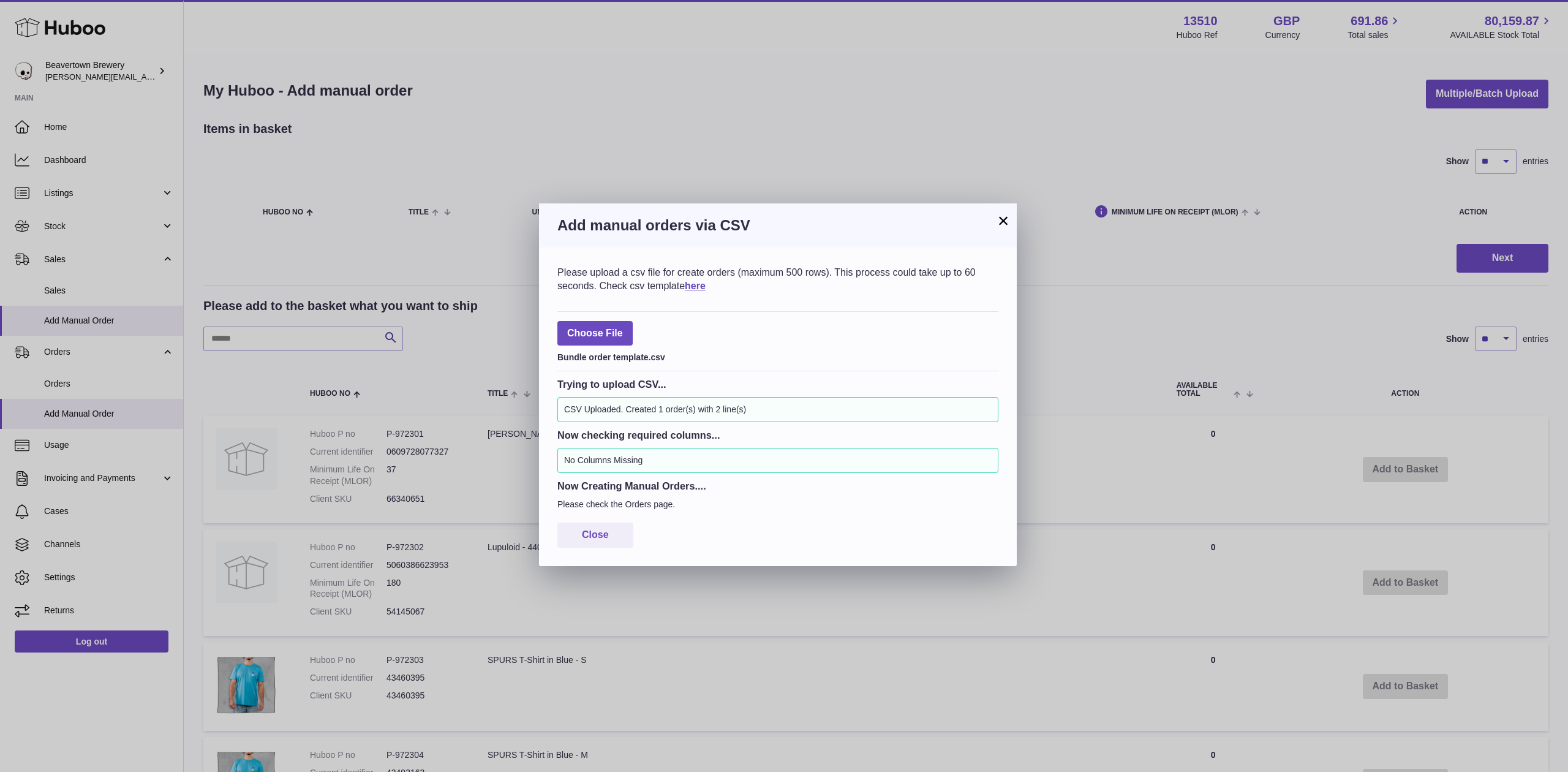
click at [1010, 220] on button "×" at bounding box center [1003, 220] width 15 height 15
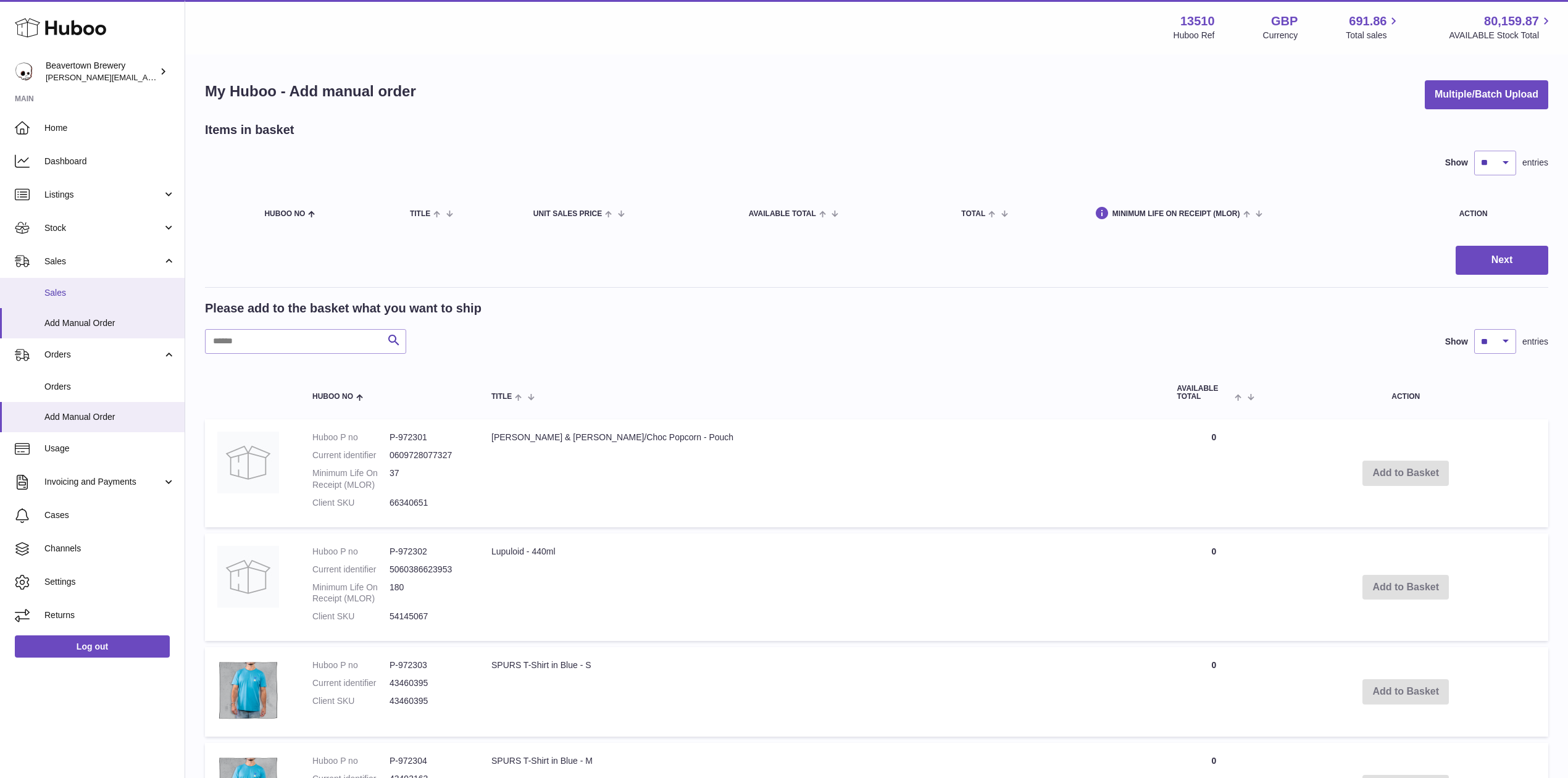
click at [112, 300] on link "Sales" at bounding box center [92, 293] width 185 height 31
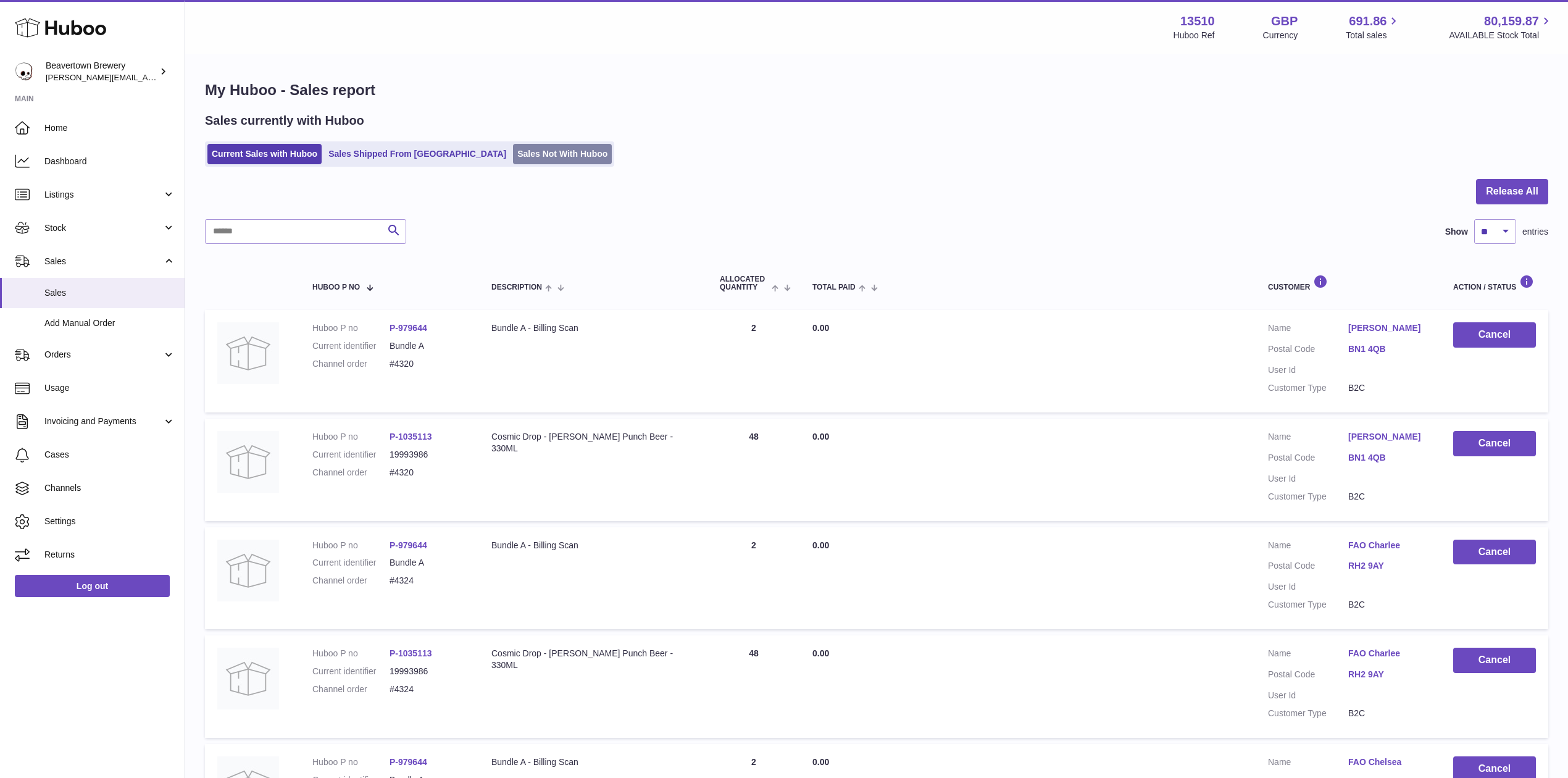
click at [517, 149] on link "Sales Not With Huboo" at bounding box center [562, 154] width 99 height 21
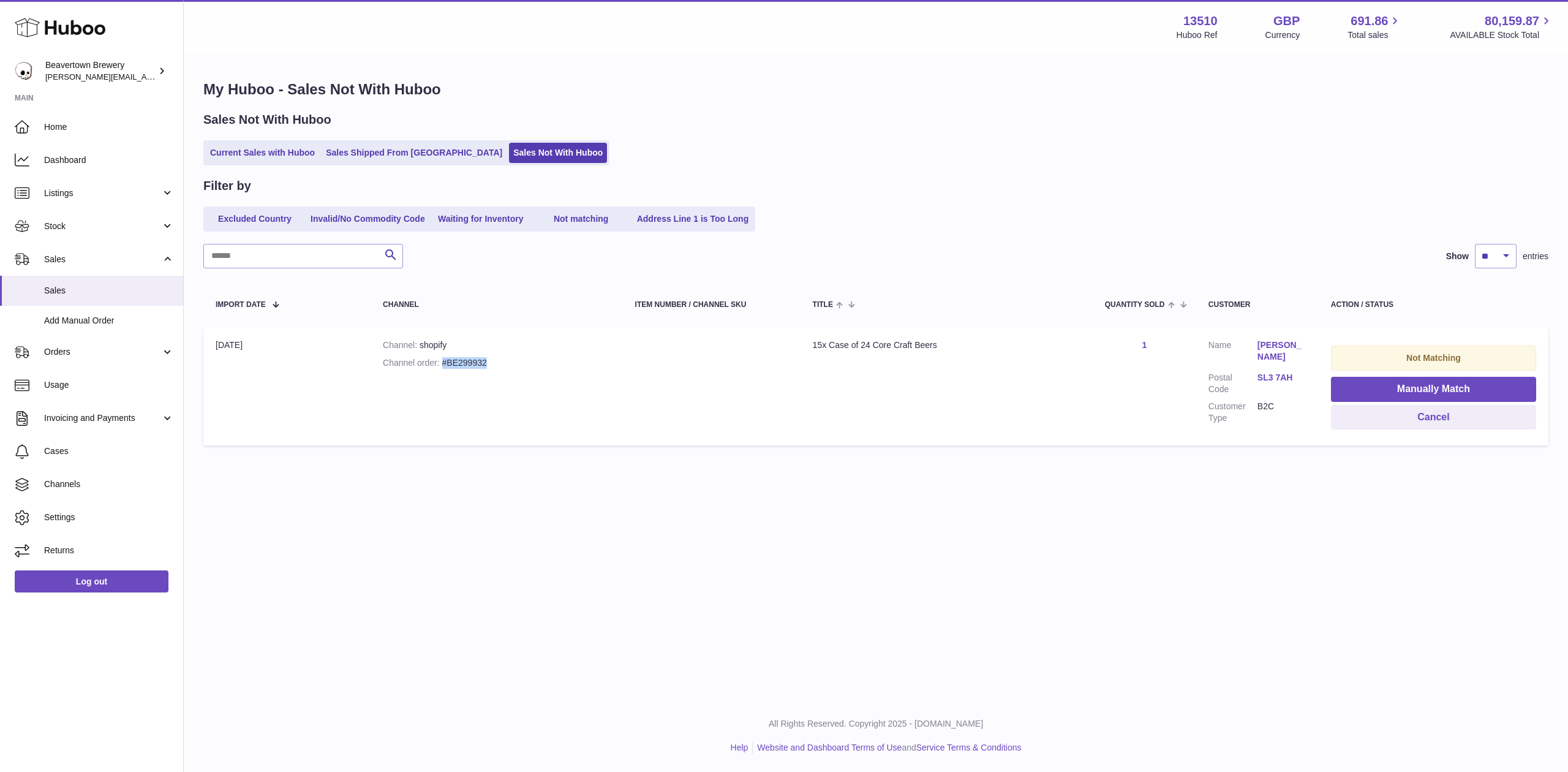
drag, startPoint x: 500, startPoint y: 363, endPoint x: 438, endPoint y: 361, distance: 62.0
click at [438, 361] on div "Channel order #BE299932" at bounding box center [497, 363] width 228 height 12
click at [455, 359] on div "Channel order #BE299932" at bounding box center [497, 363] width 228 height 12
click at [109, 315] on span "Add Manual Order" at bounding box center [109, 321] width 130 height 12
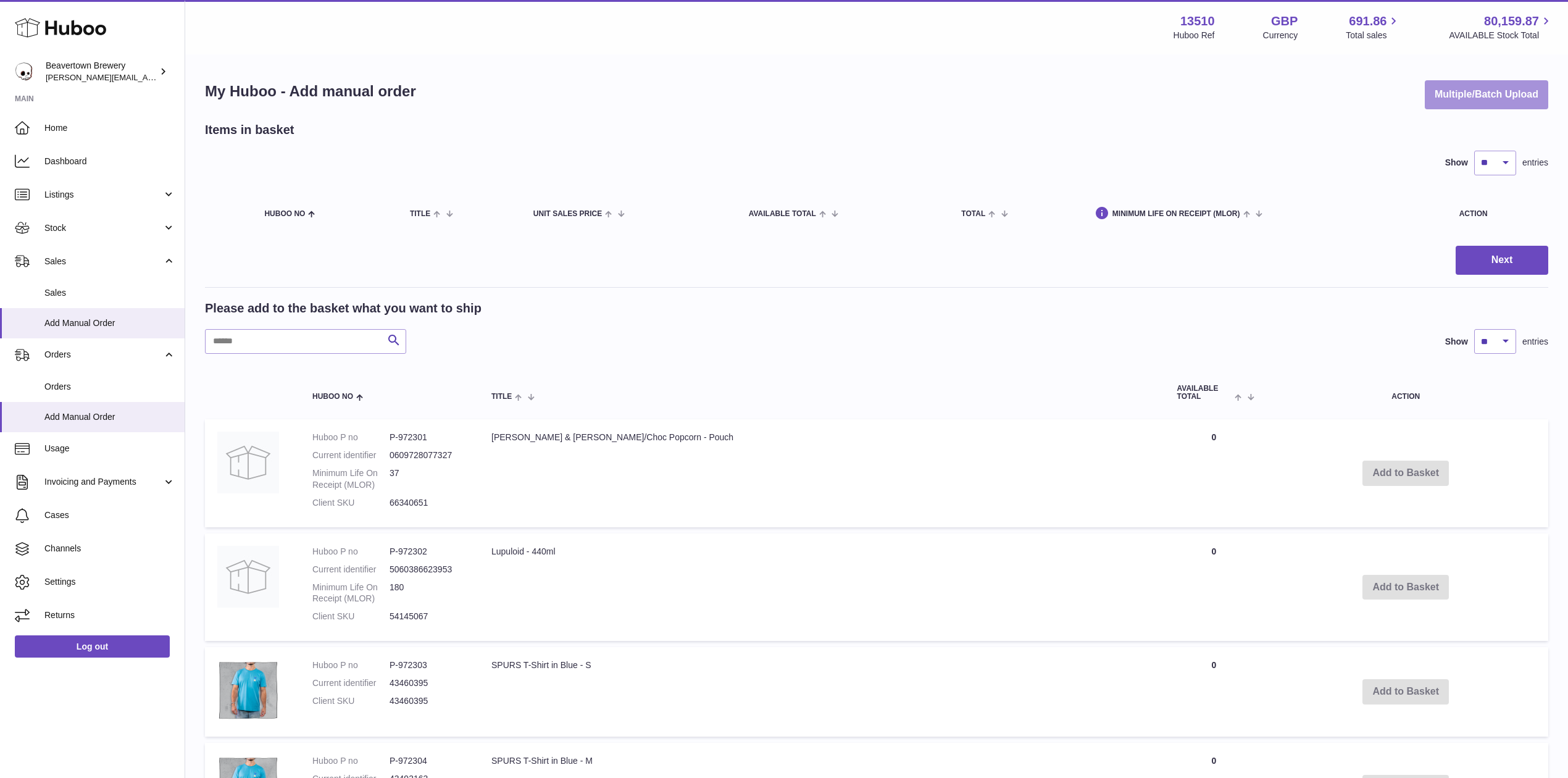
click at [1529, 94] on button "Multiple/Batch Upload" at bounding box center [1486, 95] width 124 height 29
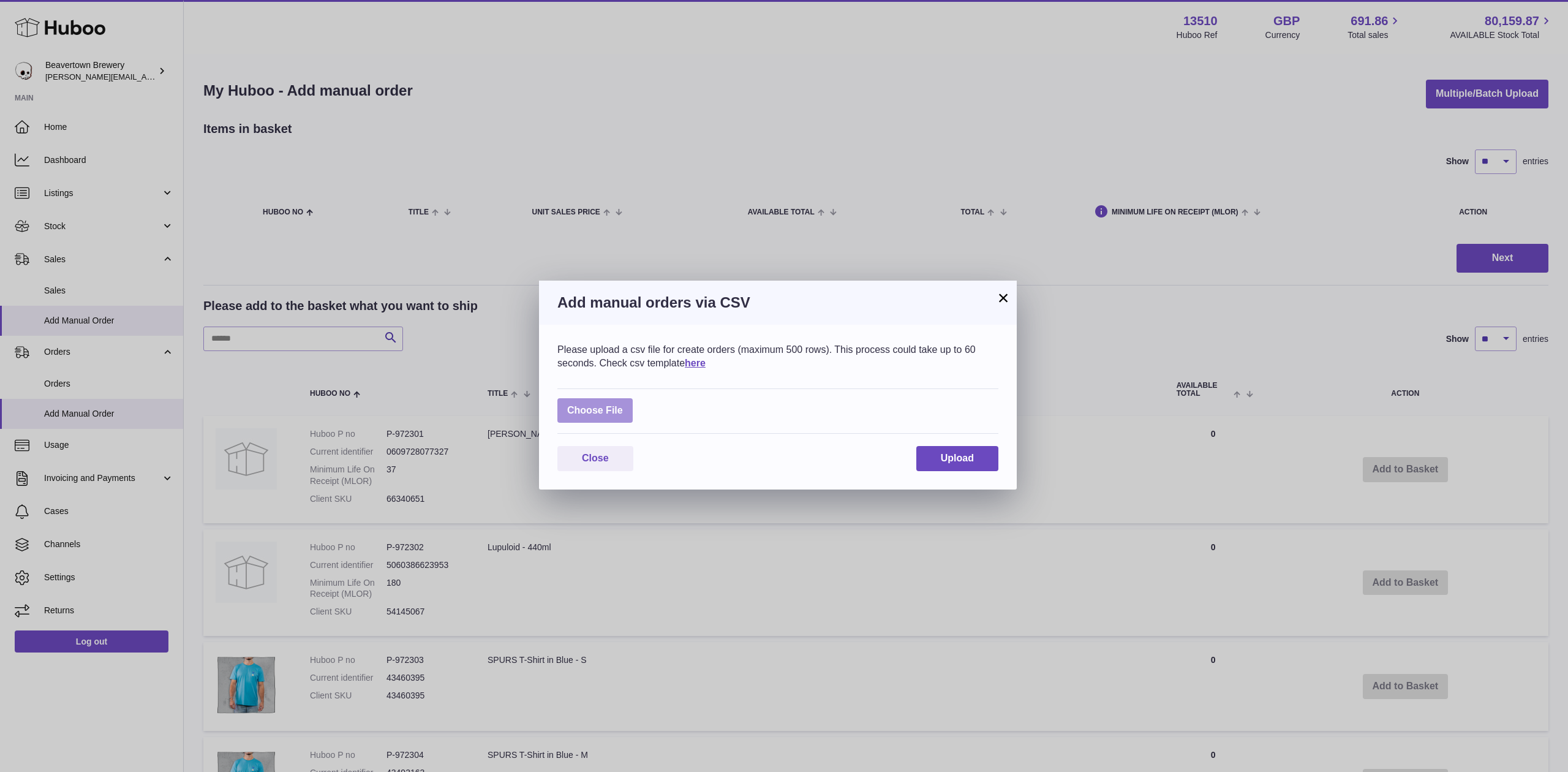
click at [572, 417] on label at bounding box center [595, 411] width 75 height 25
click at [623, 405] on input "file" at bounding box center [623, 404] width 1 height 1
type input "**********"
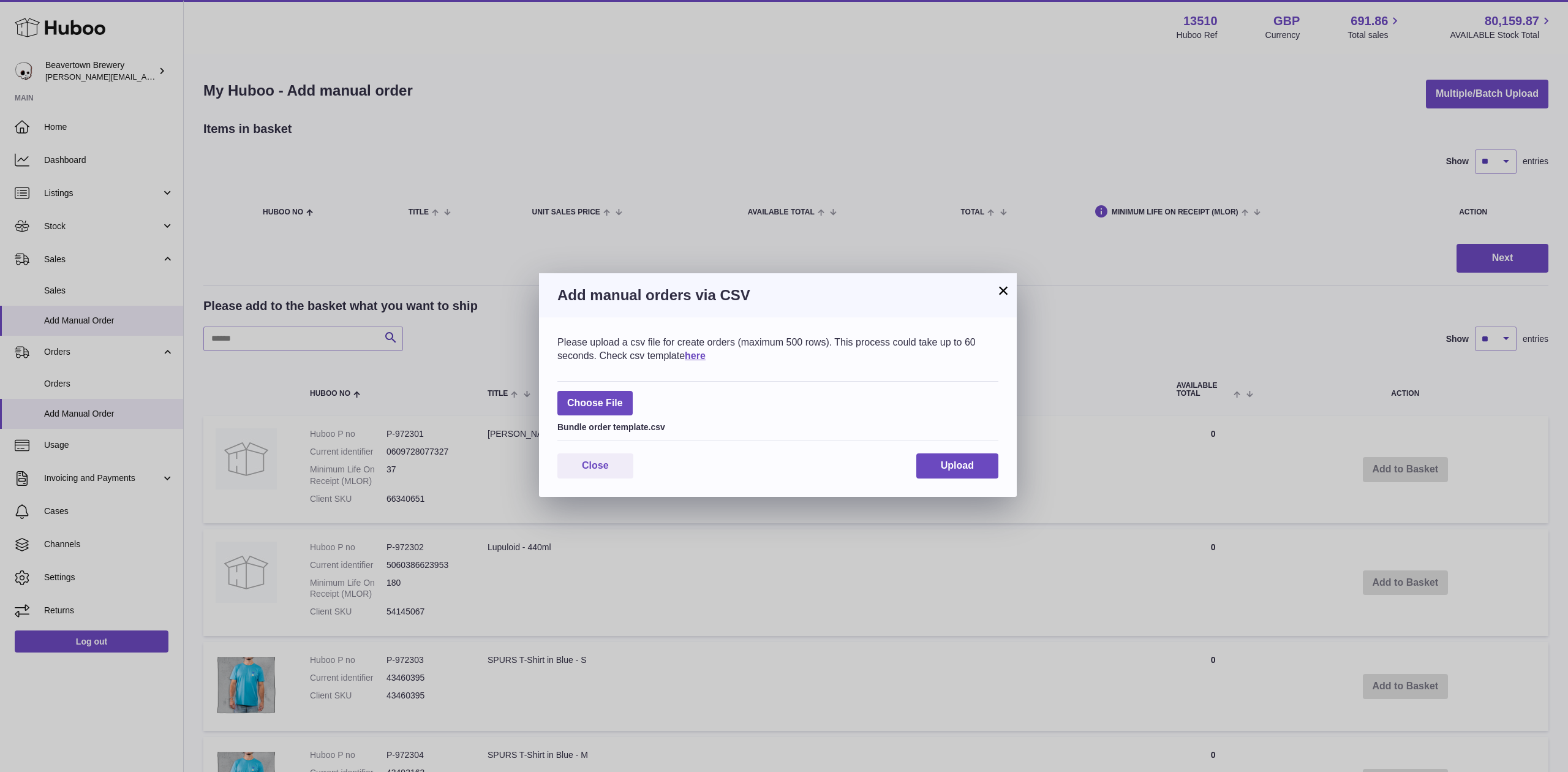
click at [942, 483] on div "Please upload a csv file for create orders (maximum 500 rows). This process cou…" at bounding box center [778, 407] width 478 height 179
click at [944, 474] on button "Upload" at bounding box center [957, 466] width 82 height 25
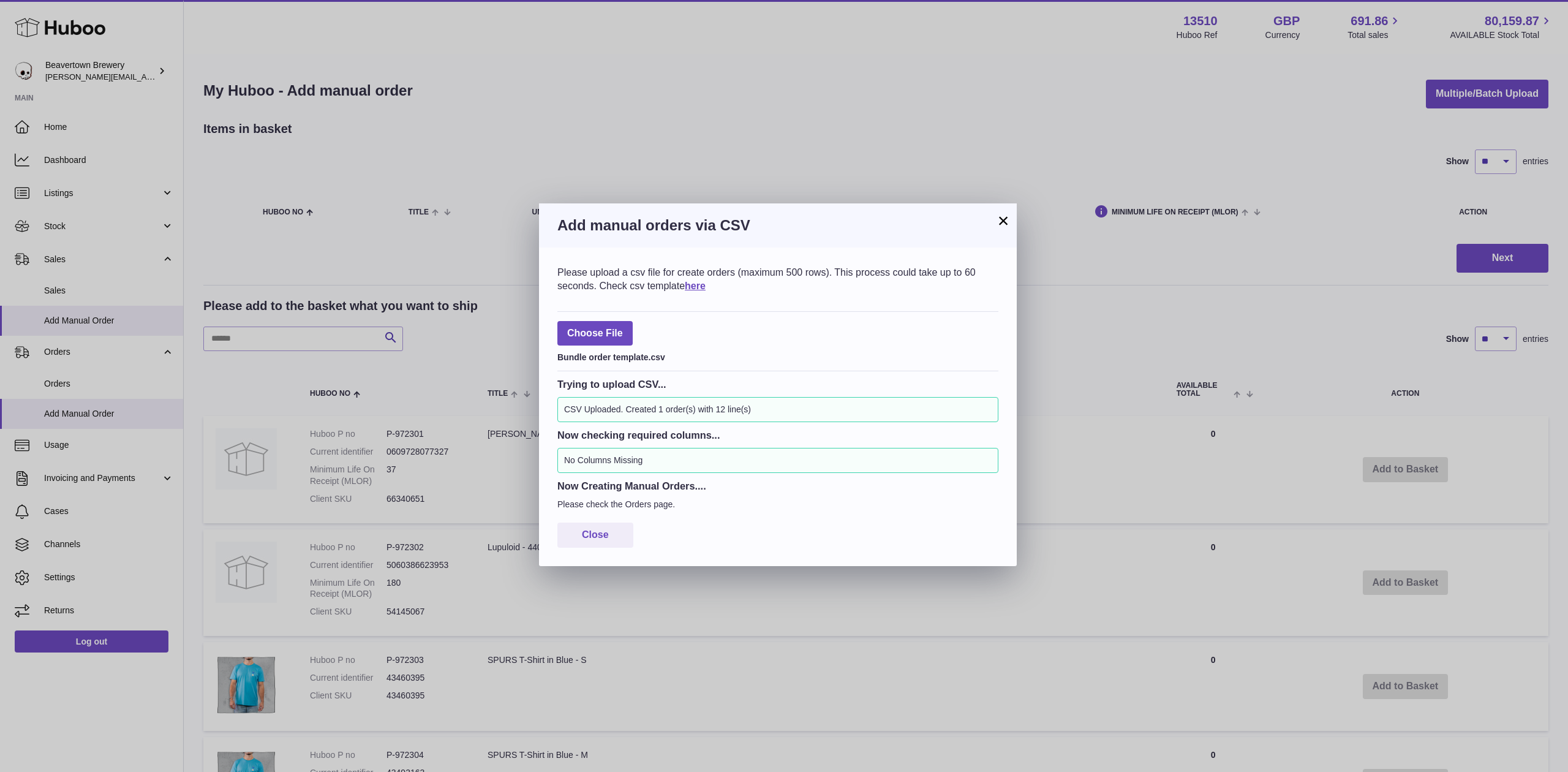
click at [1001, 228] on button "×" at bounding box center [1003, 220] width 15 height 15
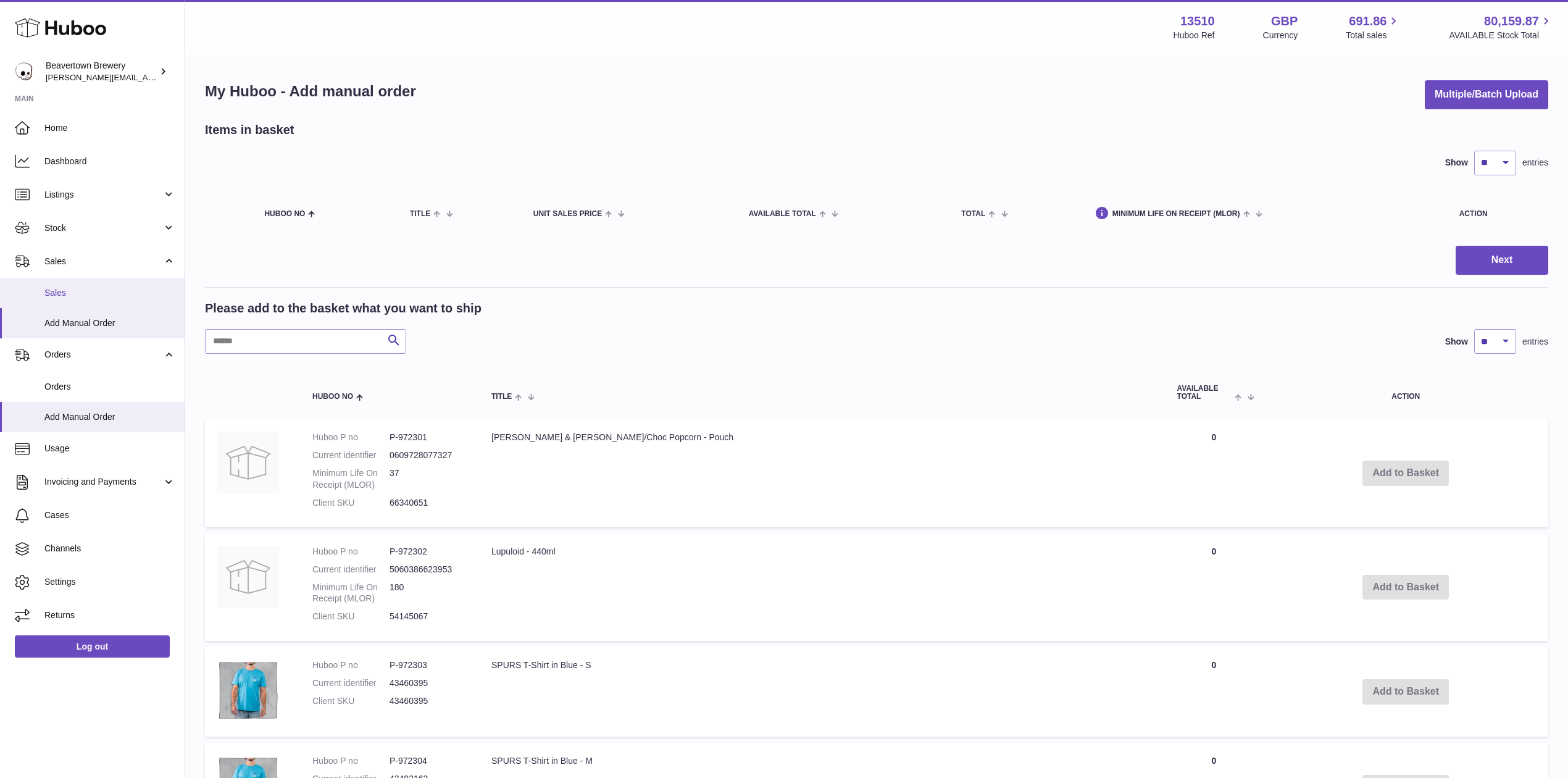
click at [94, 293] on span "Sales" at bounding box center [110, 293] width 131 height 12
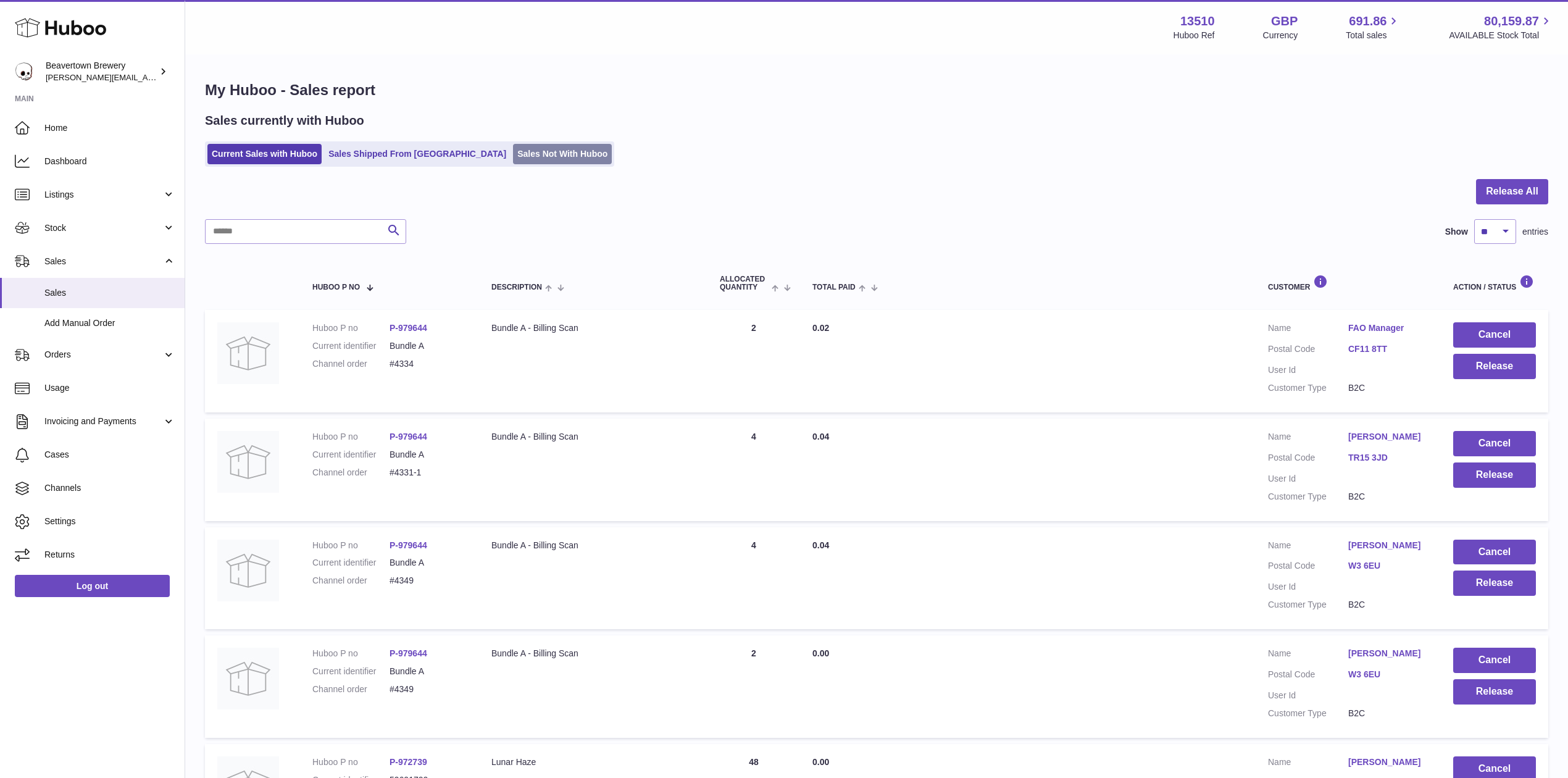
click at [513, 144] on link "Sales Not With Huboo" at bounding box center [562, 154] width 99 height 21
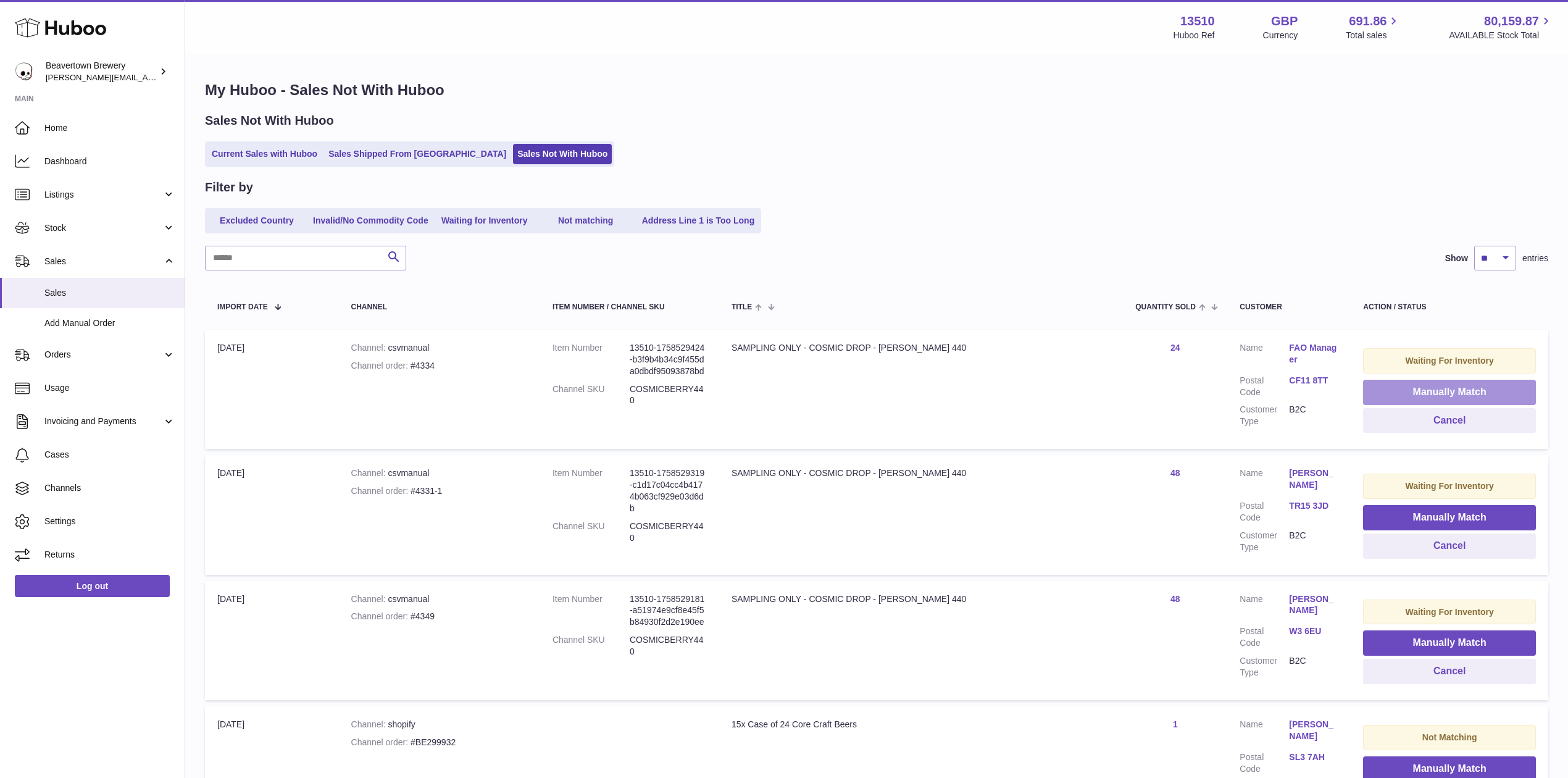
click at [1385, 381] on button "Manually Match" at bounding box center [1449, 393] width 173 height 25
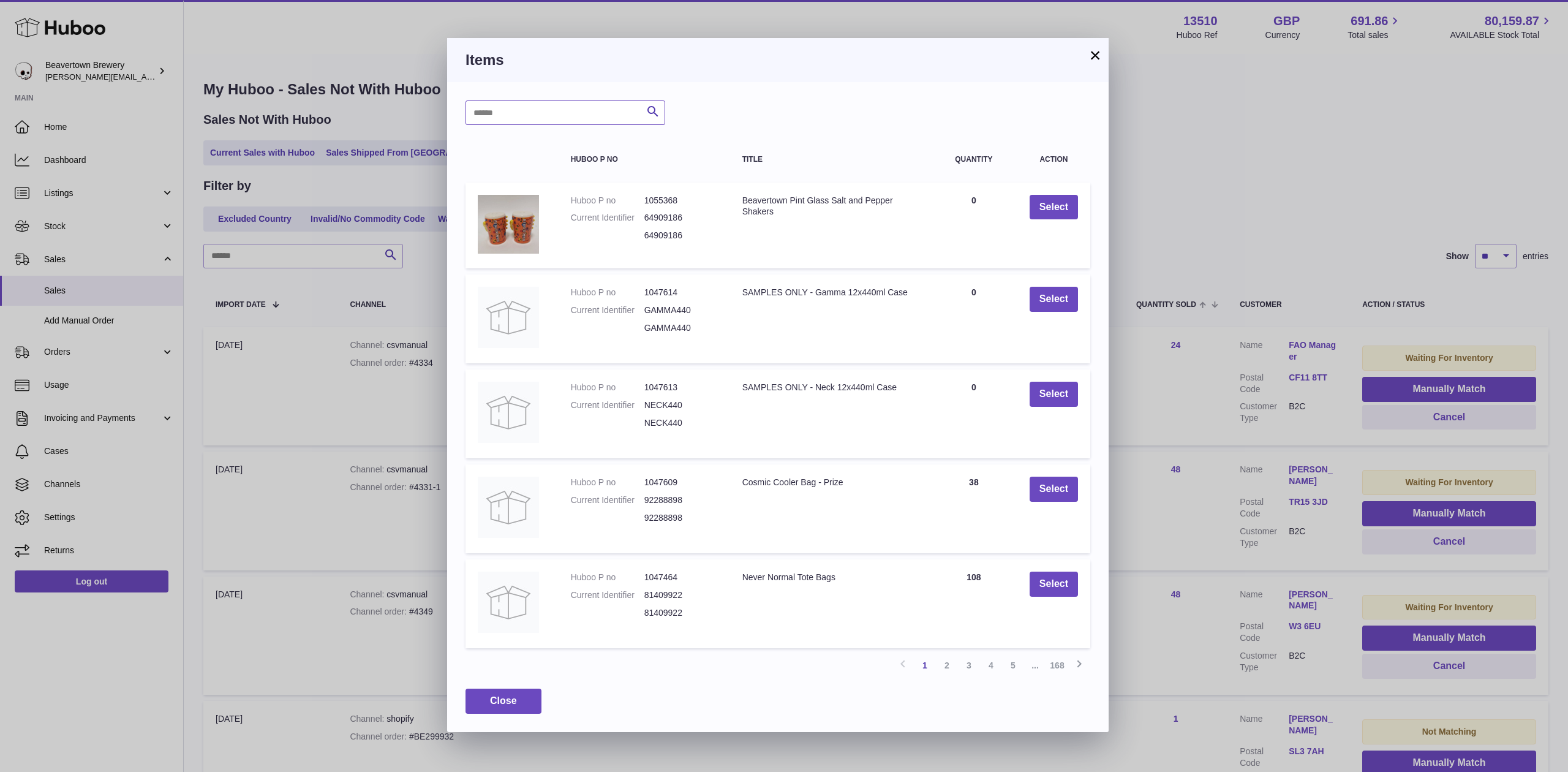
click at [552, 113] on input "text" at bounding box center [565, 112] width 200 height 24
type input "*****"
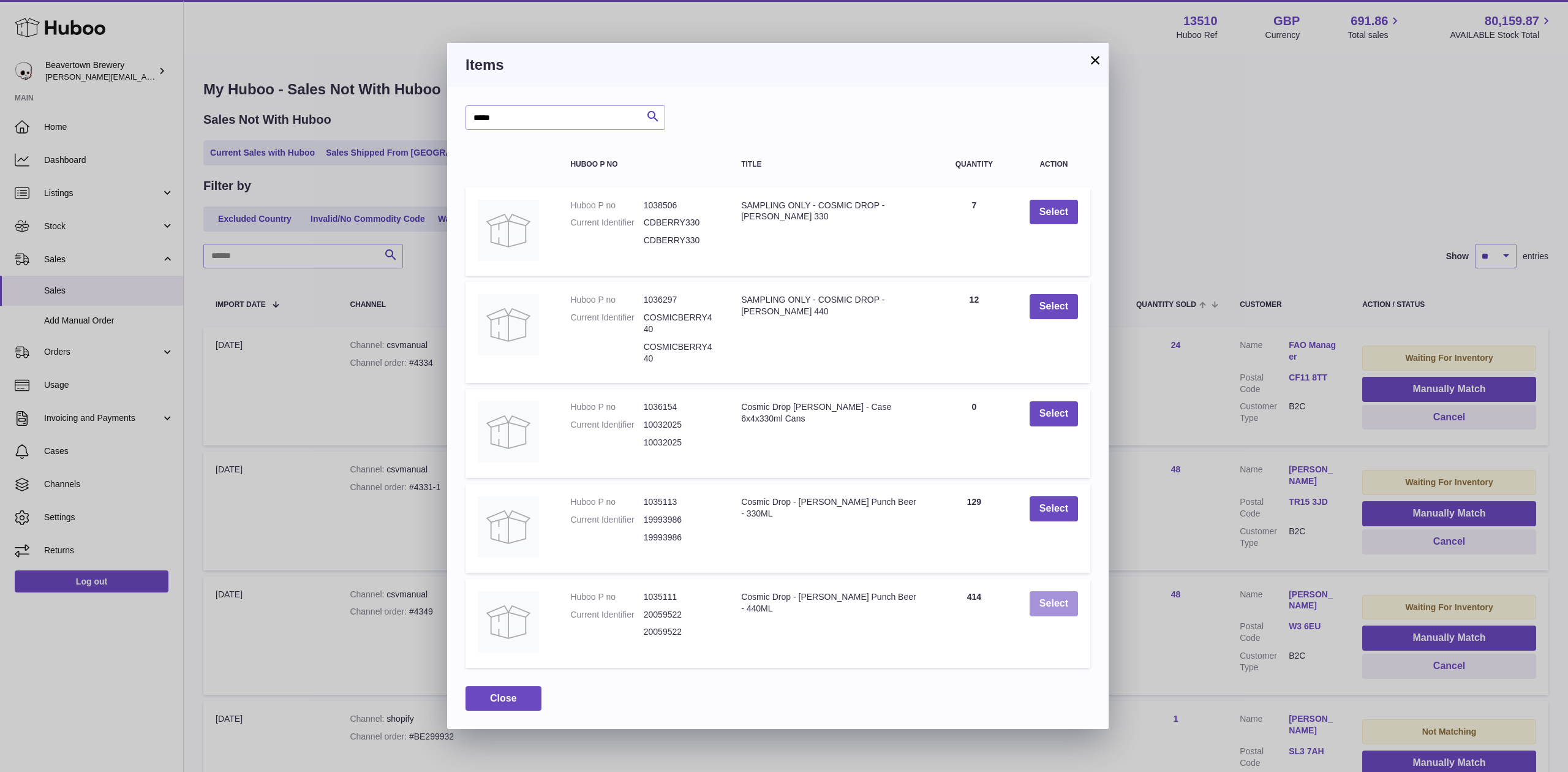
click at [1050, 608] on button "Select" at bounding box center [1053, 604] width 48 height 25
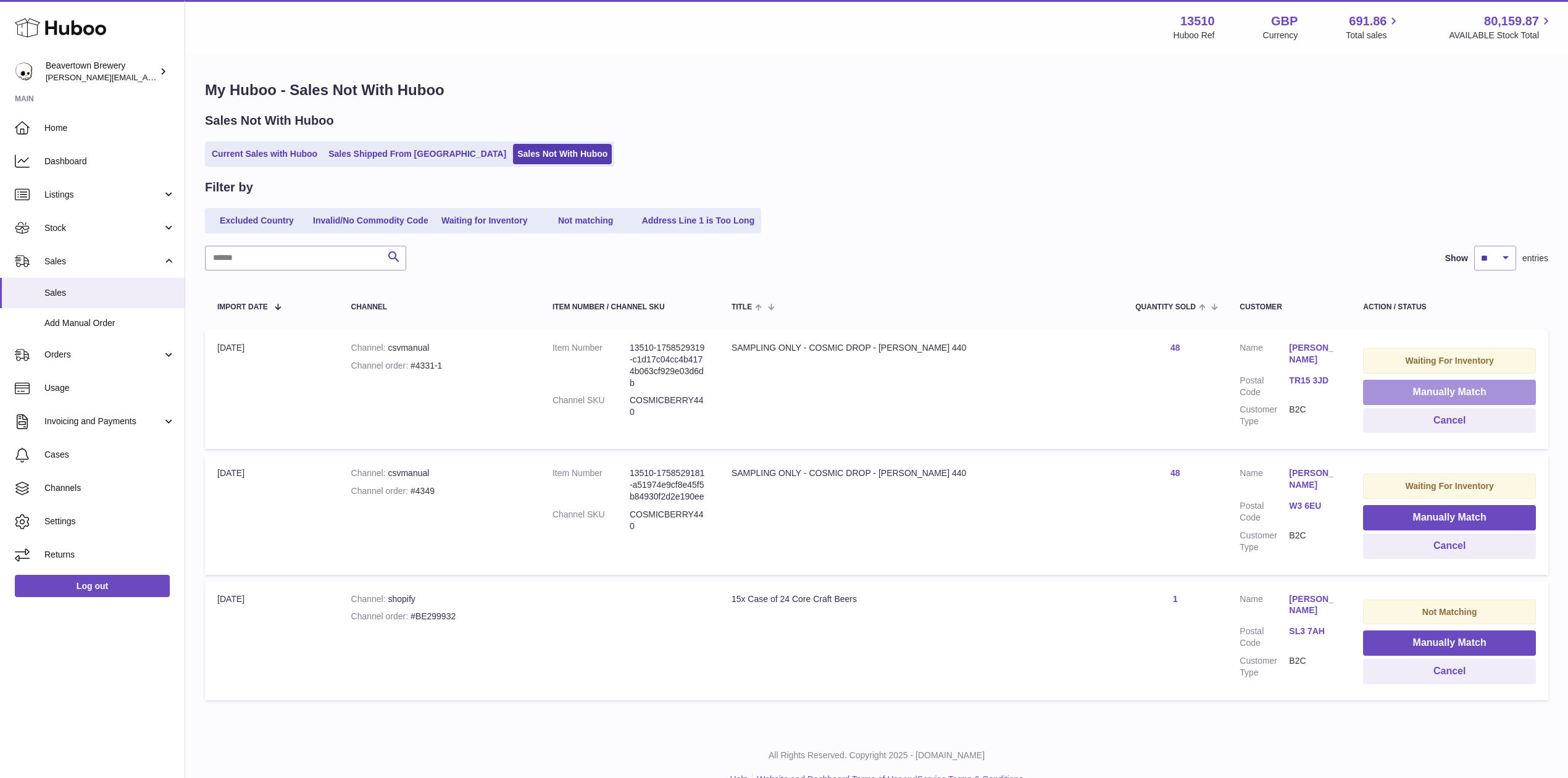
click at [1425, 391] on button "Manually Match" at bounding box center [1449, 393] width 173 height 25
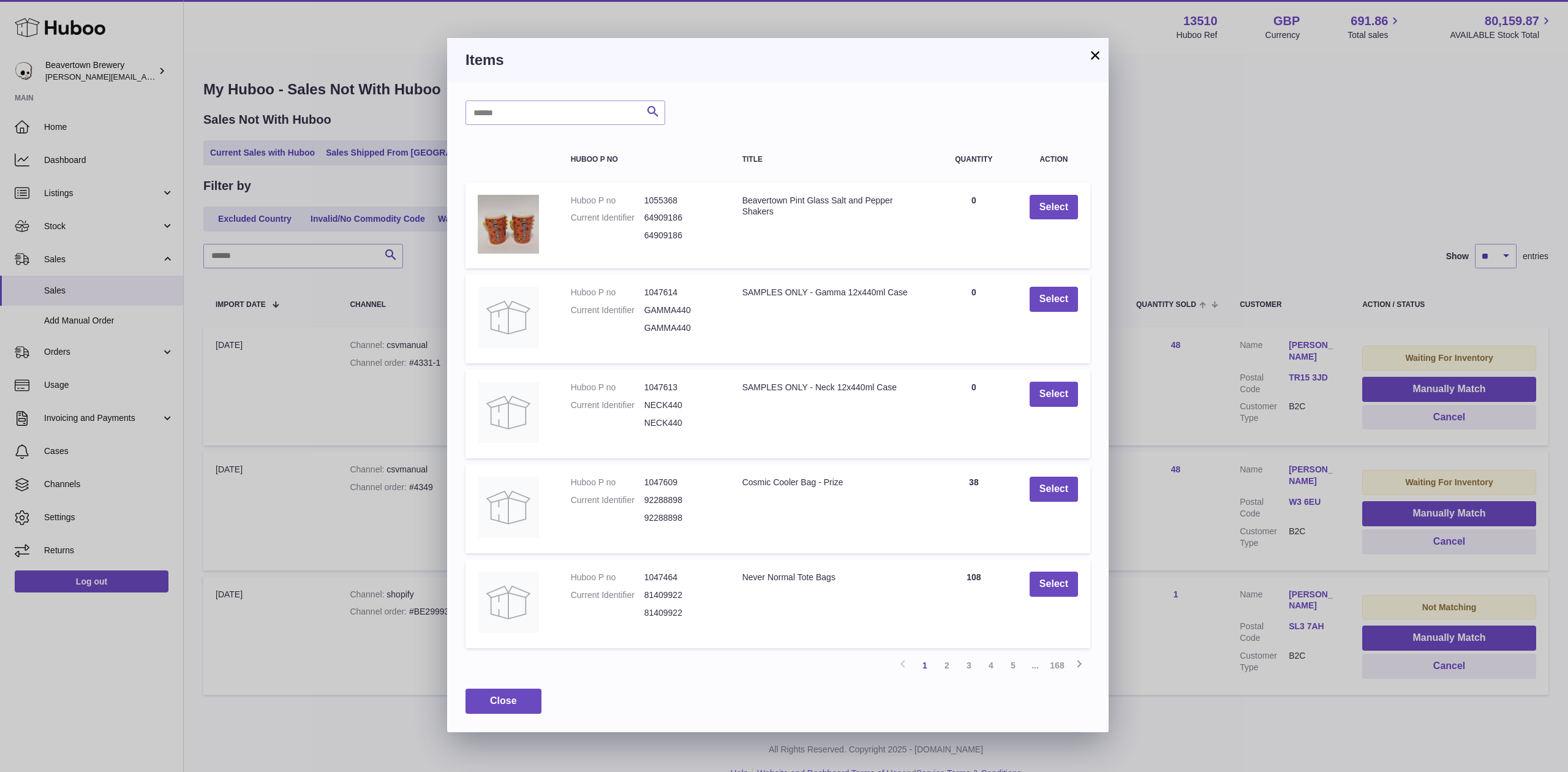
click at [1091, 62] on button "×" at bounding box center [1095, 55] width 15 height 15
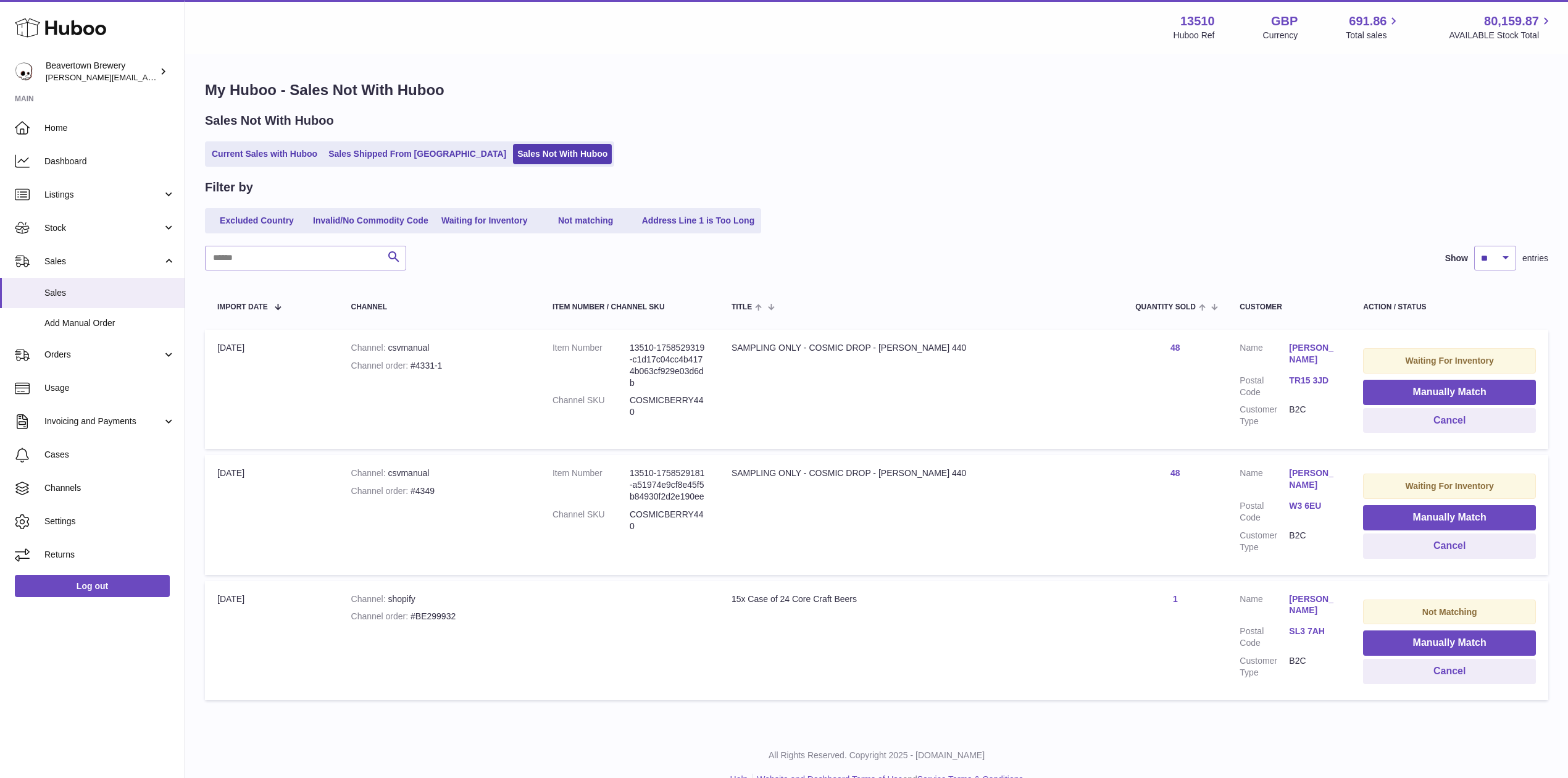
click at [1404, 374] on td "Waiting For Inventory Manually Match Cancel" at bounding box center [1449, 389] width 197 height 119
click at [1406, 380] on button "Manually Match" at bounding box center [1449, 393] width 173 height 25
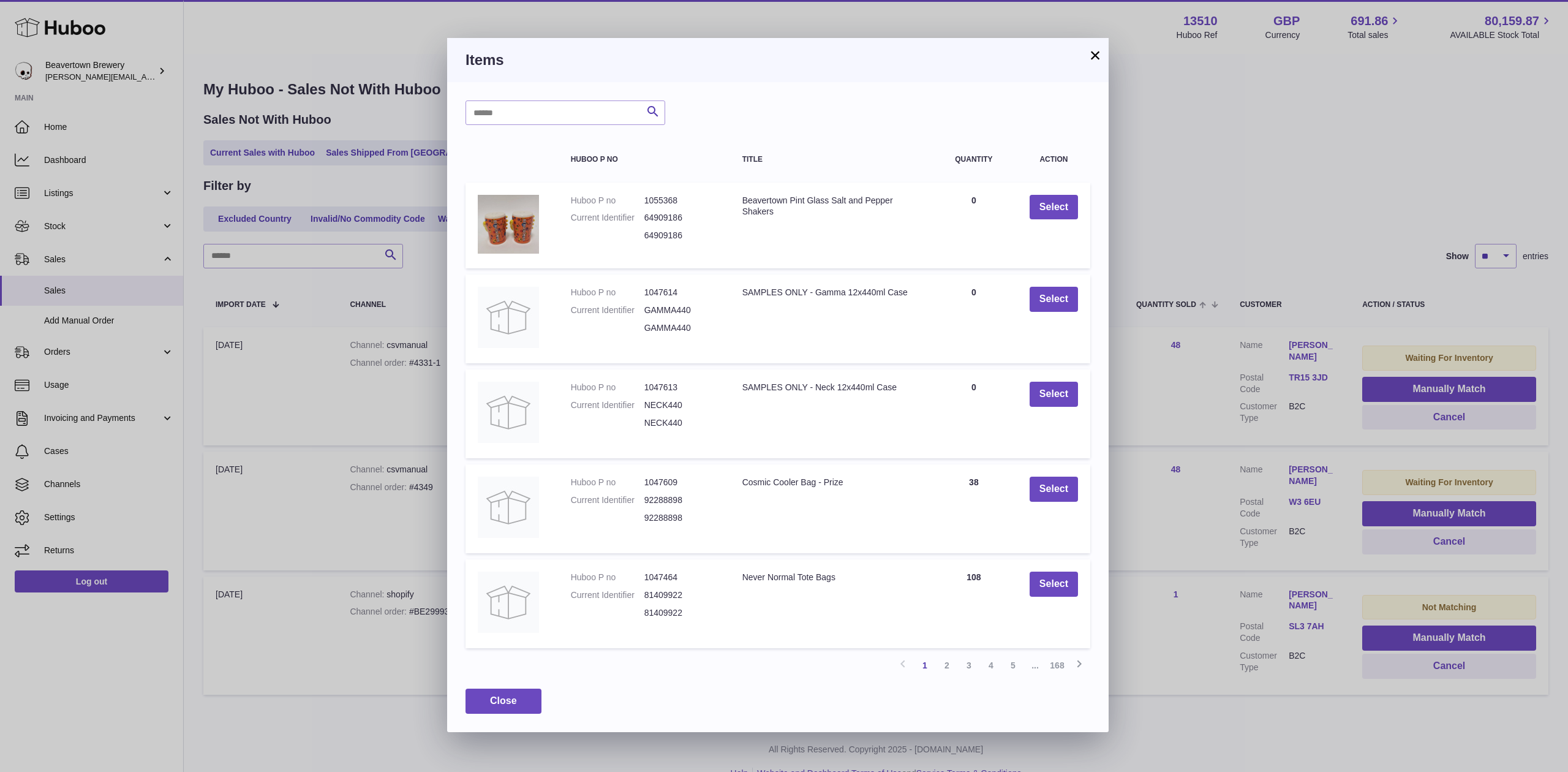
click at [573, 92] on div "Search Huboo P no Title Quantity Action Huboo P no 1055368 Current Identifier 6…" at bounding box center [778, 407] width 662 height 649
click at [573, 102] on input "text" at bounding box center [565, 112] width 200 height 24
type input "*****"
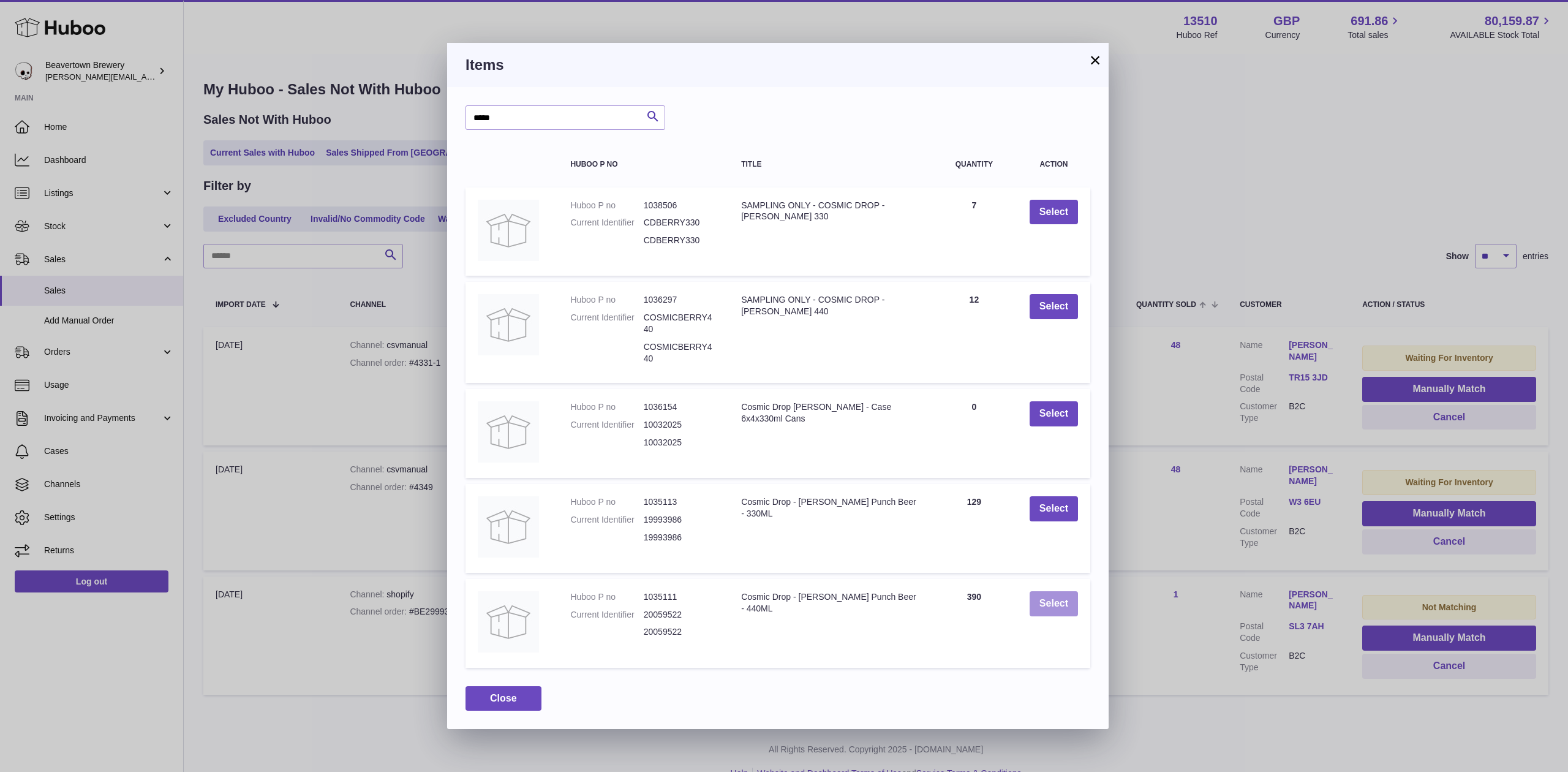
click at [1047, 604] on button "Select" at bounding box center [1053, 604] width 48 height 25
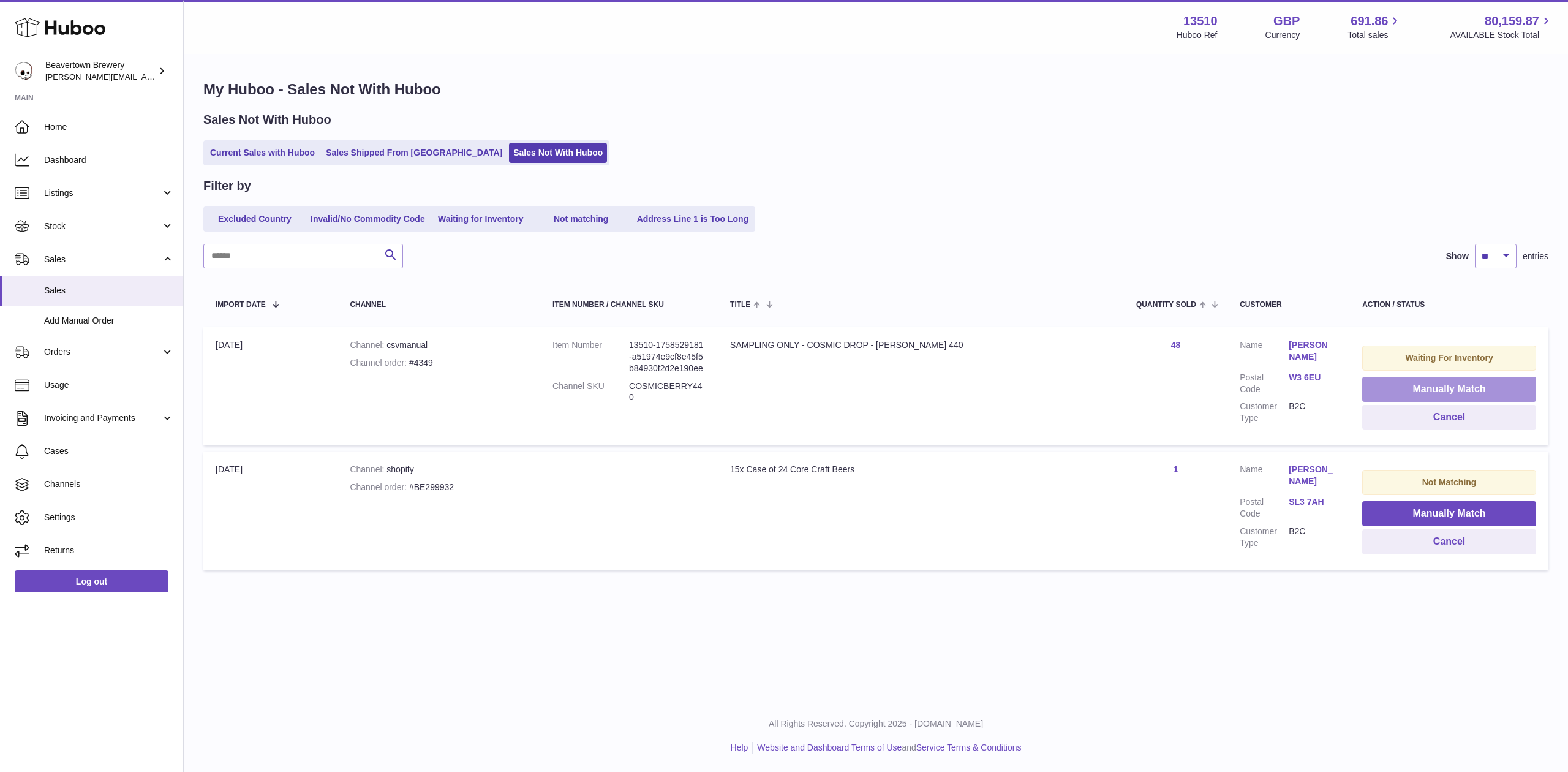
click at [1392, 392] on button "Manually Match" at bounding box center [1449, 390] width 174 height 25
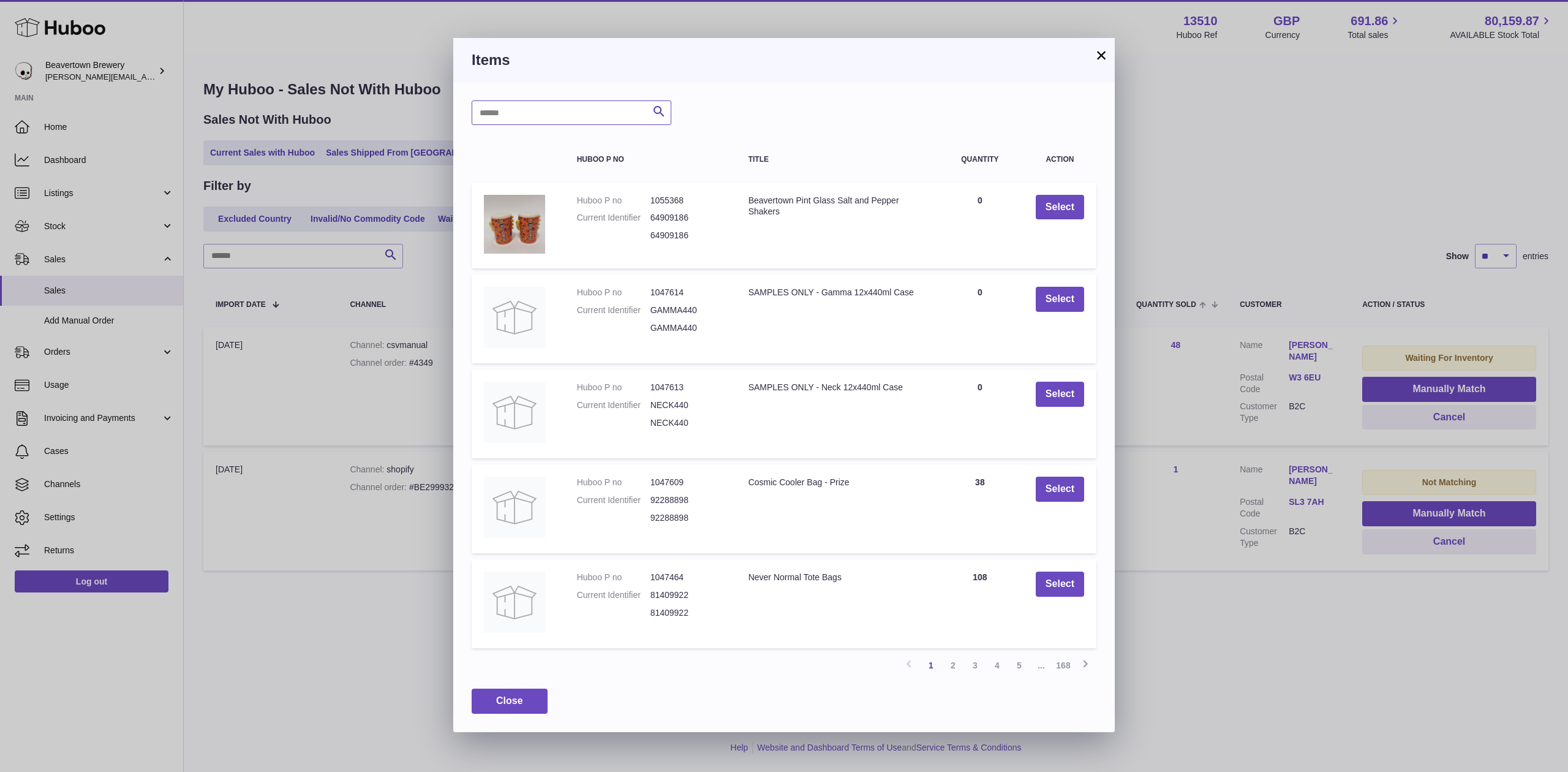
click at [560, 111] on input "text" at bounding box center [571, 112] width 200 height 24
type input "*****"
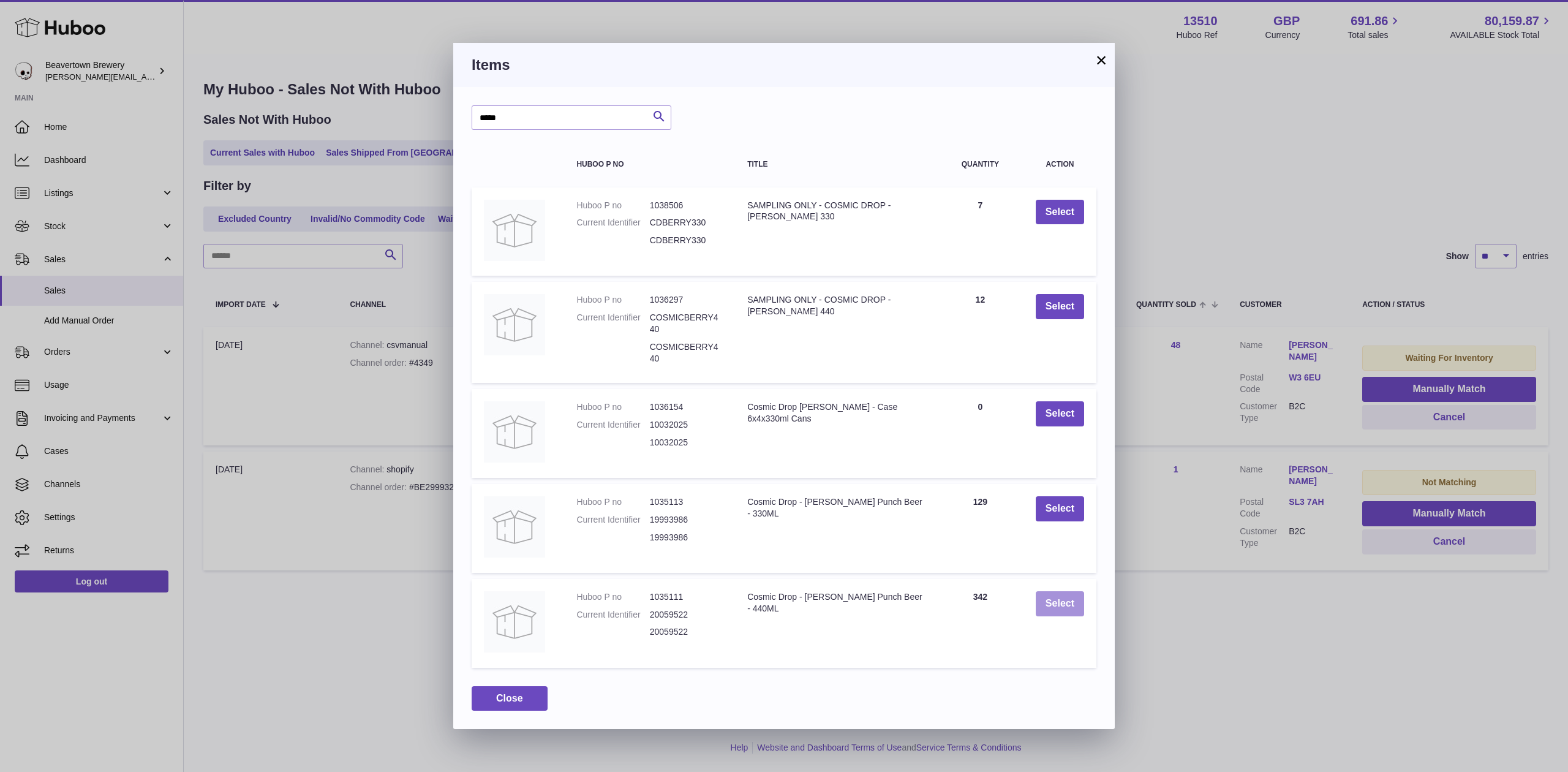
click at [1074, 605] on button "Select" at bounding box center [1060, 604] width 48 height 25
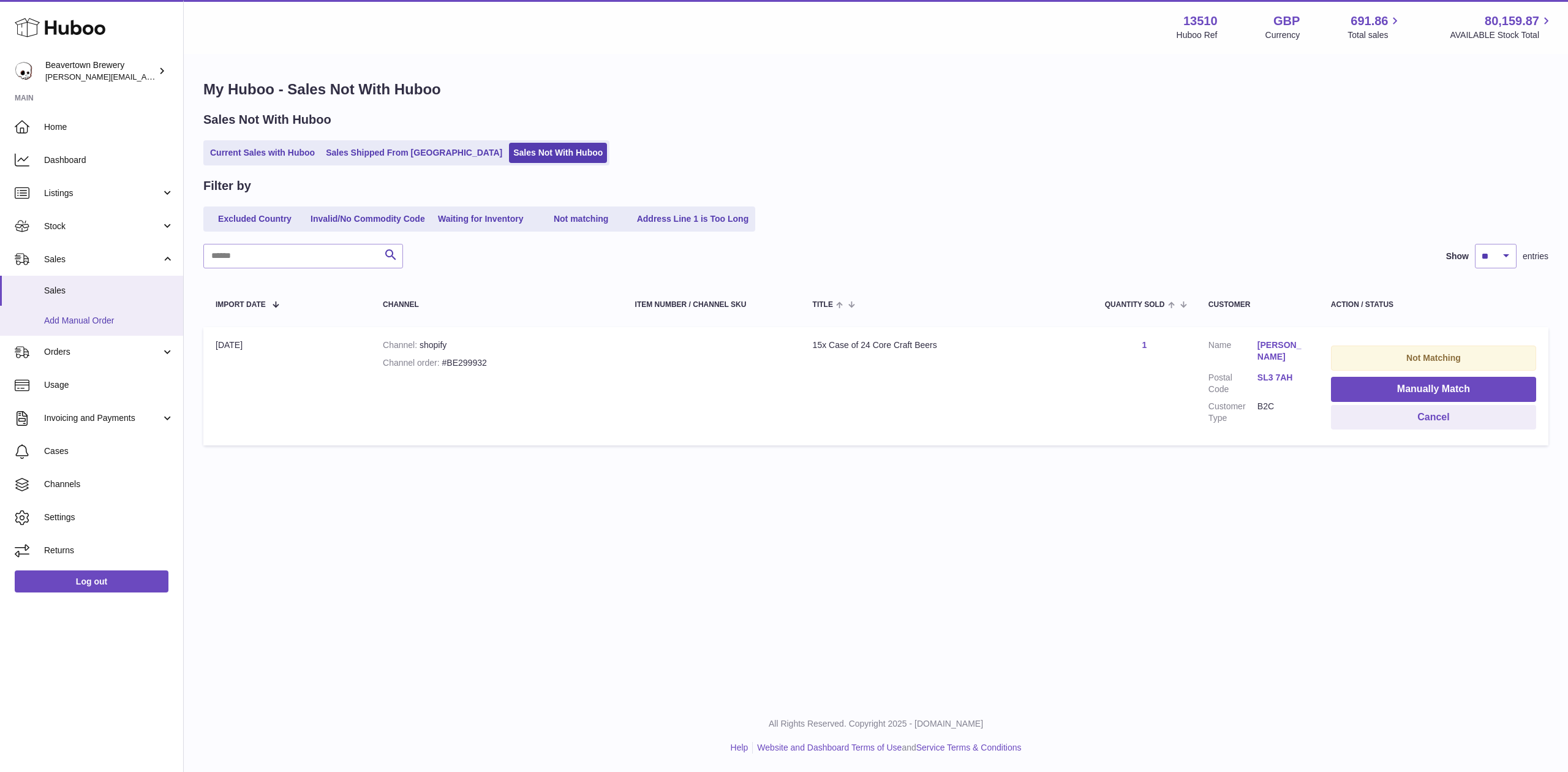
click at [97, 318] on span "Add Manual Order" at bounding box center [109, 321] width 130 height 12
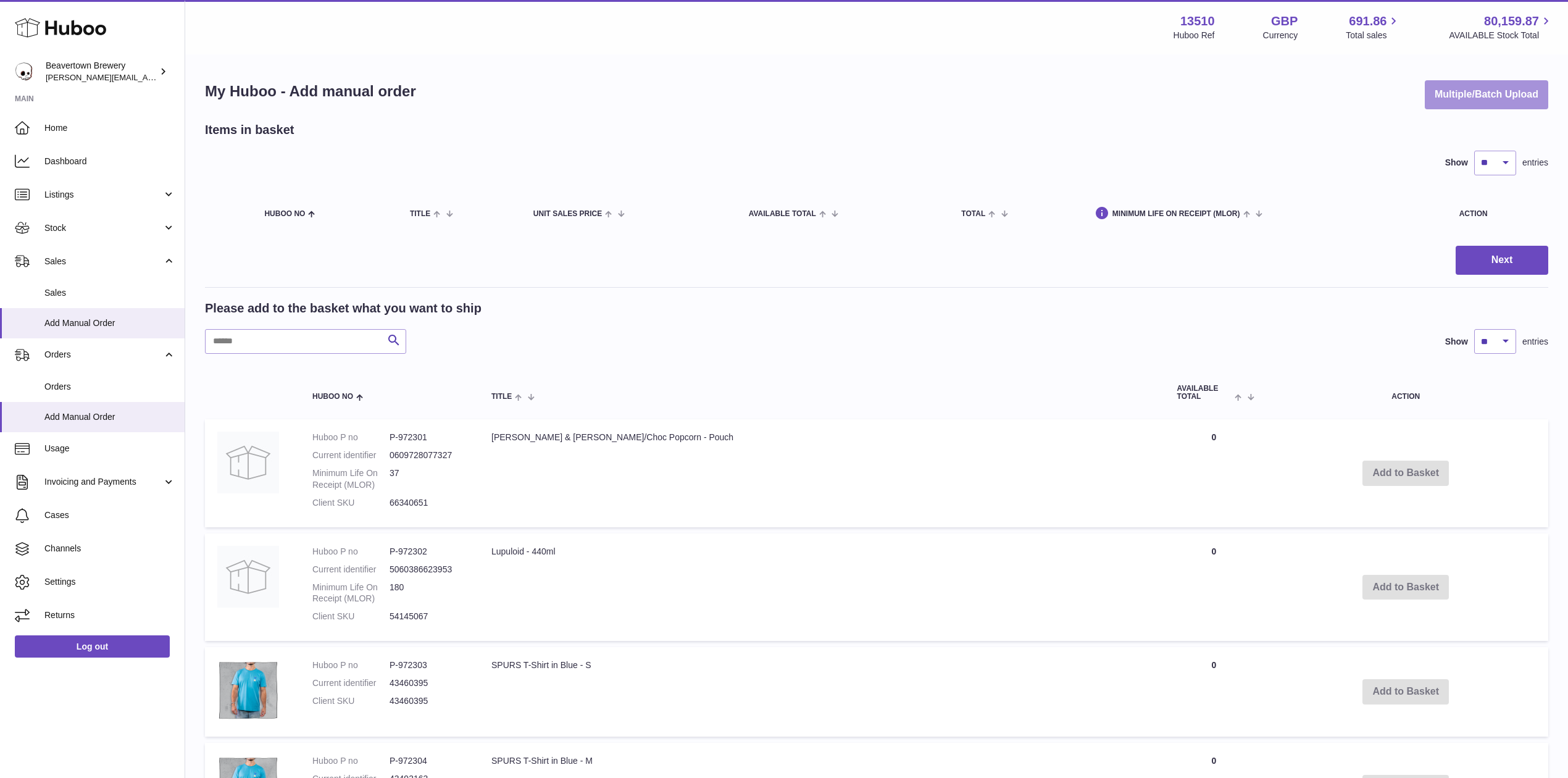
click at [1472, 83] on button "Multiple/Batch Upload" at bounding box center [1486, 95] width 124 height 29
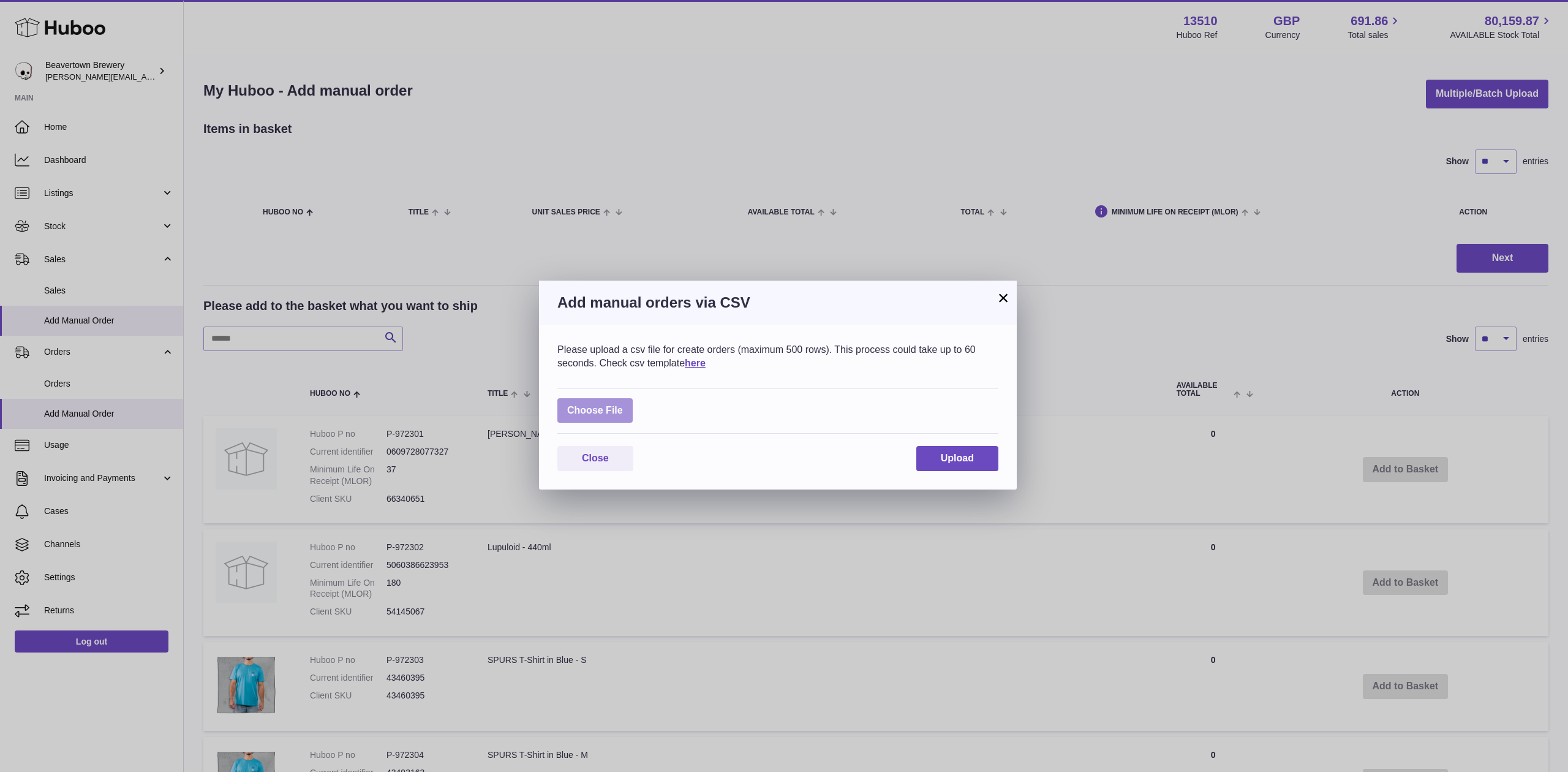
click at [618, 407] on label at bounding box center [595, 411] width 75 height 25
click at [623, 405] on input "file" at bounding box center [623, 404] width 1 height 1
type input "**********"
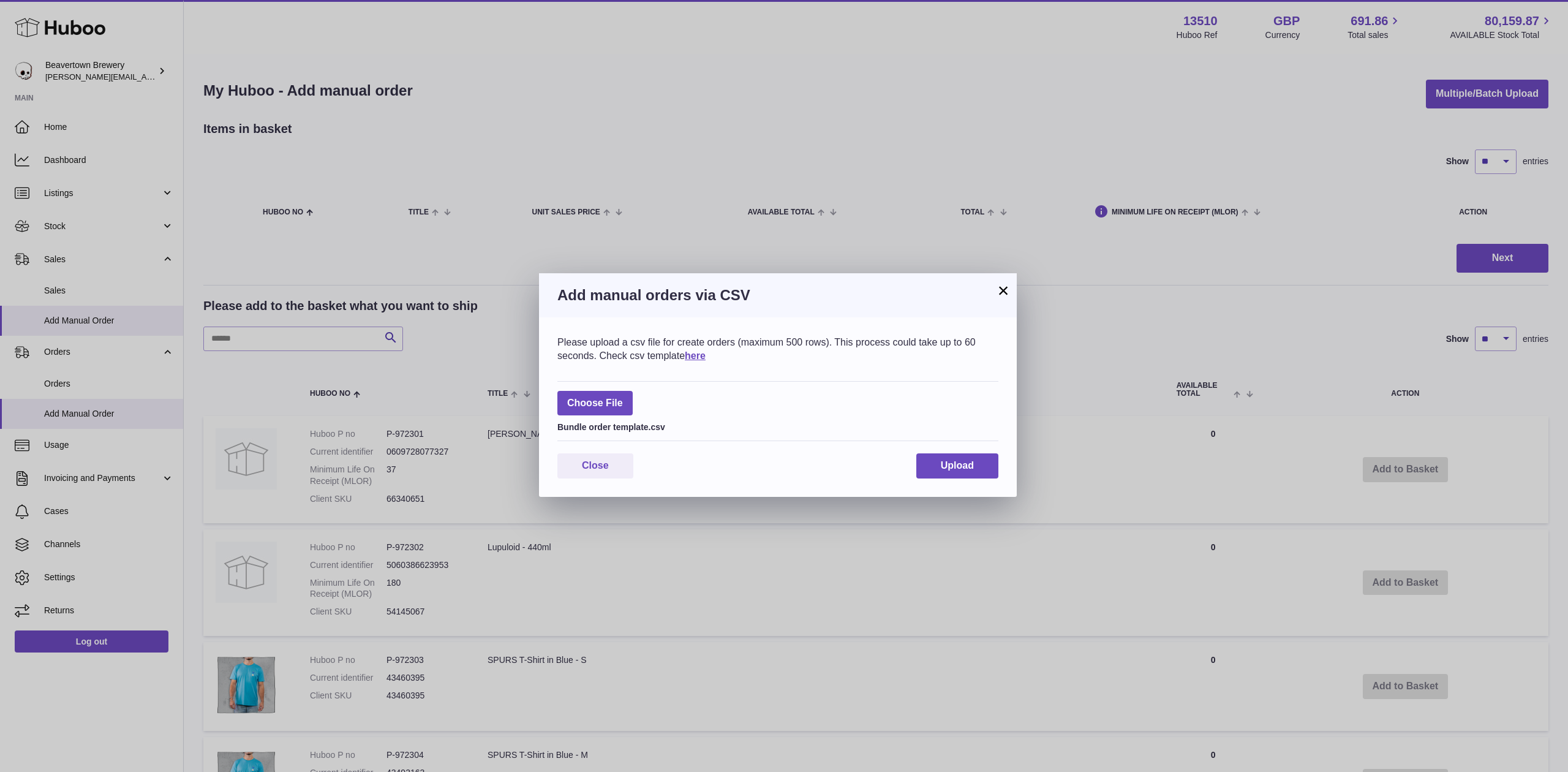
click at [922, 449] on div "Please upload a csv file for create orders (maximum 500 rows). This process cou…" at bounding box center [778, 407] width 478 height 179
click at [926, 461] on button "Upload" at bounding box center [957, 466] width 82 height 25
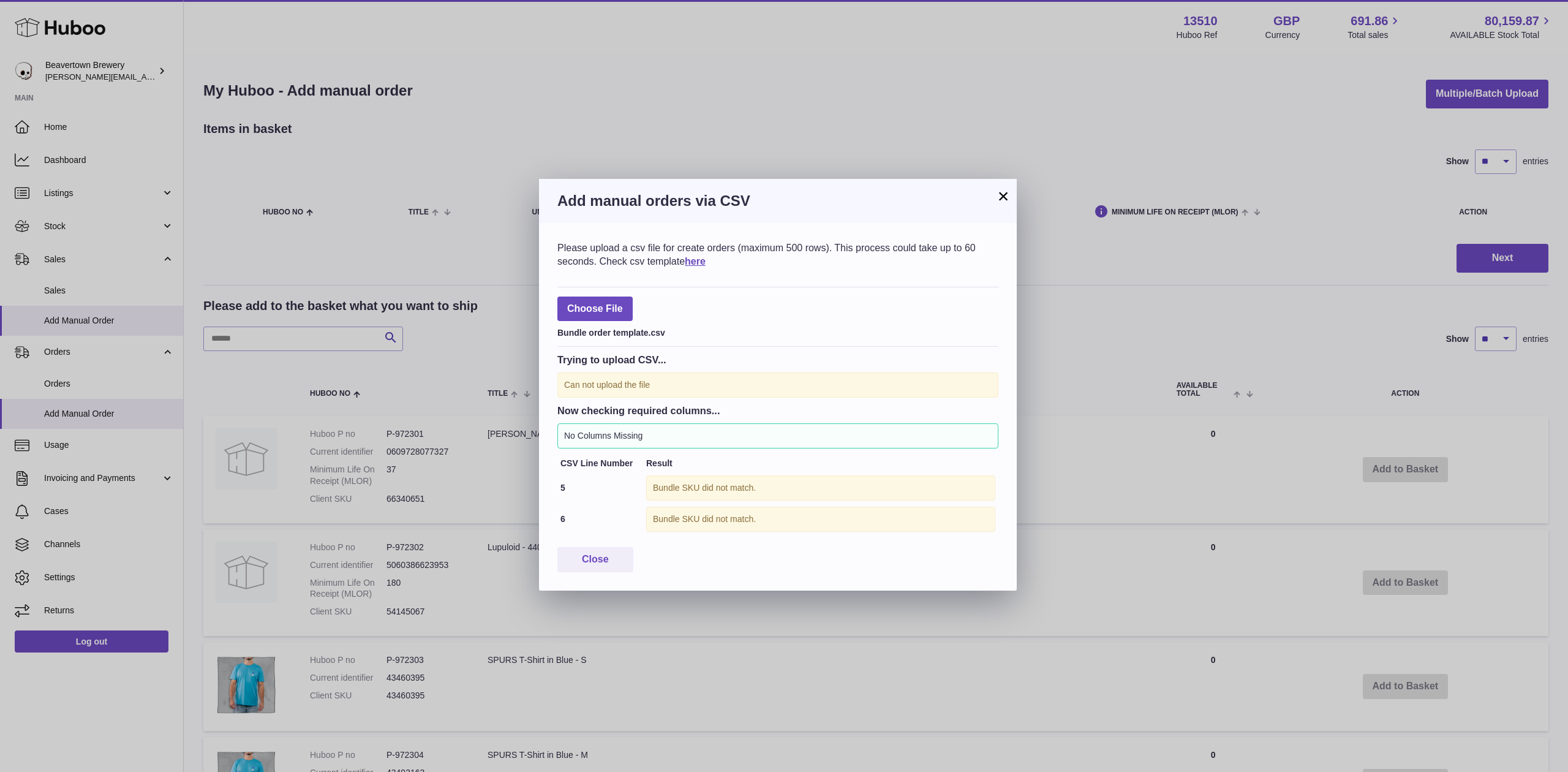
click at [1032, 217] on div "× Add manual orders via CSV Please upload a csv file for create orders (maximum…" at bounding box center [784, 386] width 1568 height 772
click at [1005, 194] on button "×" at bounding box center [1003, 196] width 15 height 15
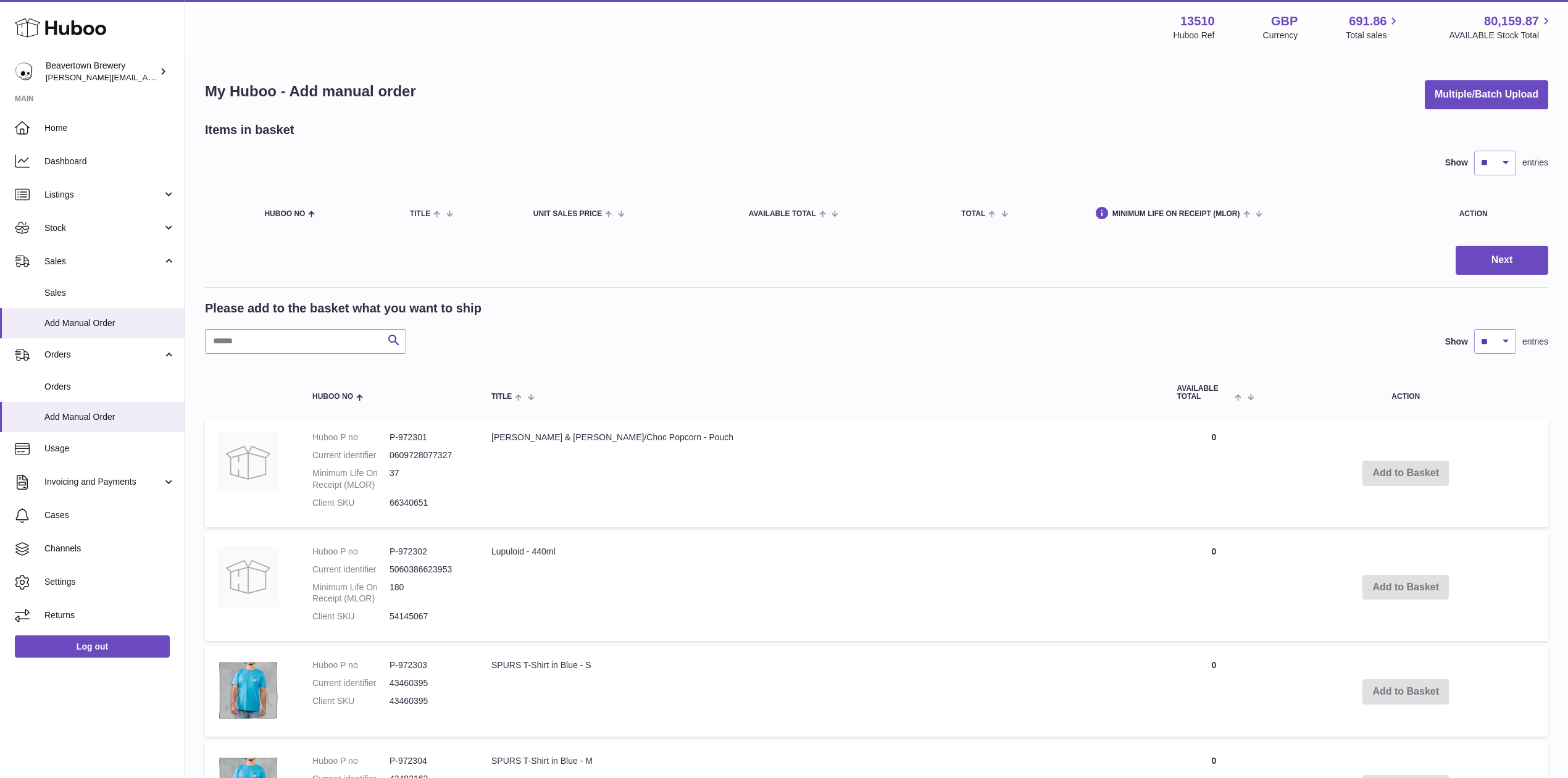
click at [1472, 76] on div "My Huboo - Add manual order Multiple/Batch Upload Items in basket Show ** ** **…" at bounding box center [877, 777] width 1383 height 1442
click at [1473, 82] on button "Multiple/Batch Upload" at bounding box center [1486, 95] width 124 height 29
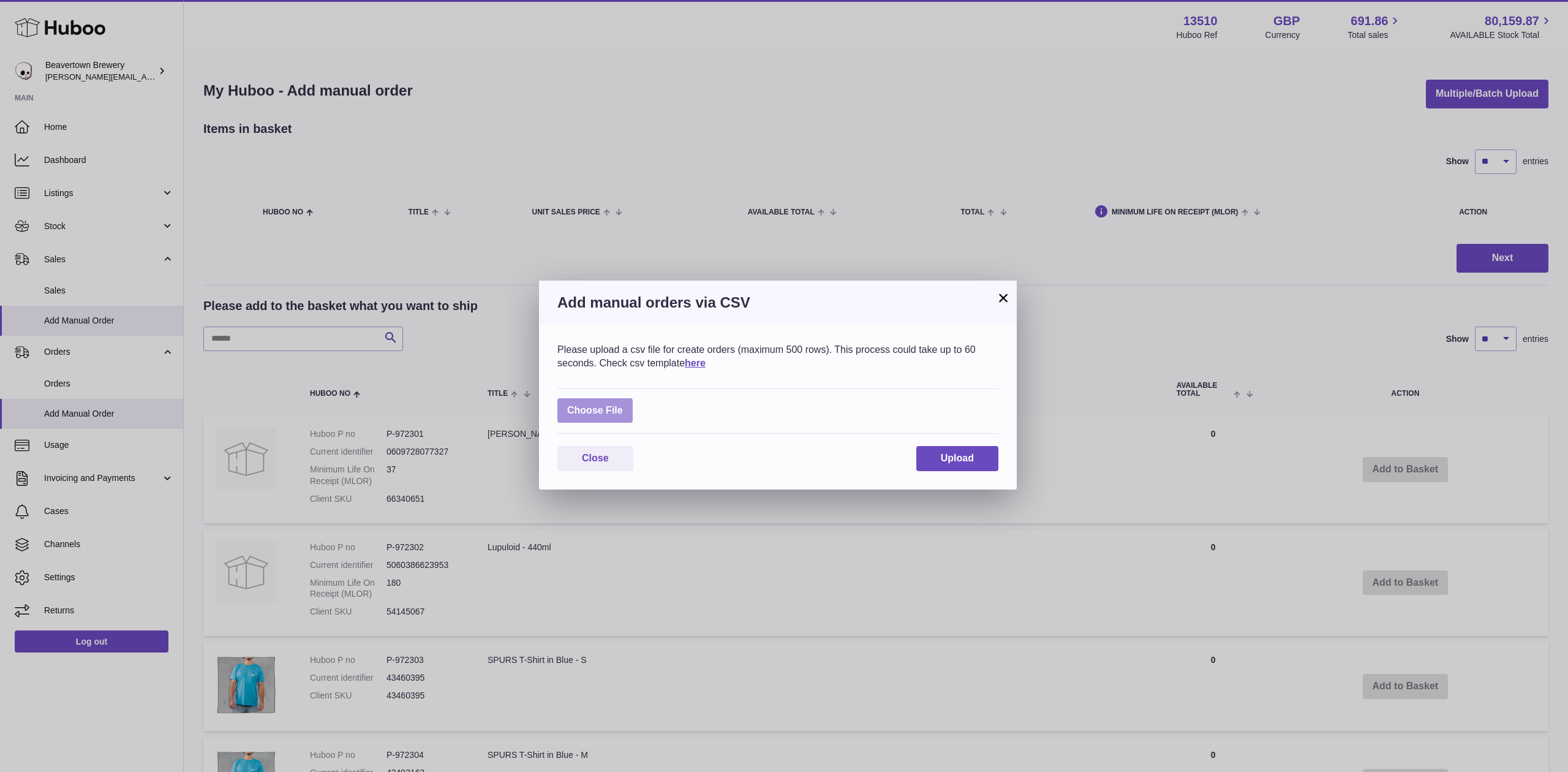
click at [606, 410] on label at bounding box center [595, 411] width 75 height 25
click at [623, 405] on input "file" at bounding box center [623, 404] width 1 height 1
type input "**********"
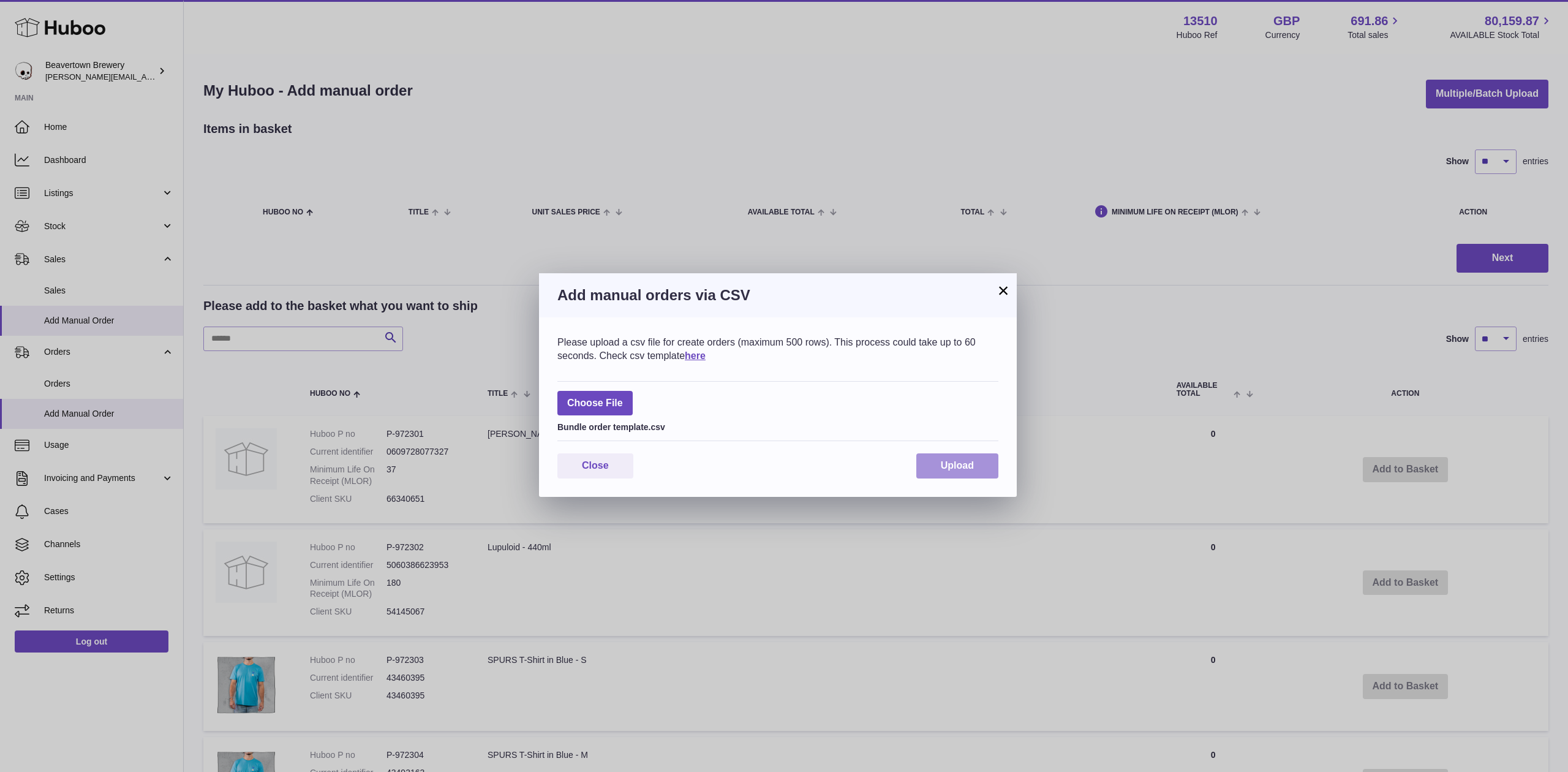
click at [925, 460] on button "Upload" at bounding box center [957, 466] width 82 height 25
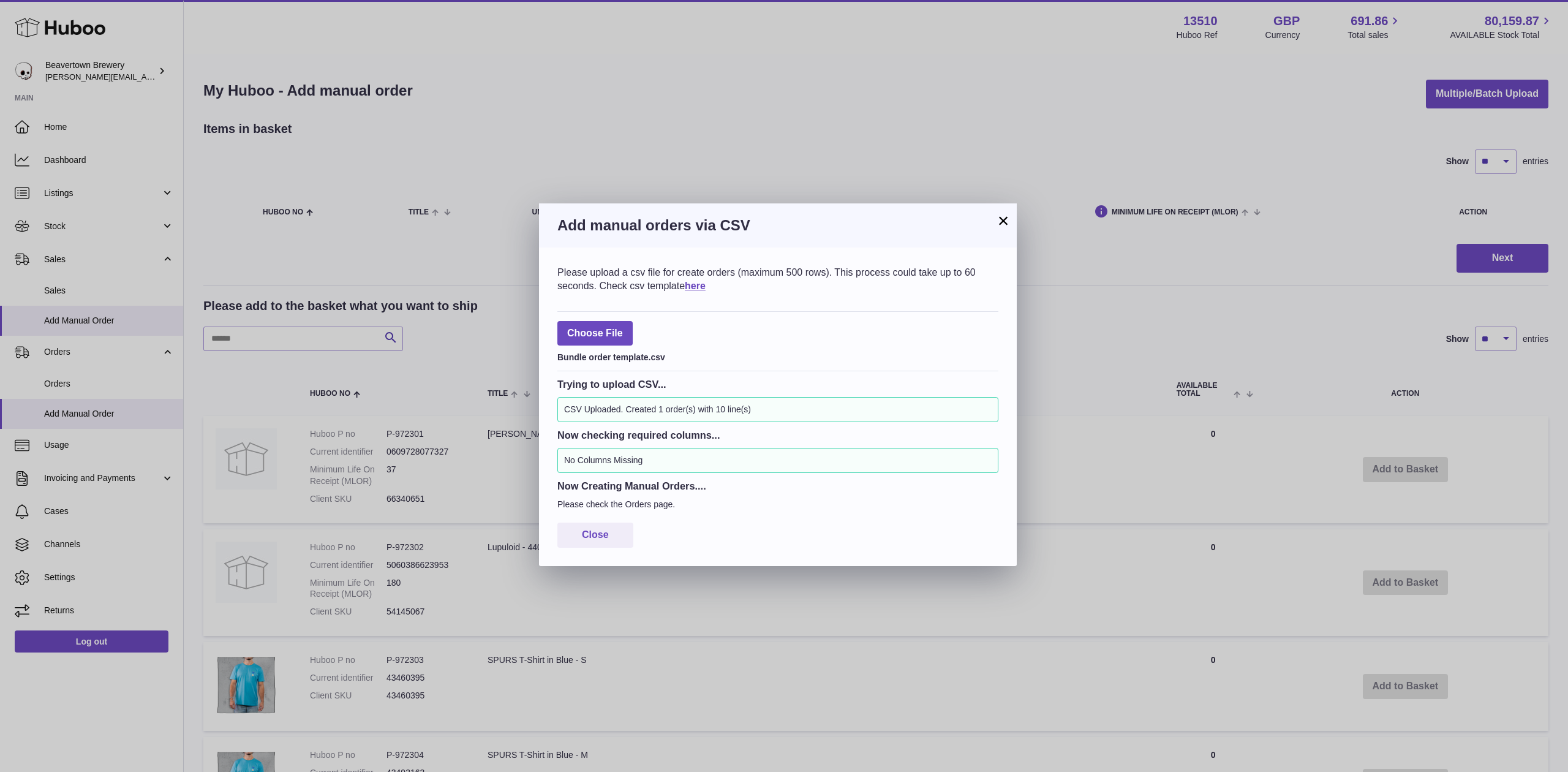
click at [994, 226] on h3 "Add manual orders via CSV" at bounding box center [778, 225] width 441 height 20
click at [1005, 227] on button "×" at bounding box center [1003, 220] width 15 height 15
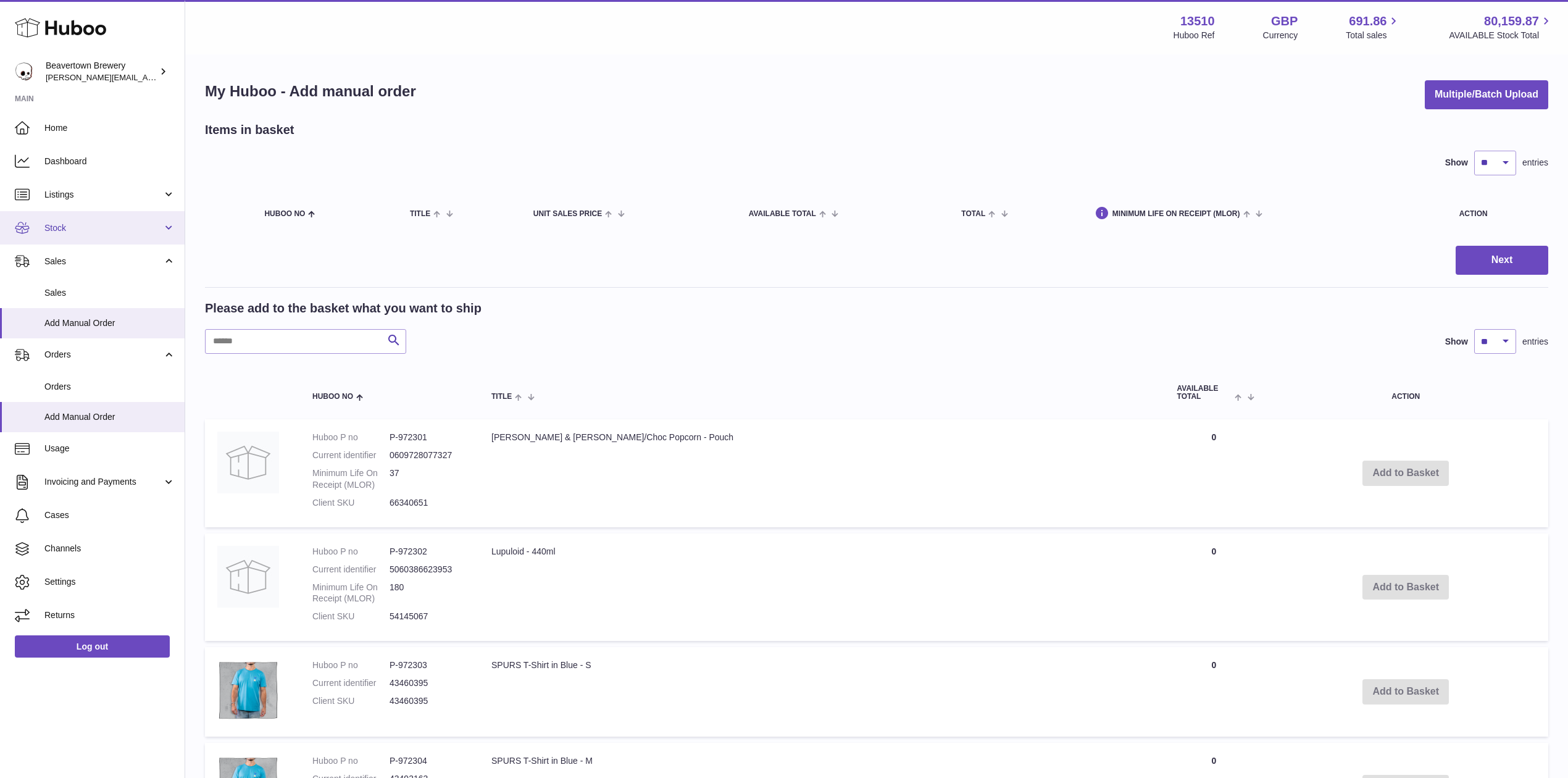
click at [74, 233] on span "Stock" at bounding box center [104, 229] width 118 height 12
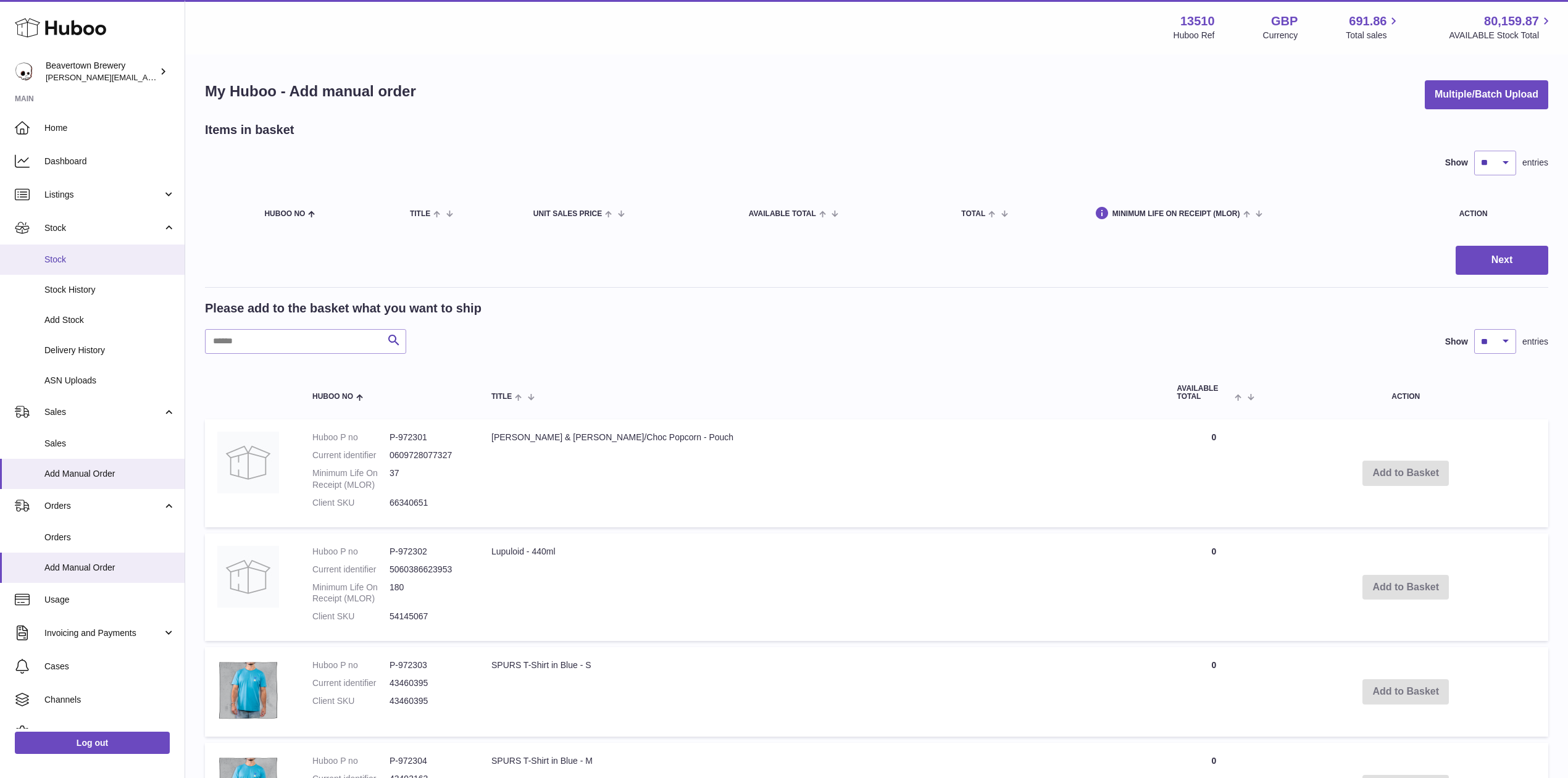
click at [84, 248] on link "Stock" at bounding box center [92, 260] width 185 height 31
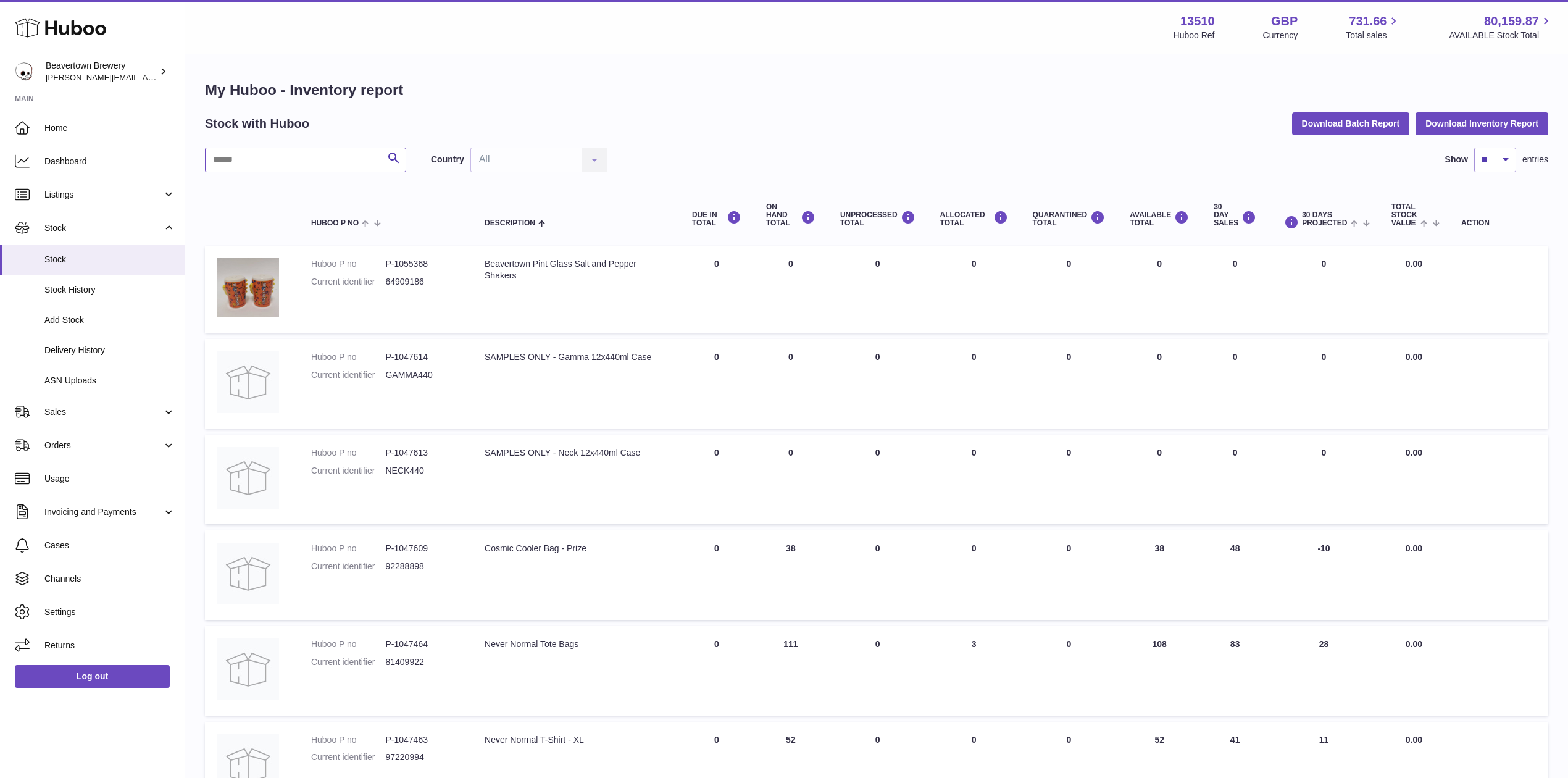
click at [300, 153] on input "text" at bounding box center [305, 159] width 201 height 25
type input "*****"
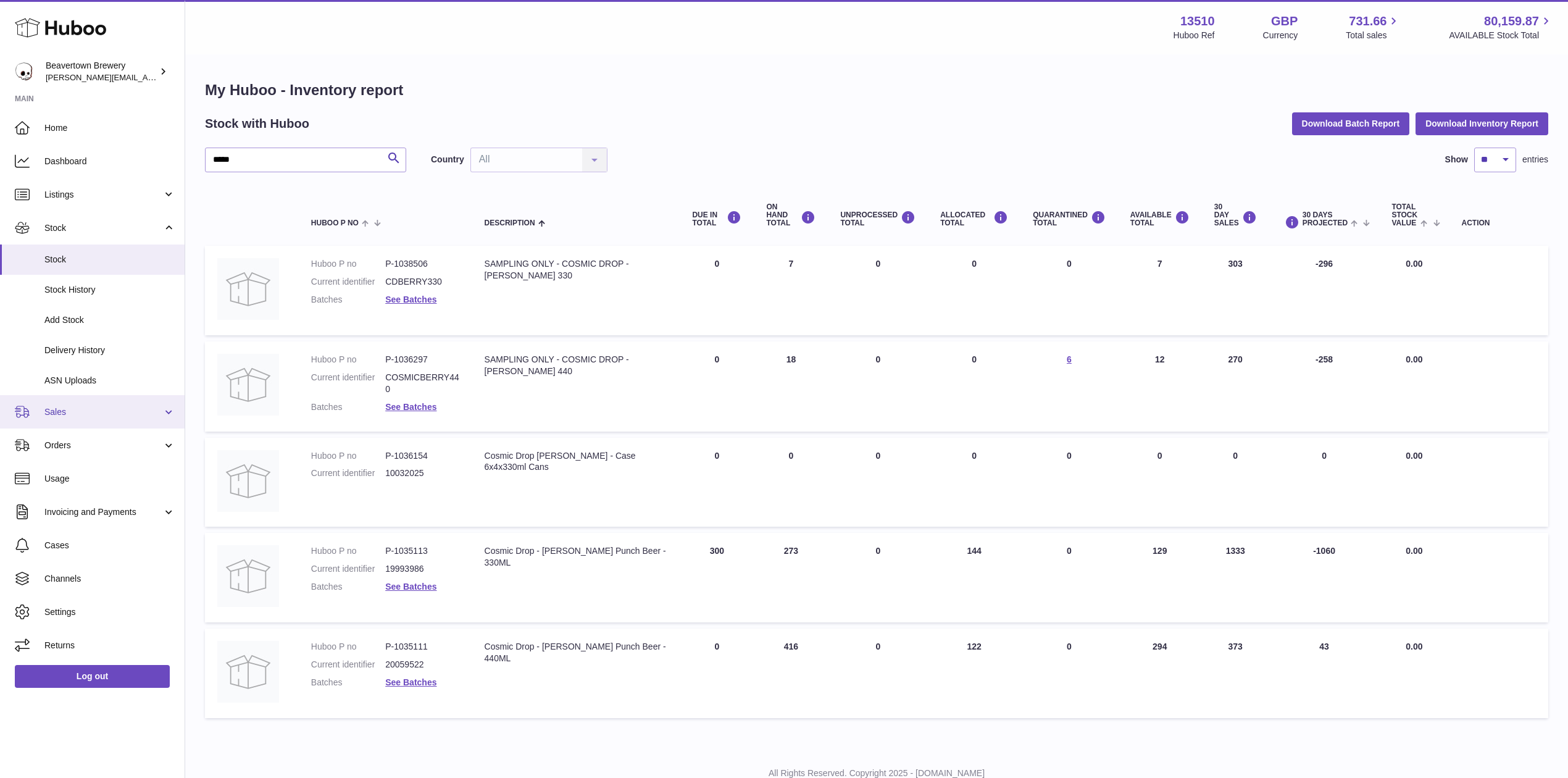
click at [72, 407] on span "Sales" at bounding box center [104, 413] width 118 height 12
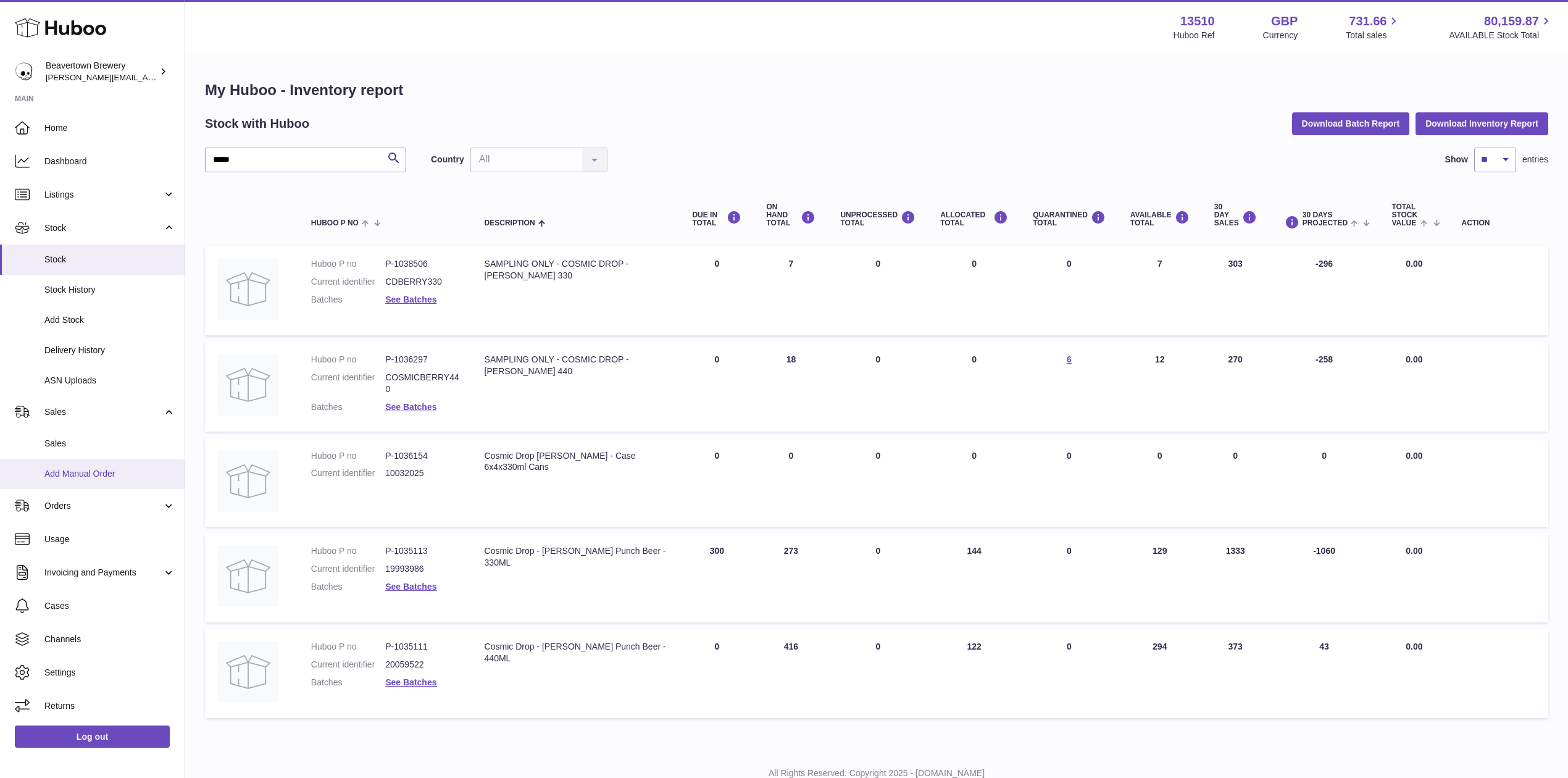
click at [85, 472] on span "Add Manual Order" at bounding box center [110, 474] width 131 height 12
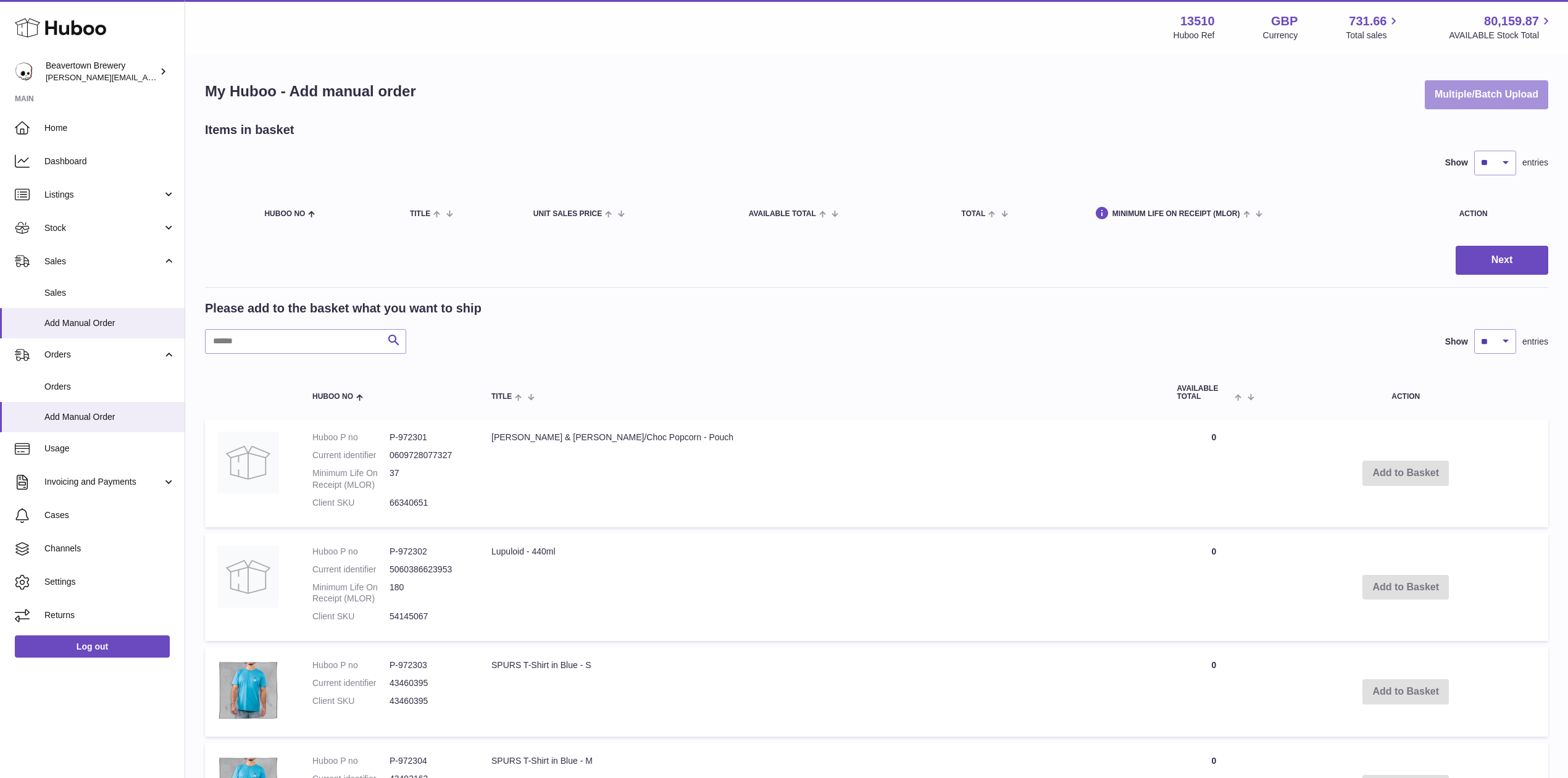
click at [1445, 109] on button "Multiple/Batch Upload" at bounding box center [1486, 95] width 124 height 29
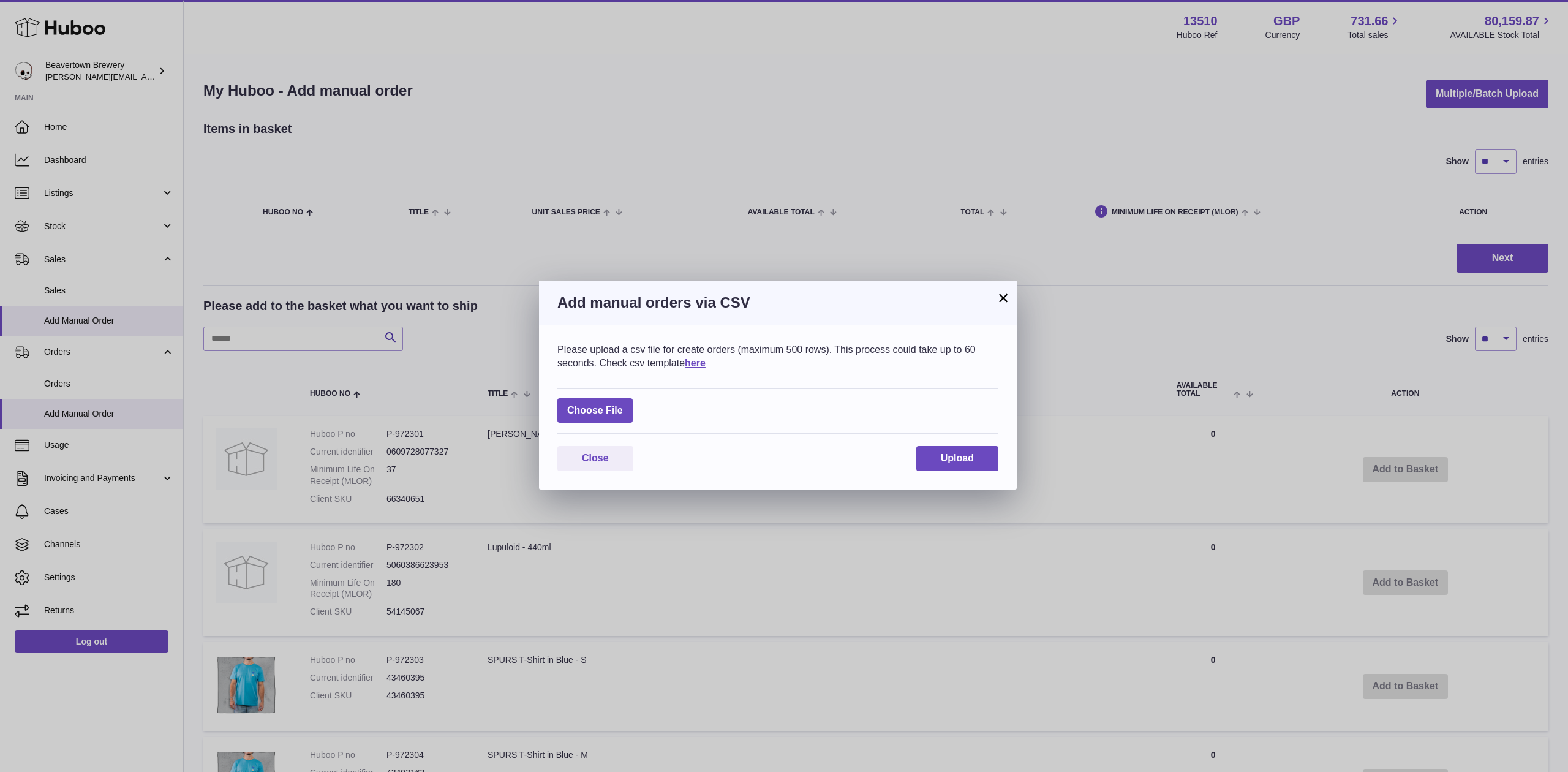
click at [638, 415] on div "Choose File" at bounding box center [778, 411] width 441 height 46
click at [627, 413] on label at bounding box center [595, 411] width 75 height 25
click at [624, 405] on input "file" at bounding box center [623, 404] width 1 height 1
type input "**********"
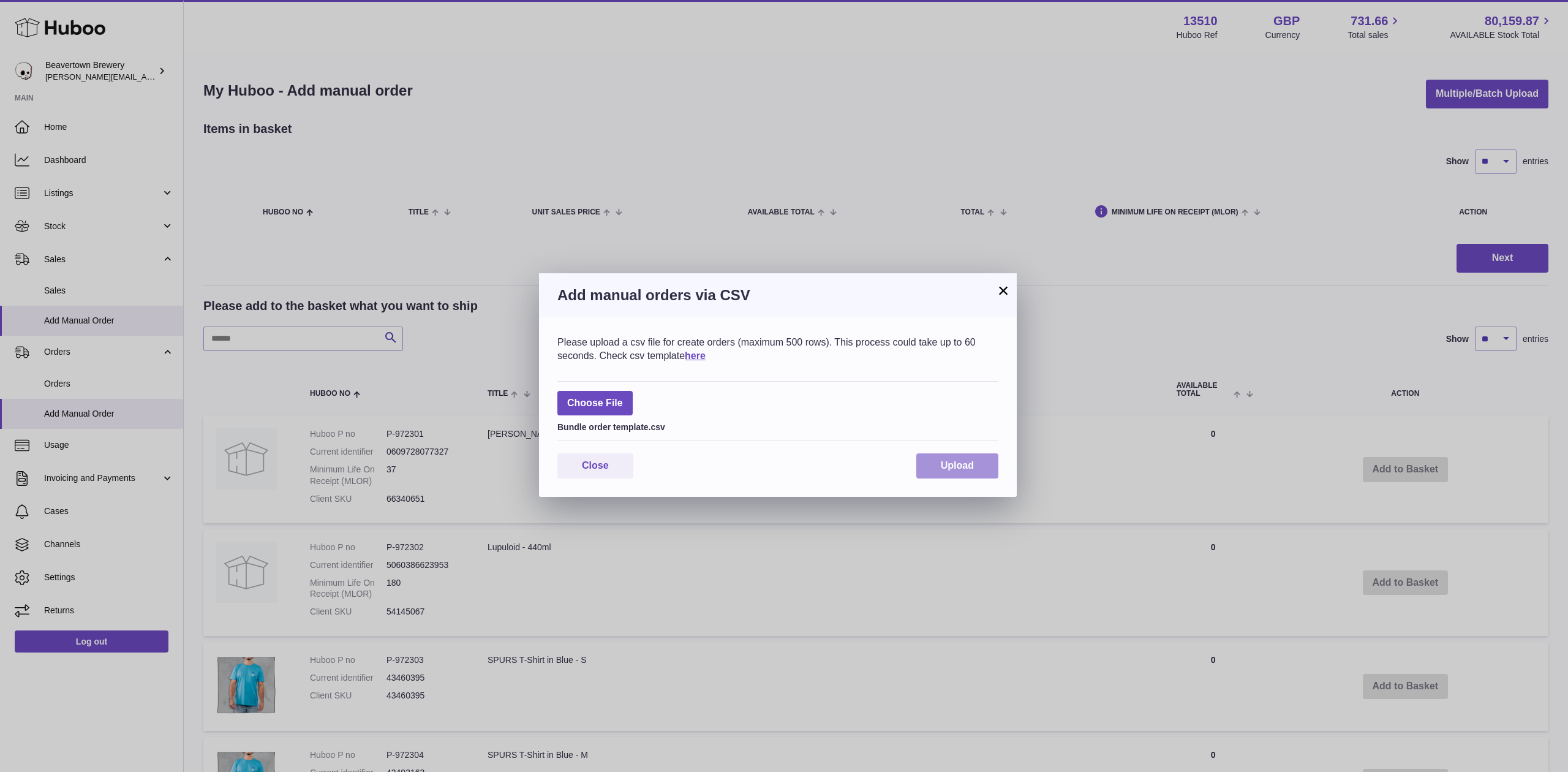
click at [977, 472] on button "Upload" at bounding box center [957, 466] width 82 height 25
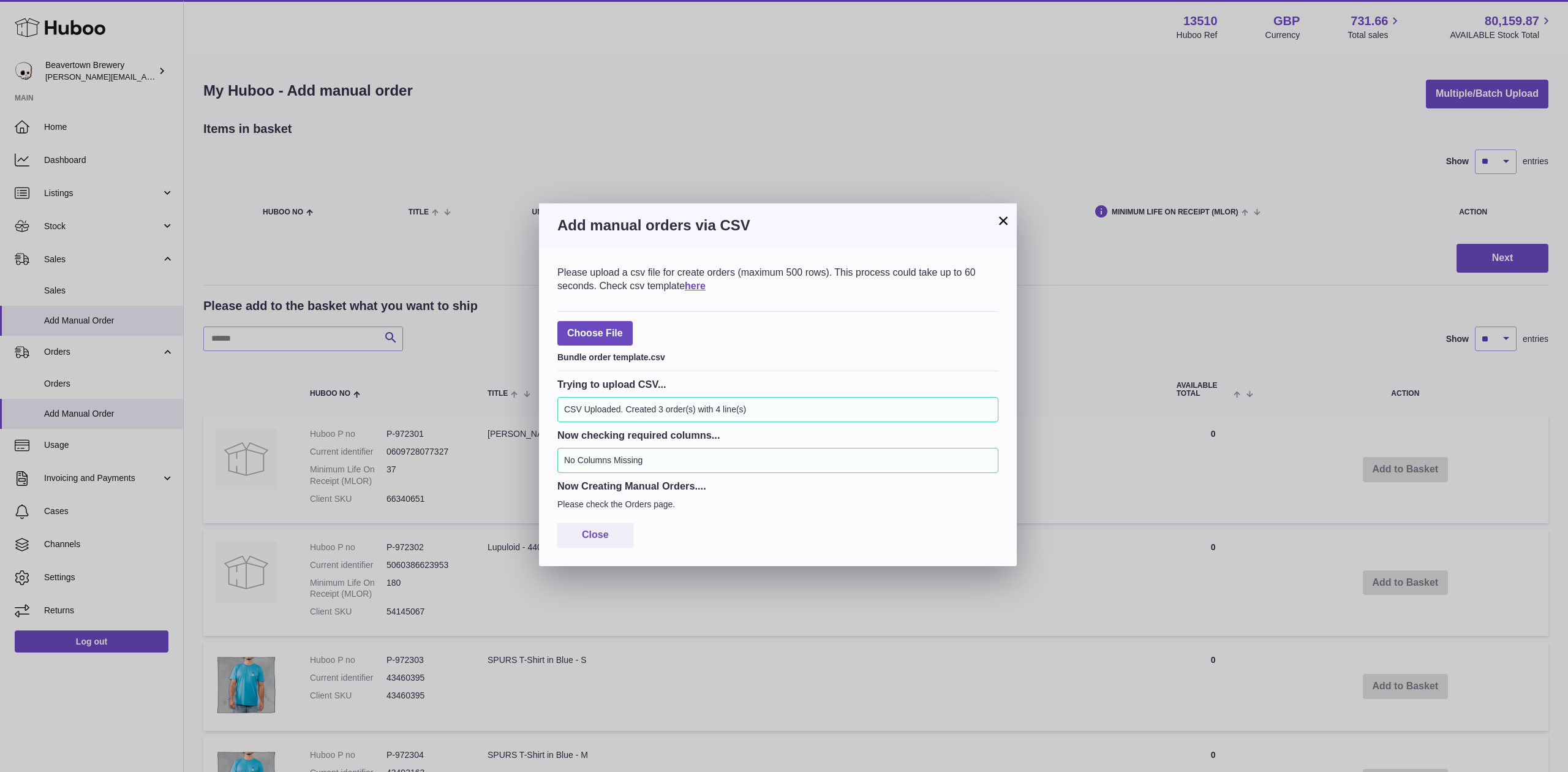
click at [1003, 226] on button "×" at bounding box center [1003, 220] width 15 height 15
